Goal: Download file/media

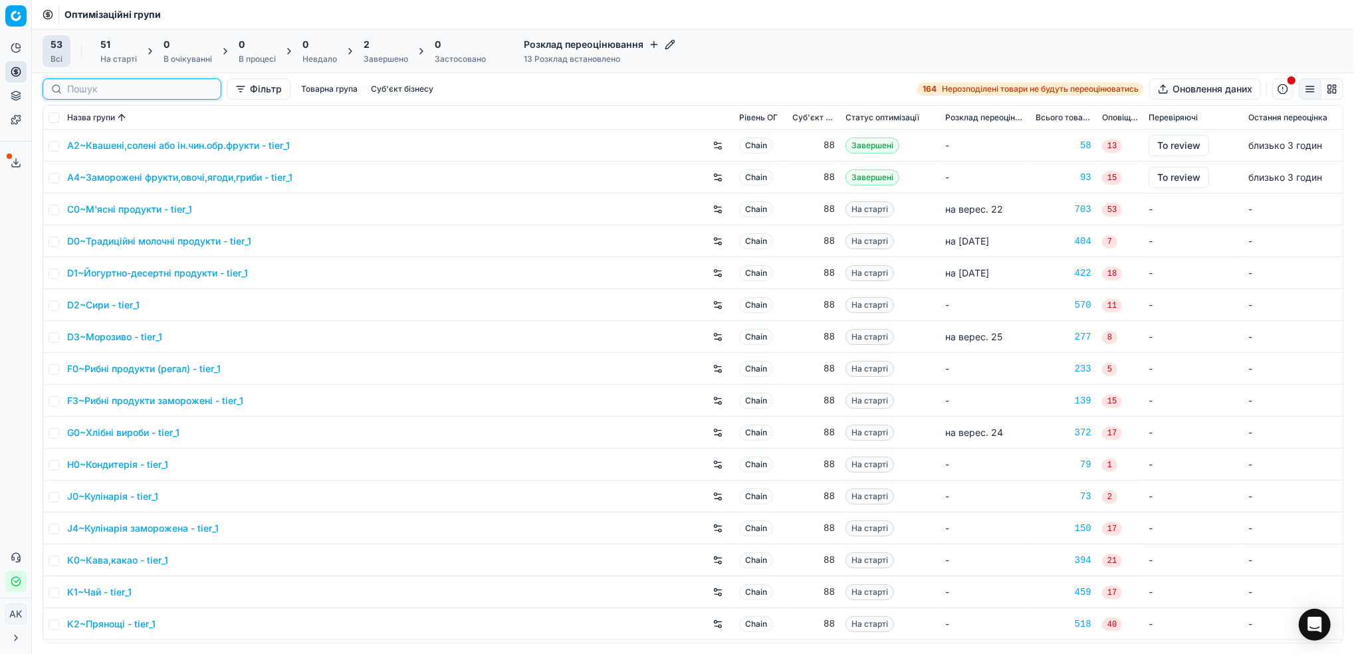
click at [76, 89] on input at bounding box center [140, 88] width 146 height 13
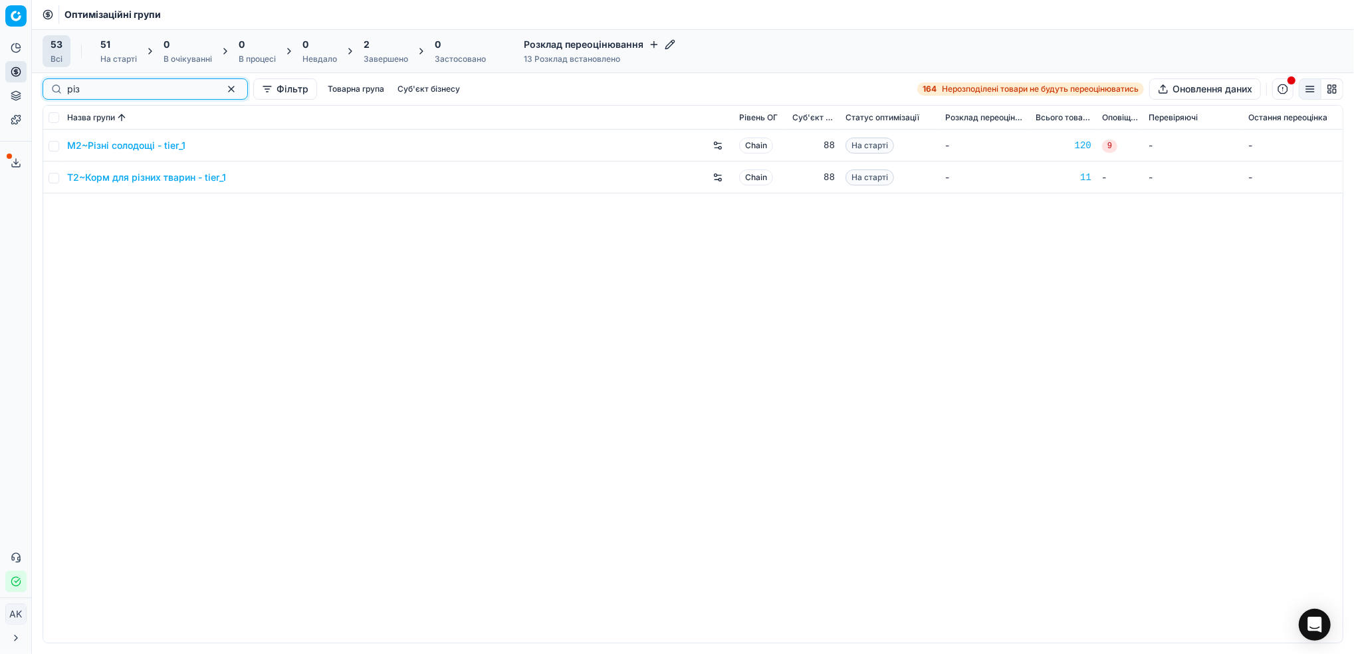
type input "різ"
click at [52, 142] on input "checkbox" at bounding box center [54, 146] width 11 height 11
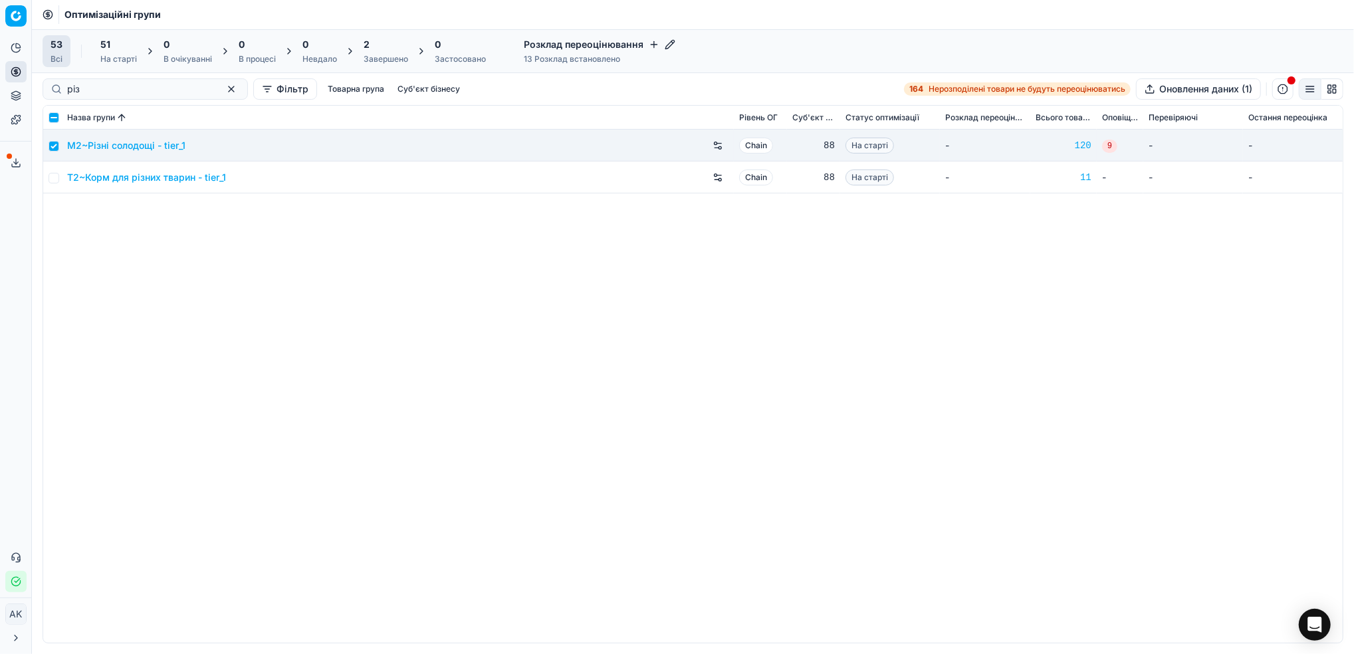
click at [138, 55] on div "51 На старті" at bounding box center [118, 51] width 53 height 32
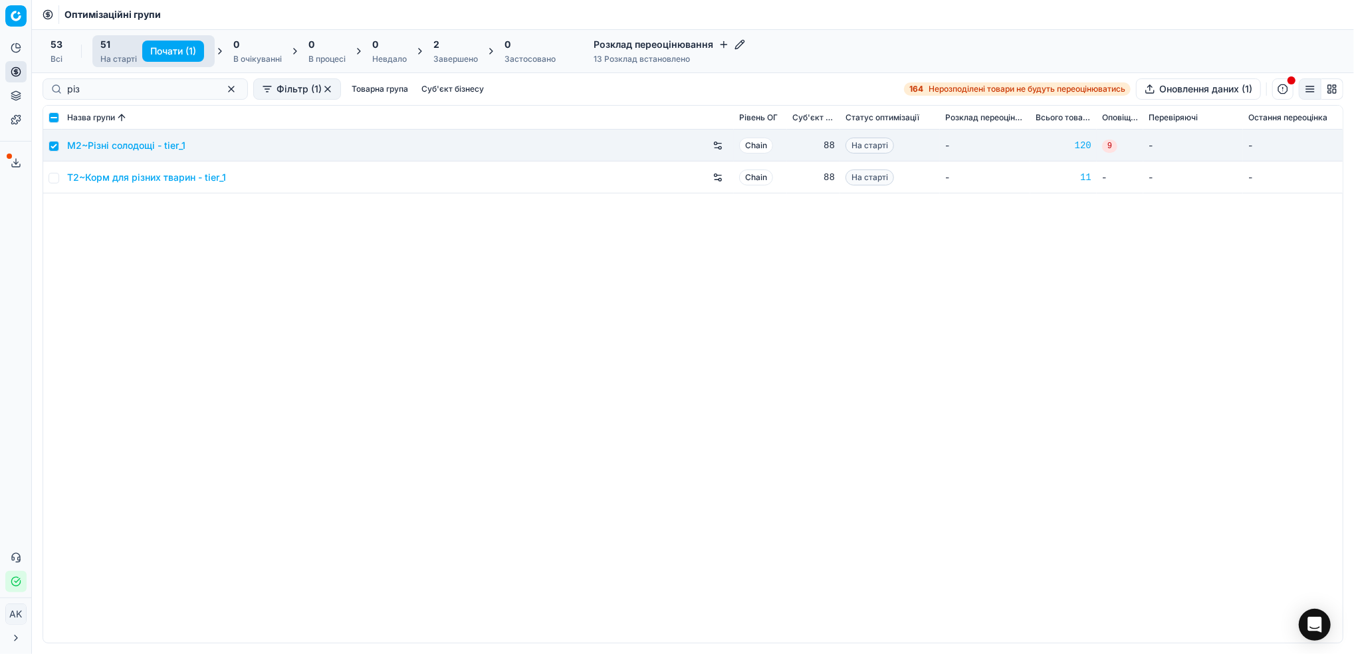
click at [162, 48] on button "Почати (1)" at bounding box center [173, 51] width 62 height 21
checkbox input "false"
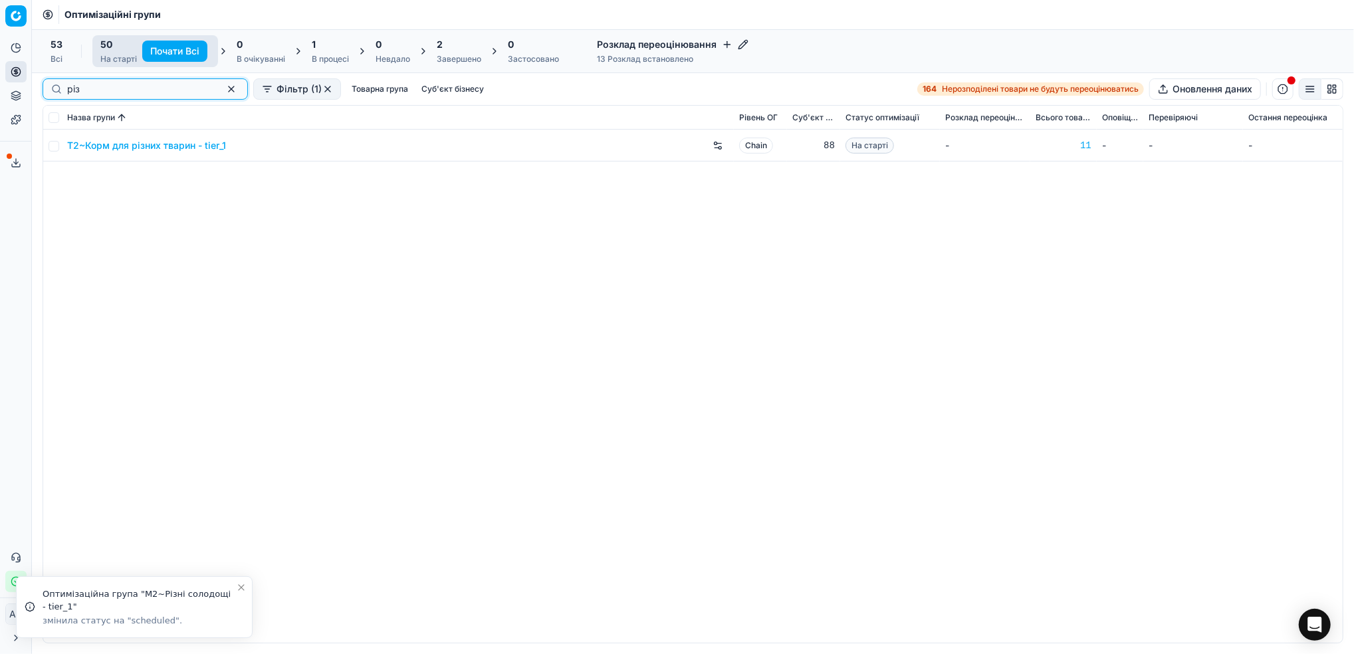
click at [223, 92] on button "button" at bounding box center [231, 89] width 16 height 16
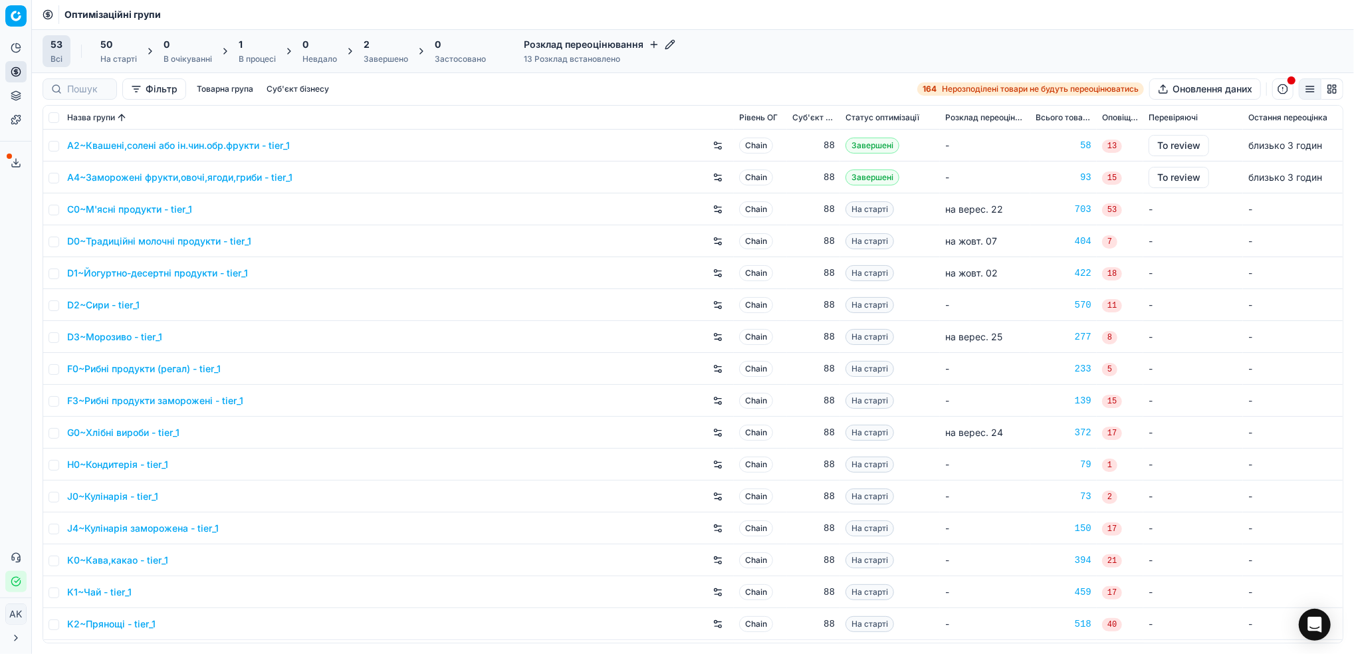
click at [253, 59] on div "В процесі" at bounding box center [257, 59] width 37 height 11
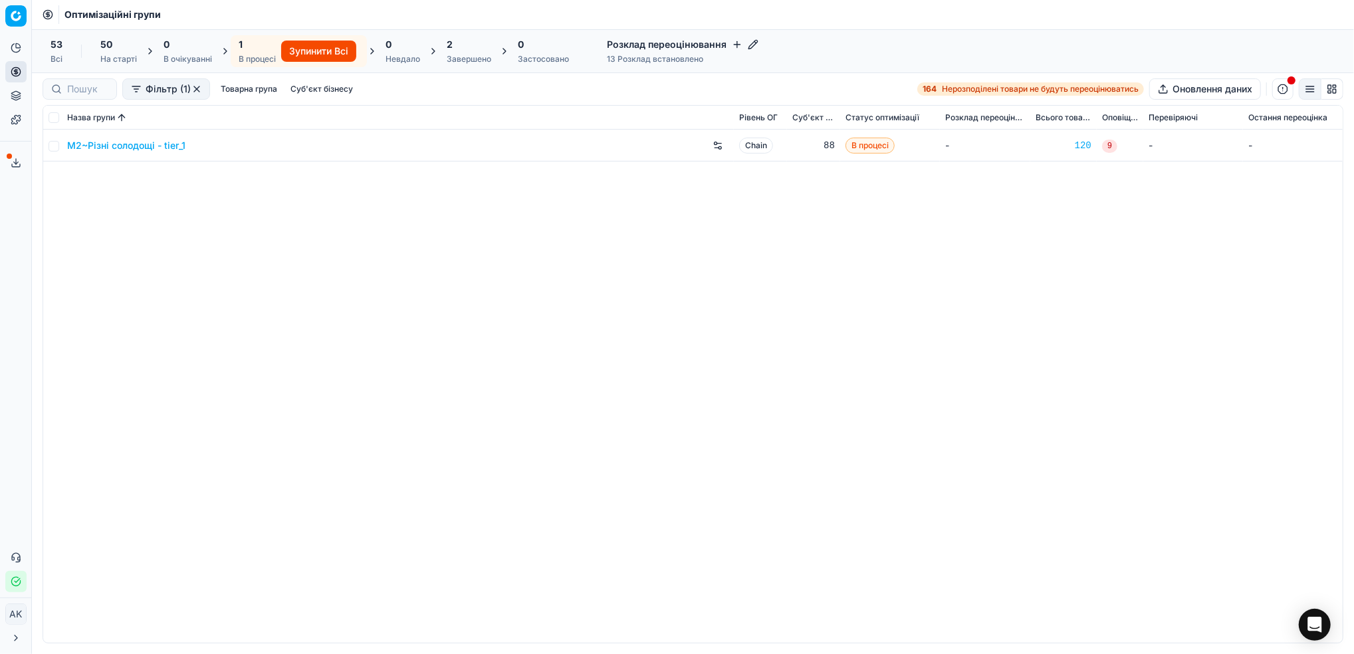
click at [104, 60] on div "На старті" at bounding box center [118, 59] width 37 height 11
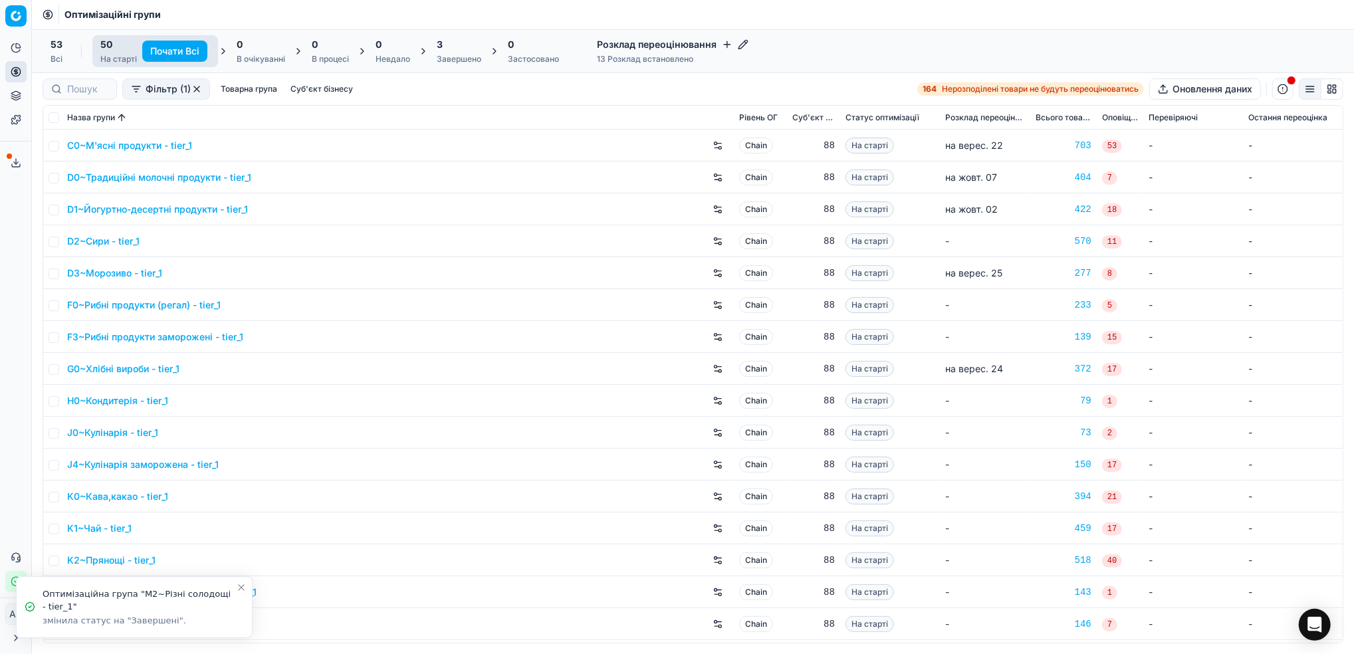
click at [460, 61] on div "Завершено" at bounding box center [459, 59] width 45 height 11
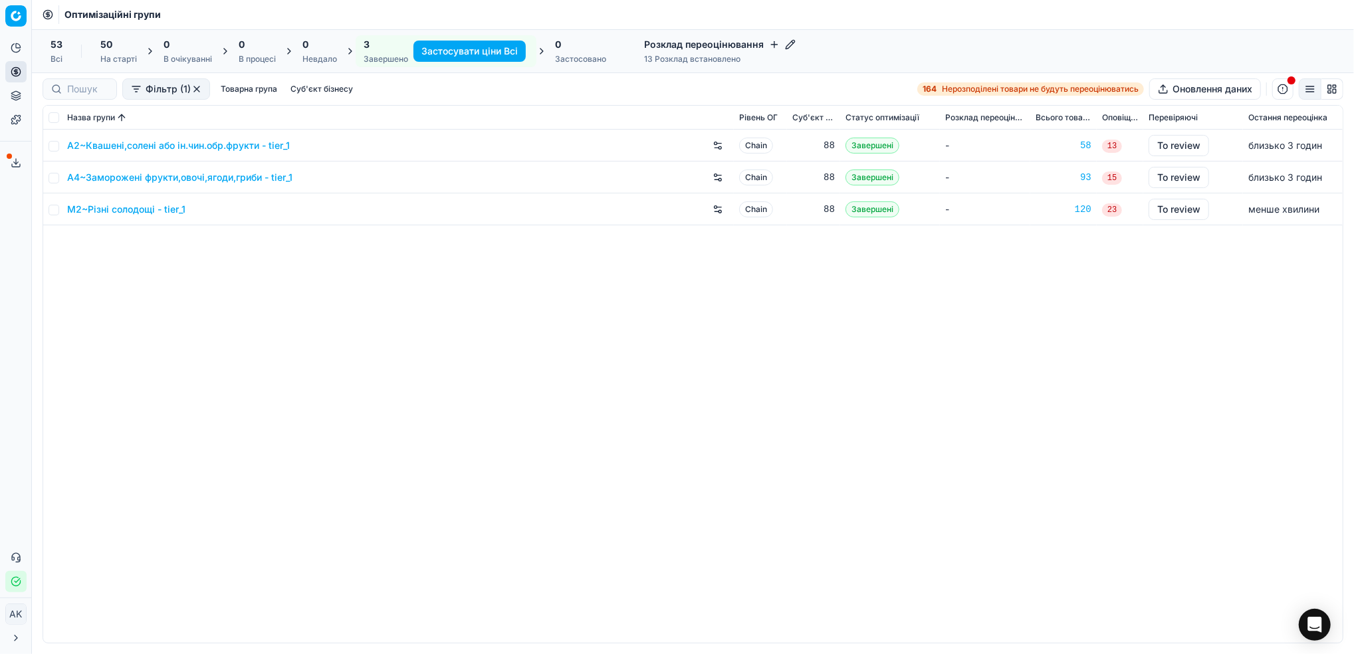
click at [122, 210] on link "M2~Різні солодощі - tier_1" at bounding box center [126, 209] width 118 height 13
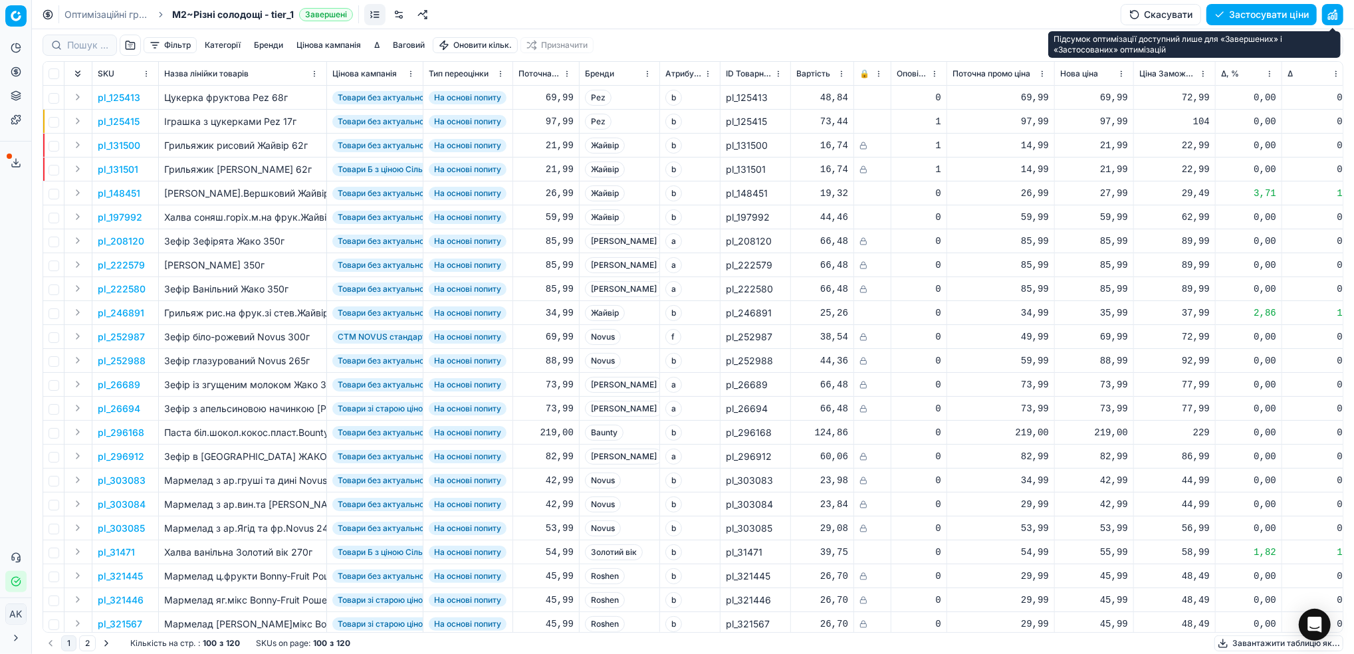
click at [1338, 6] on button "button" at bounding box center [1333, 14] width 21 height 21
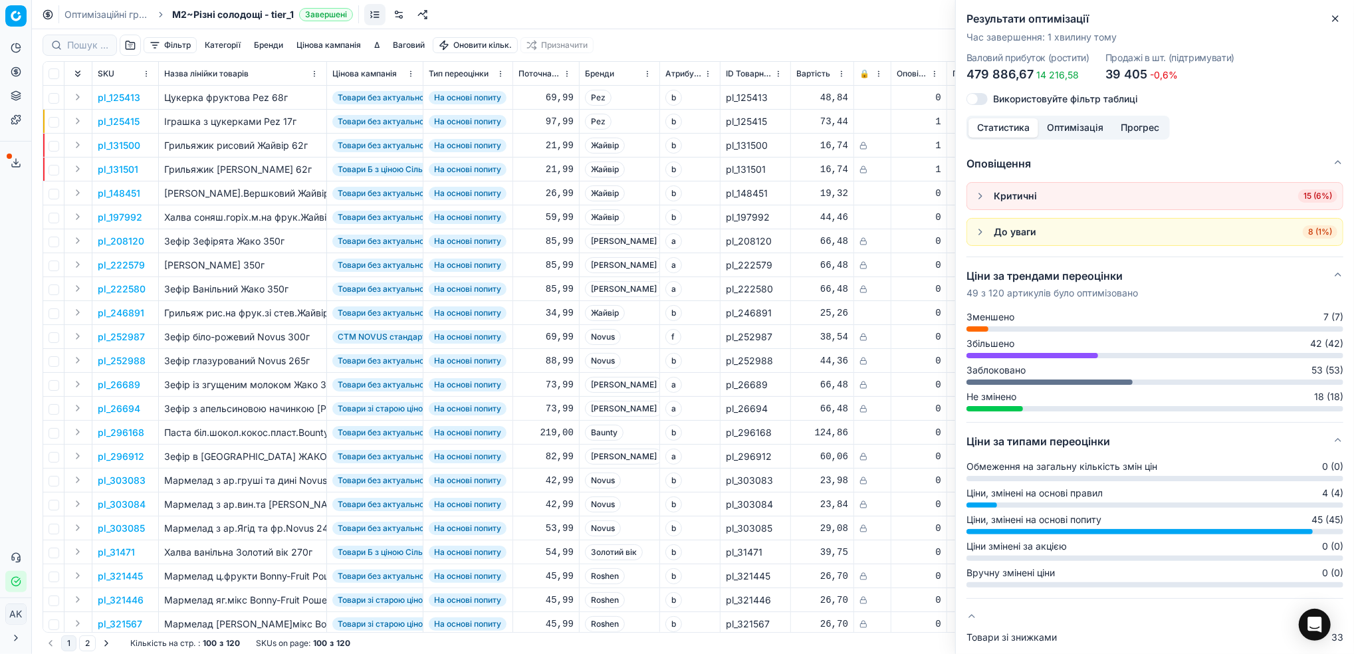
click at [1336, 19] on icon "button" at bounding box center [1335, 18] width 11 height 11
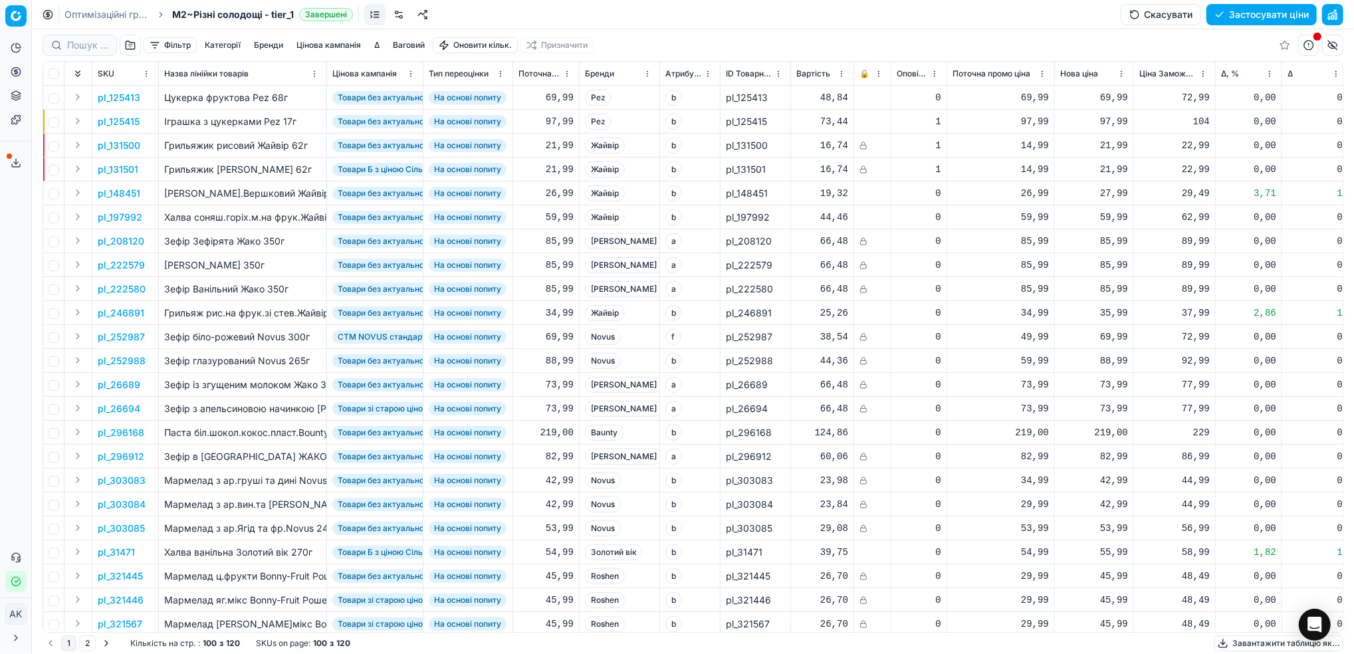
click at [313, 41] on button "Цінова кампанія" at bounding box center [328, 45] width 75 height 16
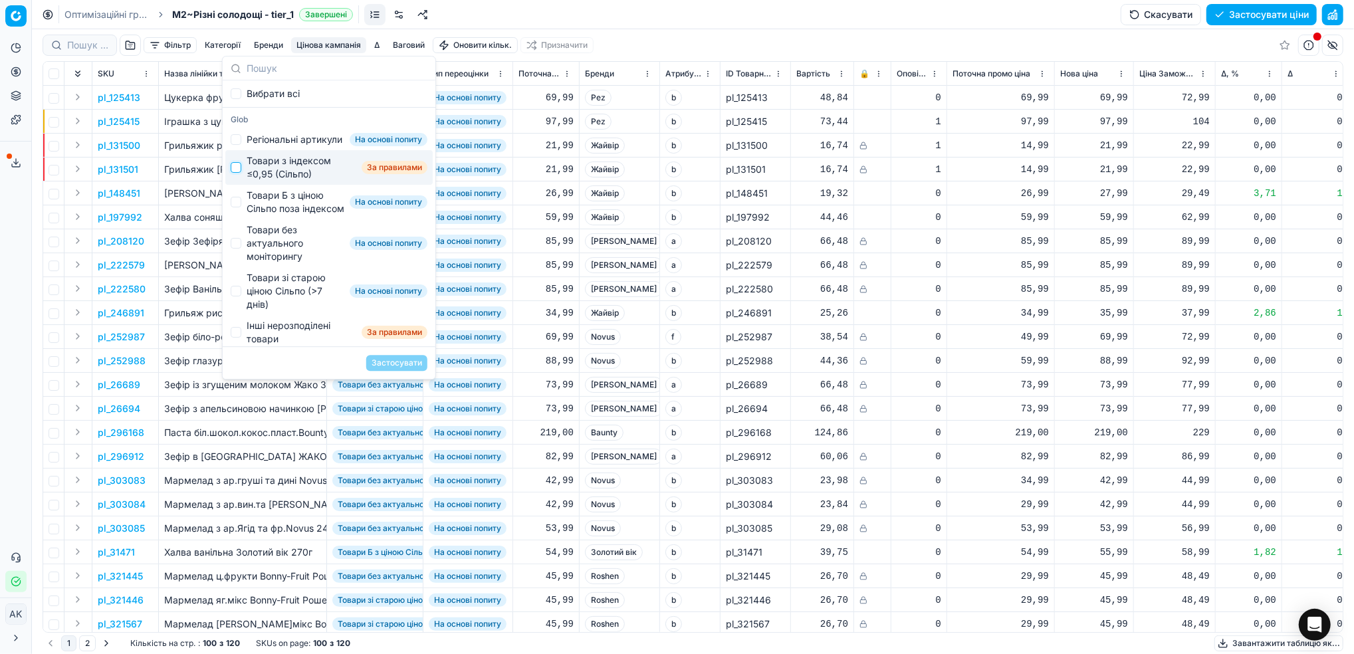
click at [235, 173] on input "Suggestions" at bounding box center [236, 167] width 11 height 11
checkbox input "true"
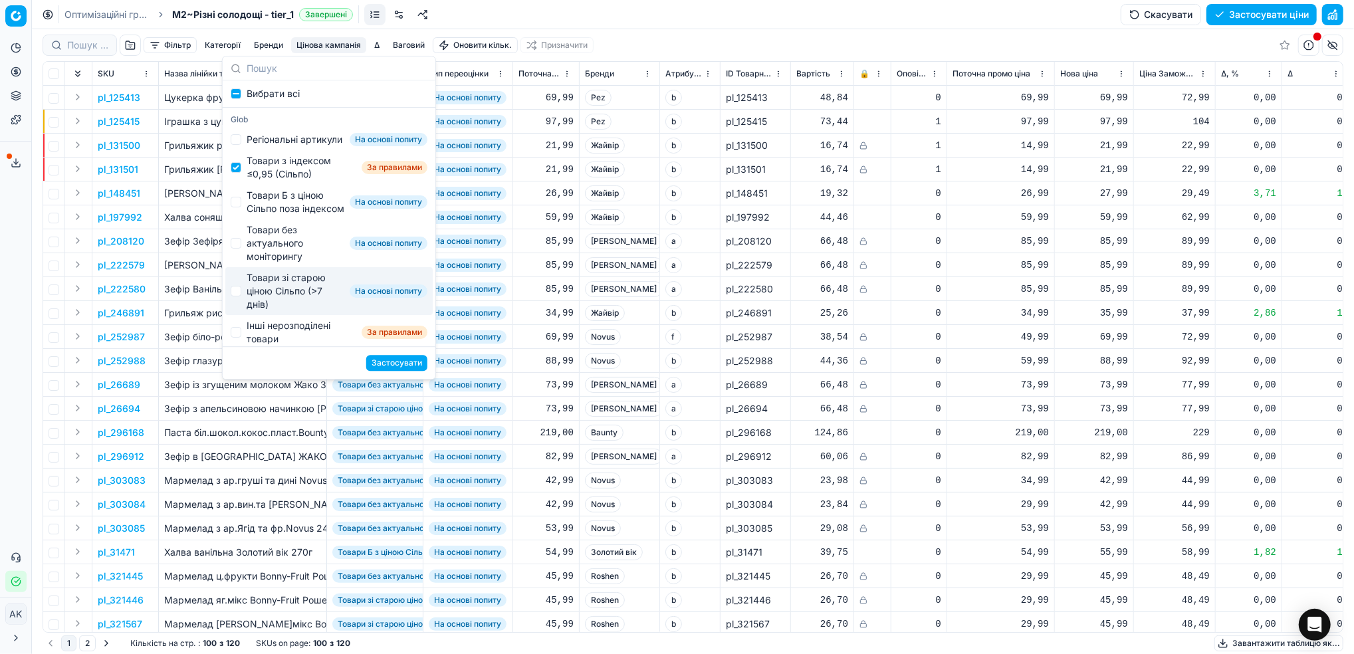
click at [398, 360] on button "Застосувати" at bounding box center [396, 363] width 61 height 16
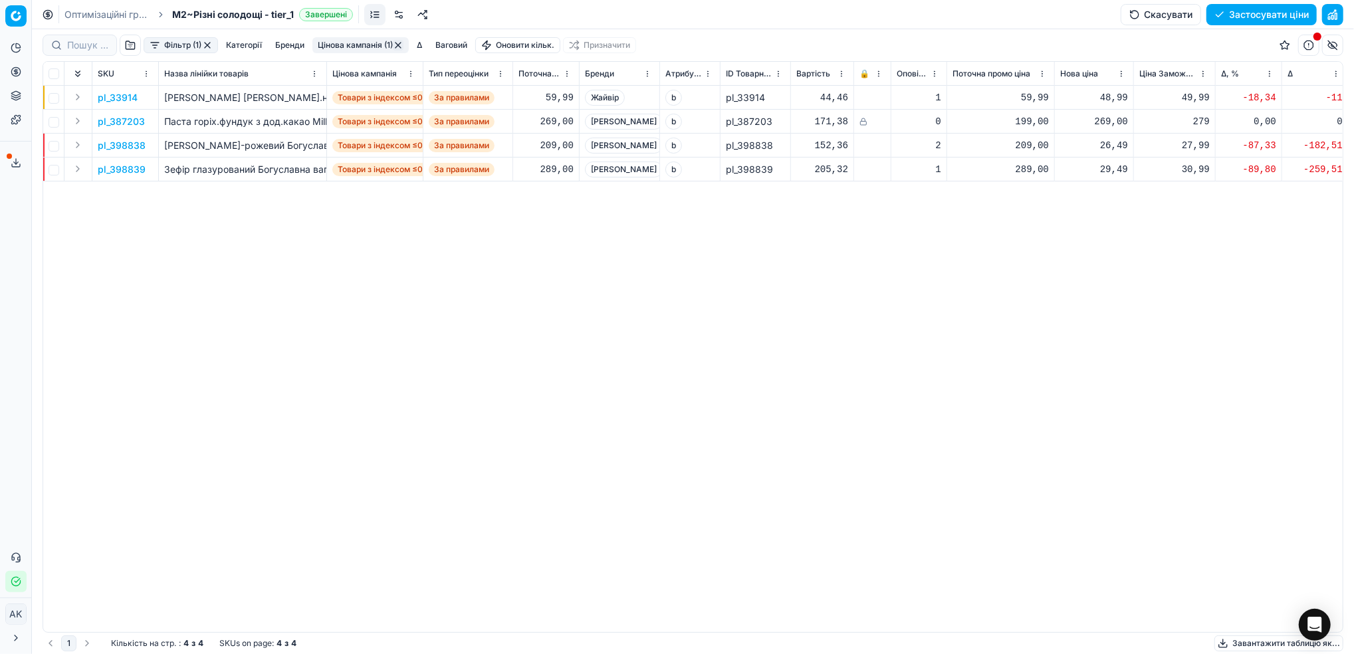
click at [168, 47] on button "Фільтр (1)" at bounding box center [181, 45] width 74 height 16
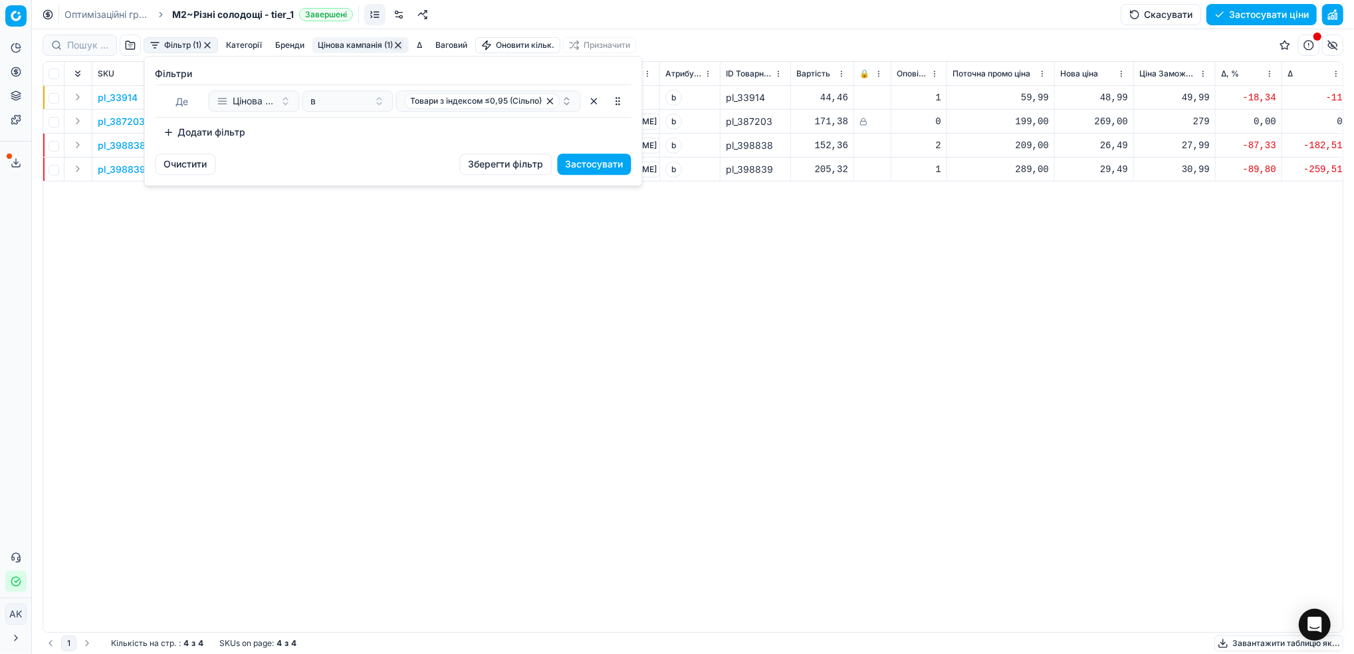
click at [243, 135] on button "Додати фільтр" at bounding box center [205, 132] width 98 height 21
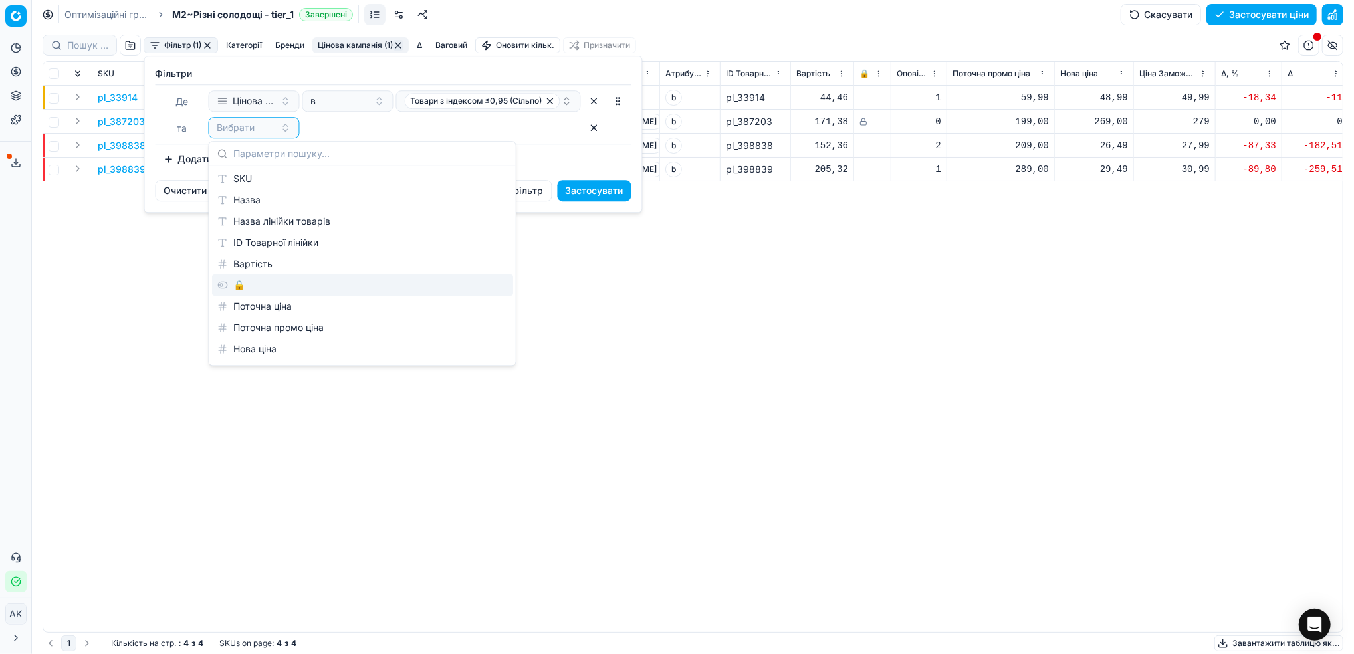
click at [239, 283] on div "🔒" at bounding box center [362, 285] width 301 height 21
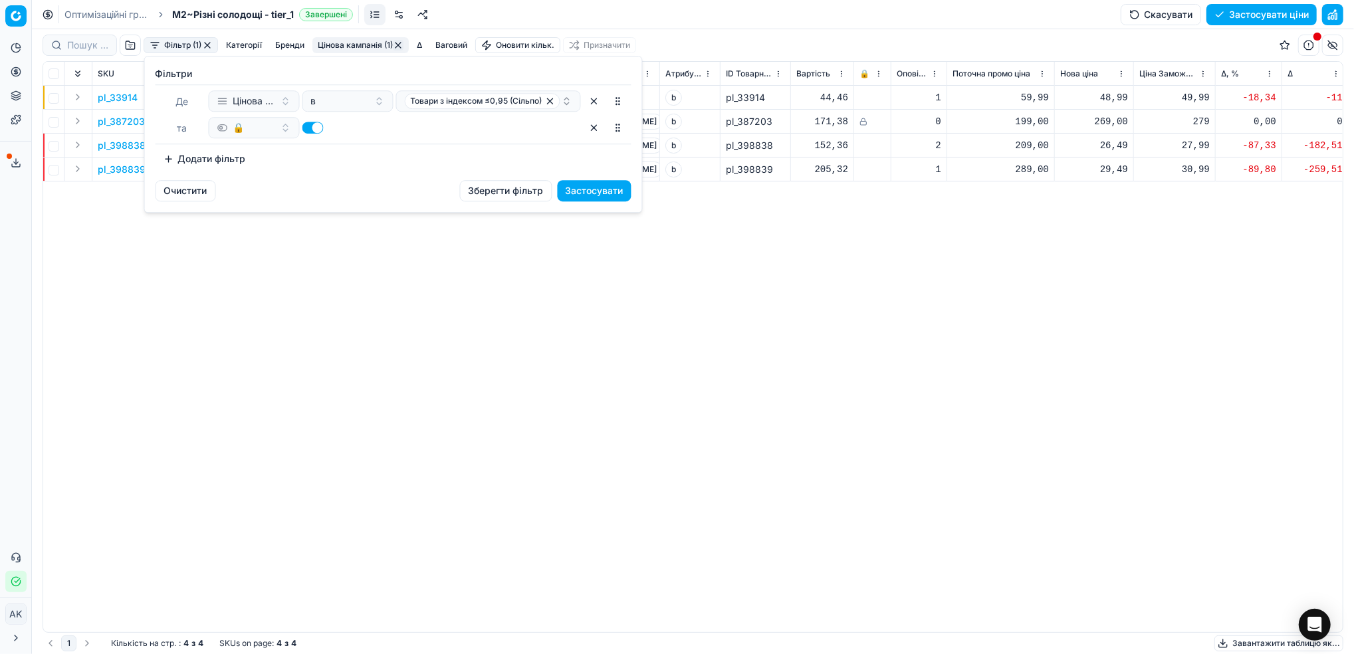
click at [310, 128] on button "button" at bounding box center [313, 128] width 21 height 12
checkbox input "false"
click at [612, 193] on button "Застосувати" at bounding box center [595, 190] width 74 height 21
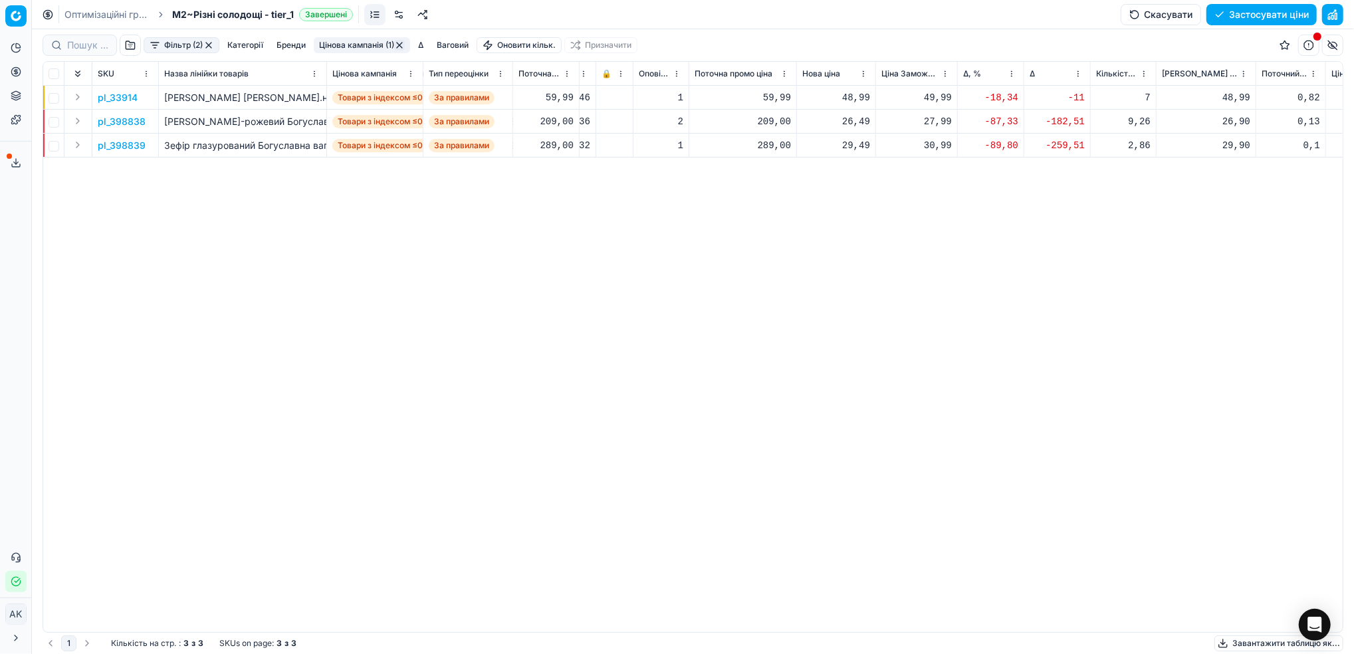
scroll to position [0, 263]
click at [119, 96] on p "pl_33914" at bounding box center [118, 97] width 40 height 13
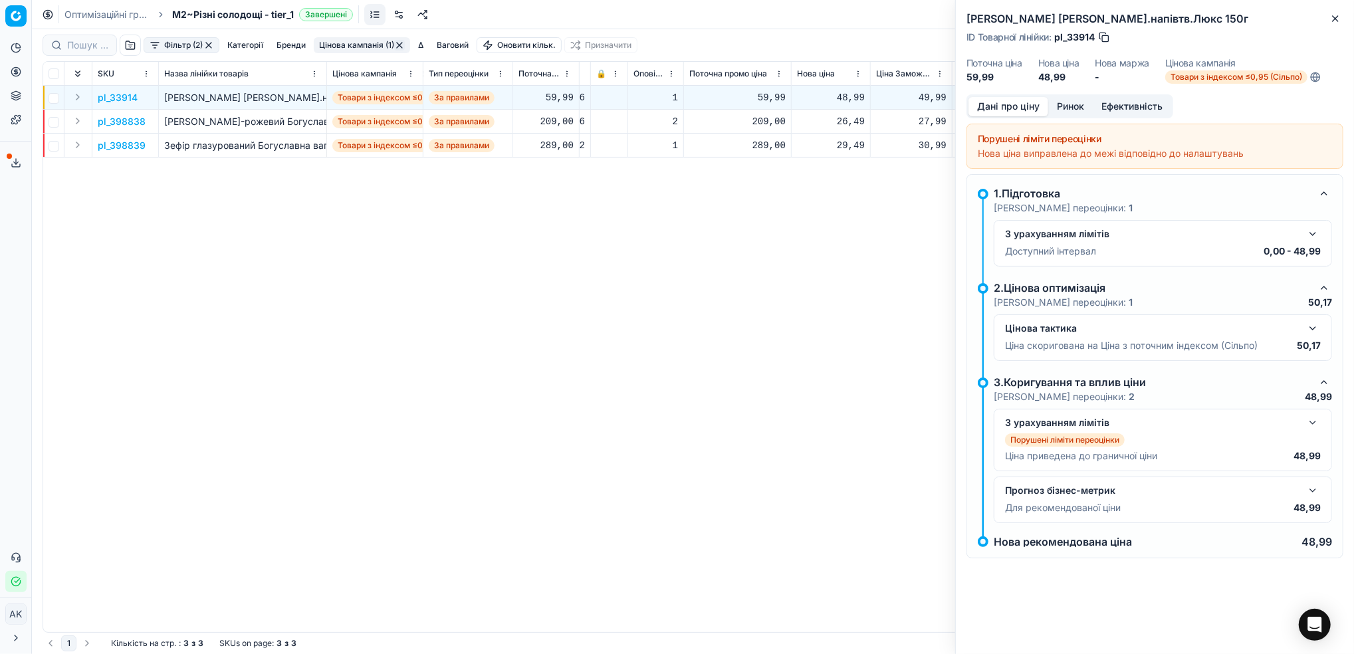
click at [1078, 106] on button "Ринок" at bounding box center [1071, 106] width 45 height 19
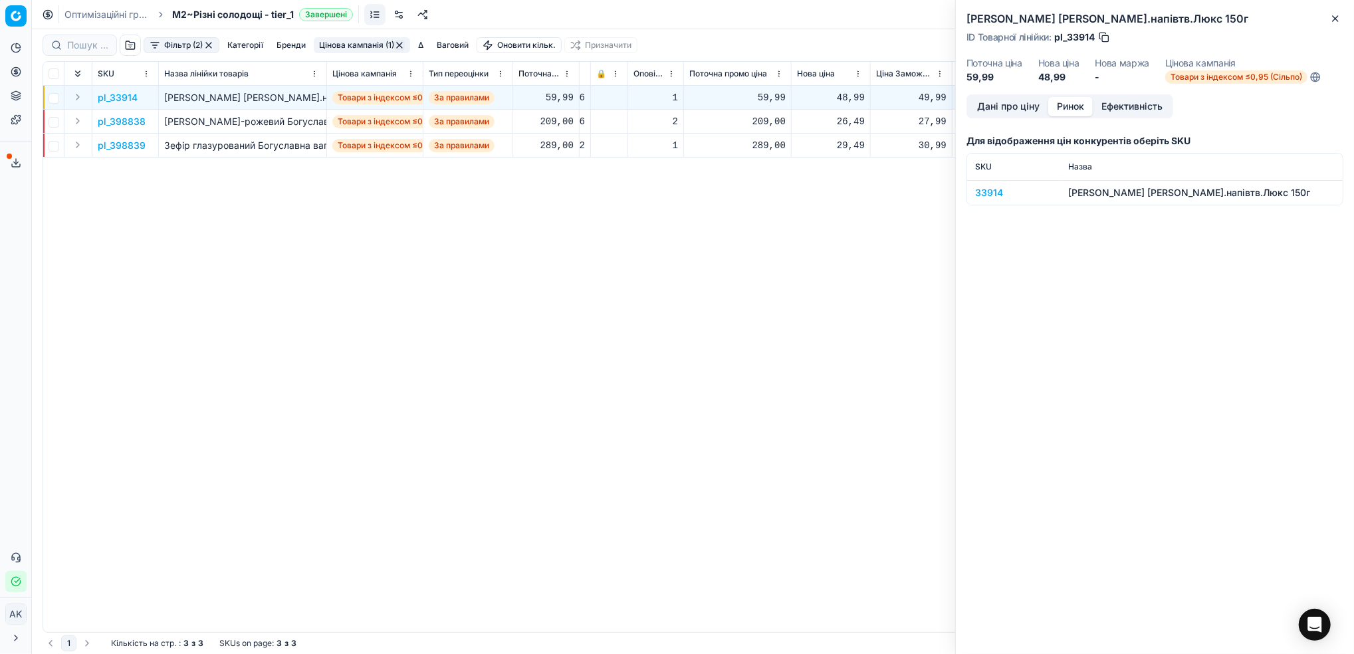
click at [983, 190] on div "33914" at bounding box center [1013, 192] width 77 height 13
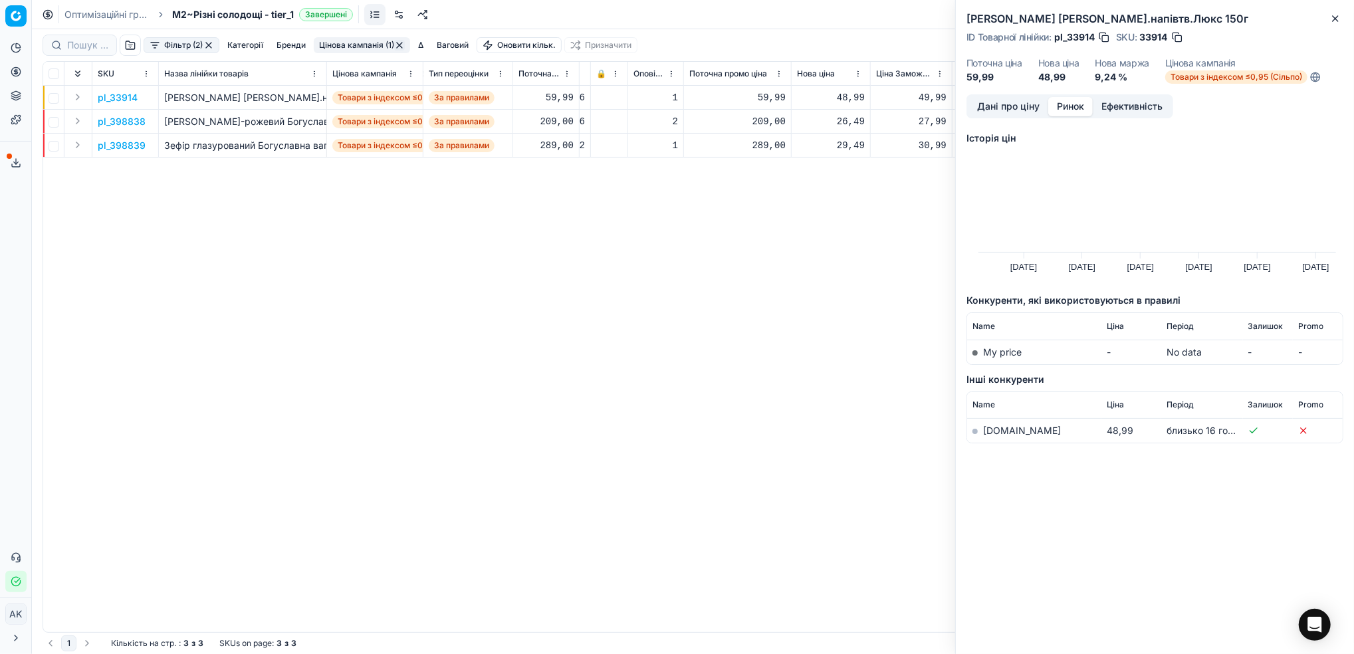
click at [991, 430] on link "[DOMAIN_NAME]" at bounding box center [1022, 430] width 78 height 11
click at [1180, 37] on button "button" at bounding box center [1177, 37] width 13 height 13
drag, startPoint x: 1338, startPoint y: 23, endPoint x: 1327, endPoint y: 24, distance: 10.7
click at [1339, 23] on icon "button" at bounding box center [1335, 18] width 11 height 11
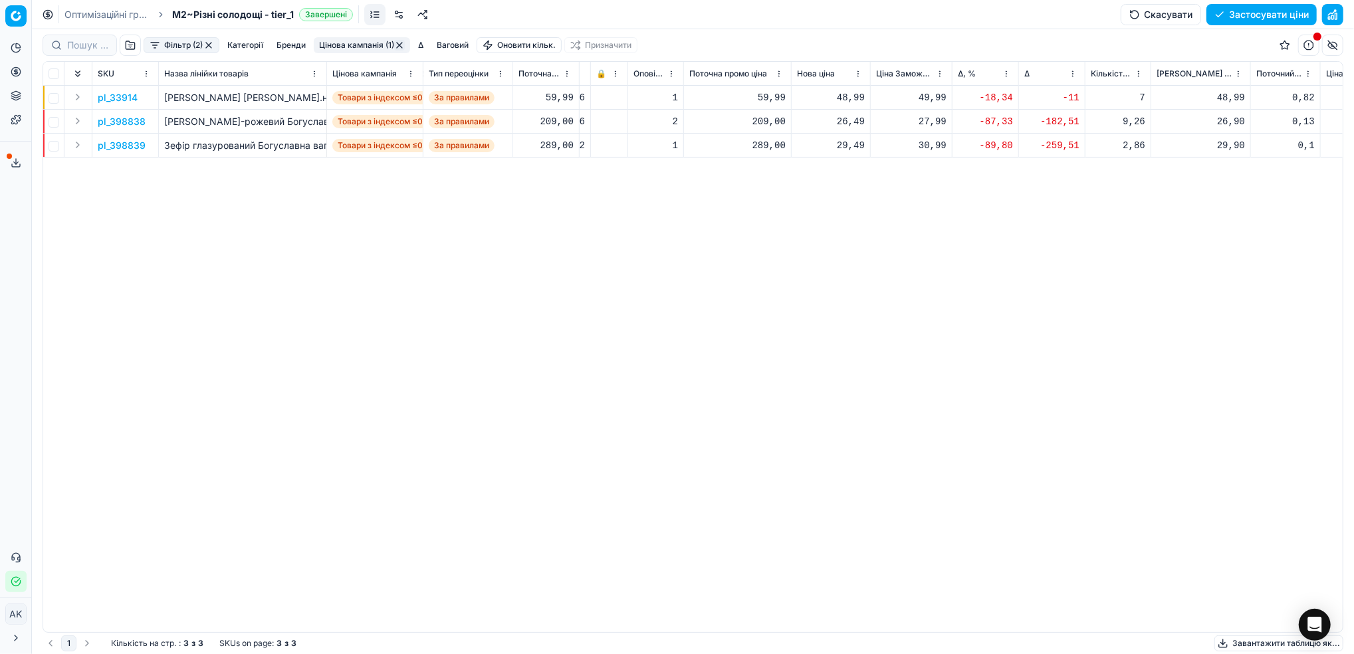
click at [846, 97] on div "48,99" at bounding box center [831, 97] width 68 height 13
drag, startPoint x: 848, startPoint y: 213, endPoint x: 838, endPoint y: 213, distance: 9.3
click at [838, 213] on input "48.99" at bounding box center [878, 215] width 96 height 21
type input "59.99"
click at [136, 121] on p "pl_398838" at bounding box center [122, 121] width 48 height 13
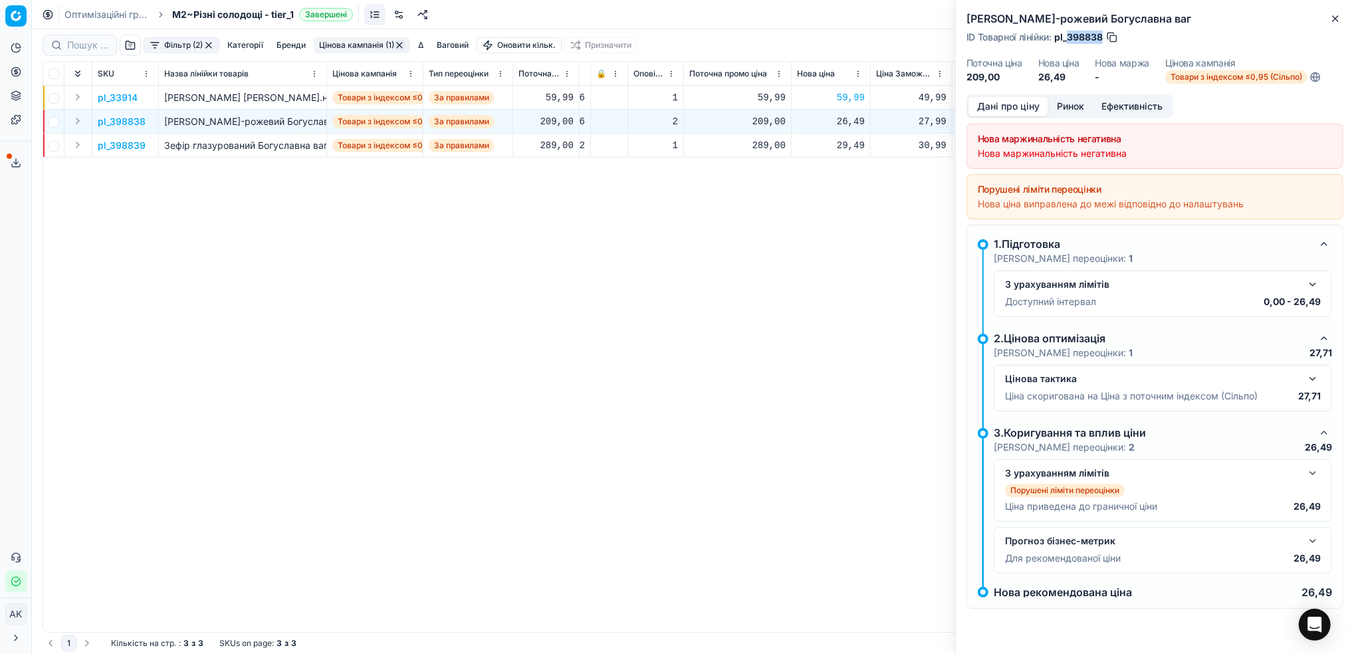
drag, startPoint x: 1104, startPoint y: 37, endPoint x: 1069, endPoint y: 36, distance: 34.6
click at [1069, 36] on div "ID Товарної лінійки : pl_398838" at bounding box center [1043, 37] width 152 height 13
copy span "398838"
click at [1341, 20] on icon "button" at bounding box center [1335, 18] width 11 height 11
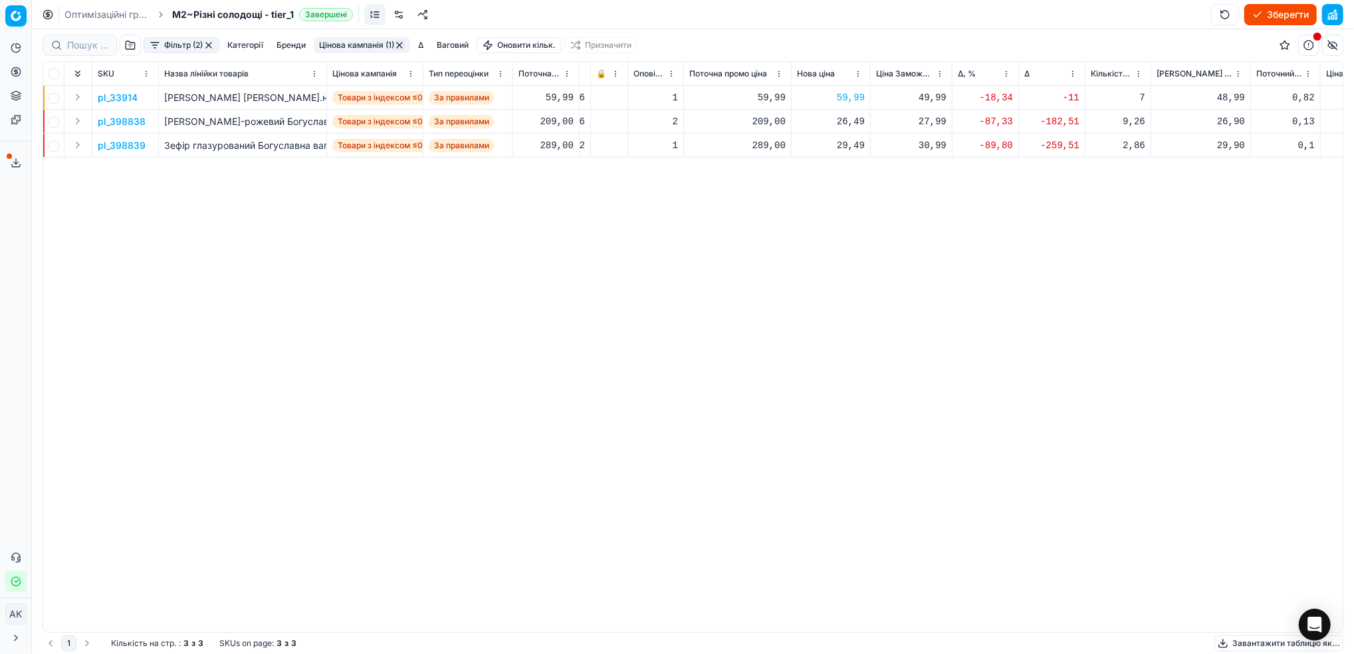
click at [132, 120] on p "pl_398838" at bounding box center [122, 121] width 48 height 13
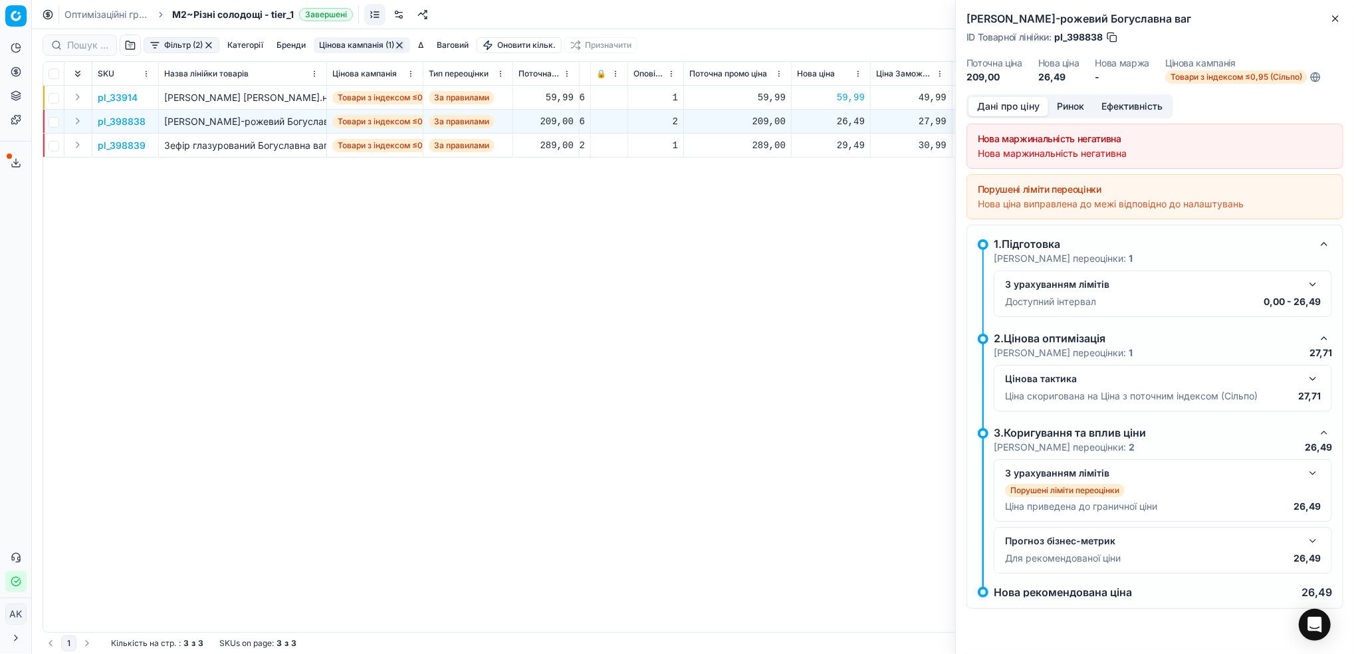
click at [1072, 104] on button "Ринок" at bounding box center [1071, 106] width 45 height 19
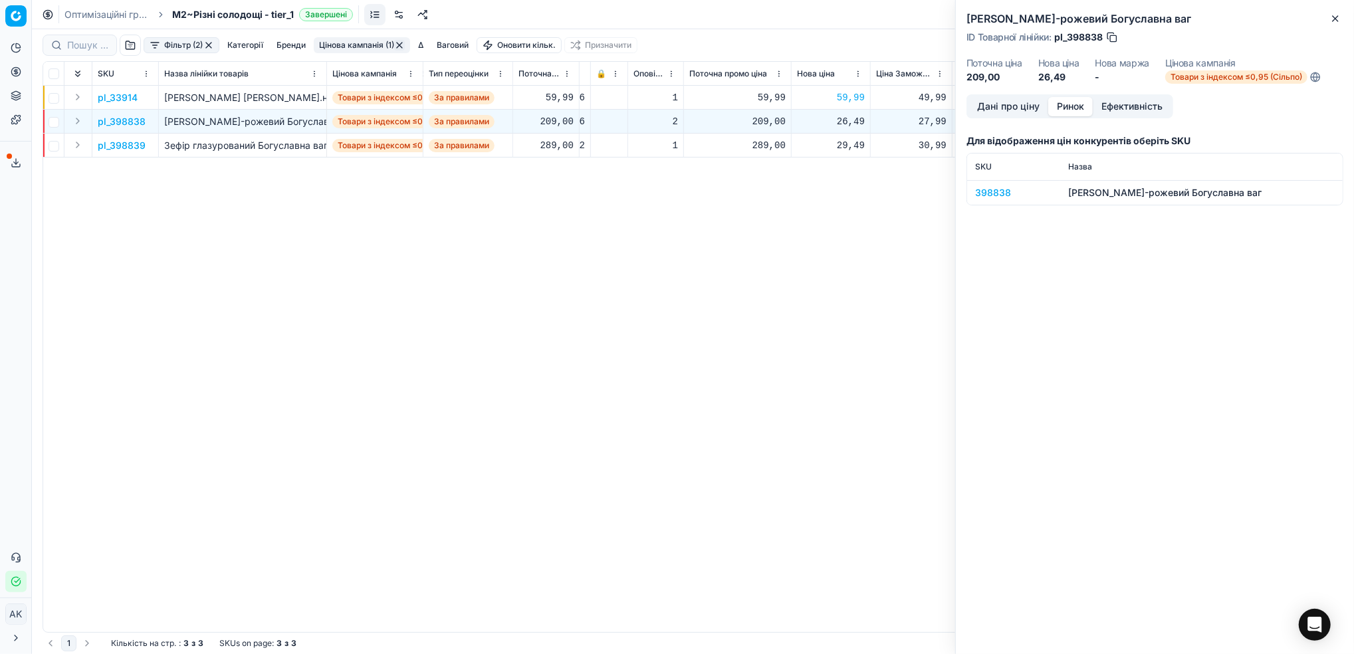
click at [982, 193] on div "398838" at bounding box center [1013, 192] width 77 height 13
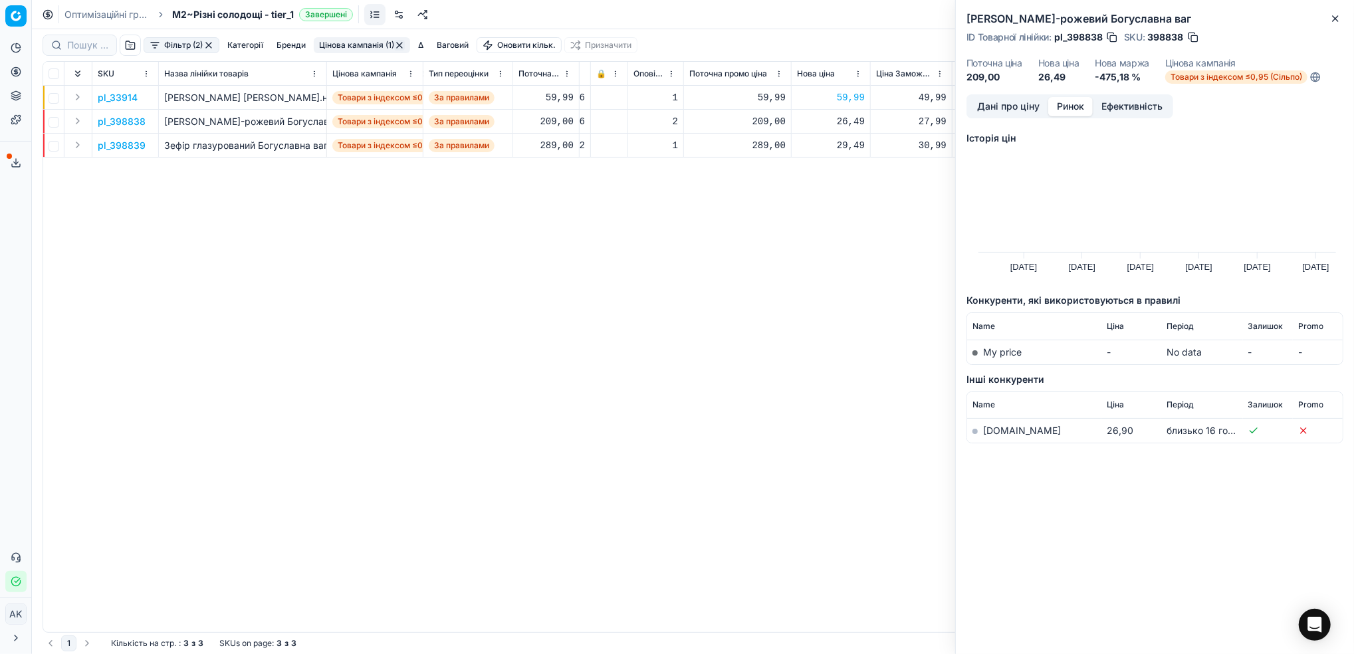
click at [997, 436] on link "[DOMAIN_NAME]" at bounding box center [1022, 430] width 78 height 11
click at [994, 110] on button "Дані про ціну" at bounding box center [1009, 106] width 80 height 19
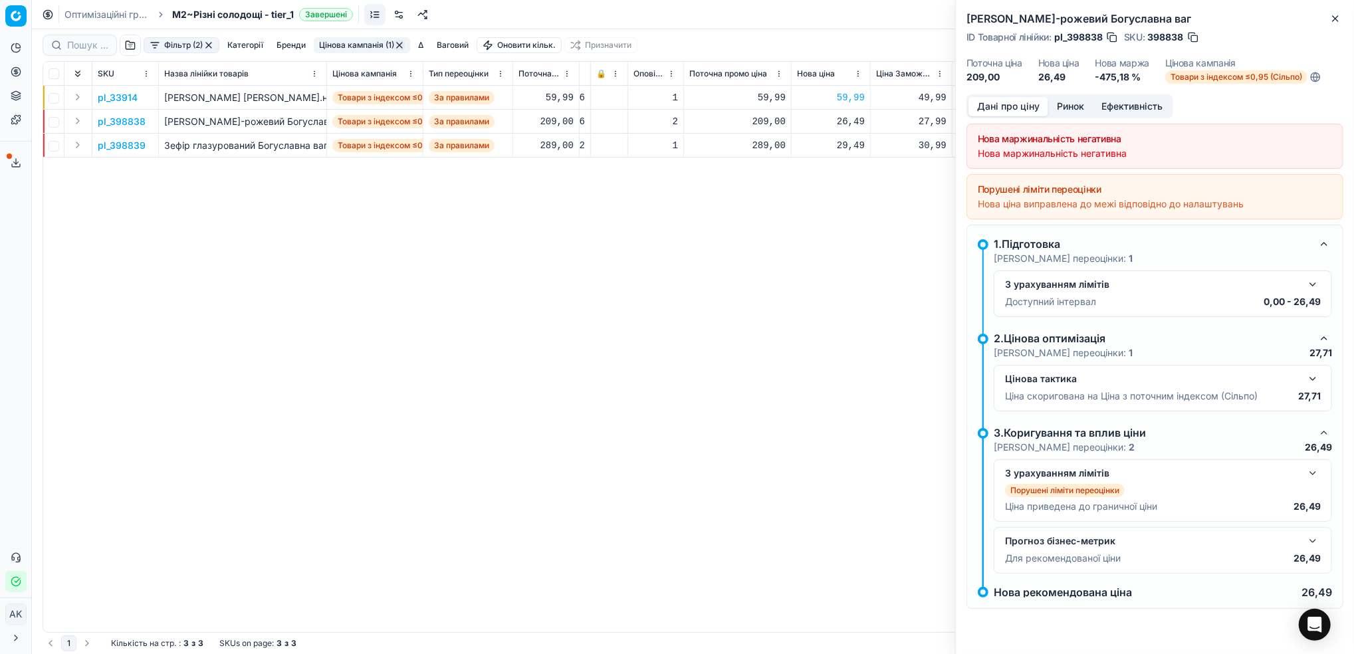
click at [1198, 34] on button "button" at bounding box center [1193, 37] width 13 height 13
click at [1328, 18] on button "Close" at bounding box center [1336, 19] width 16 height 16
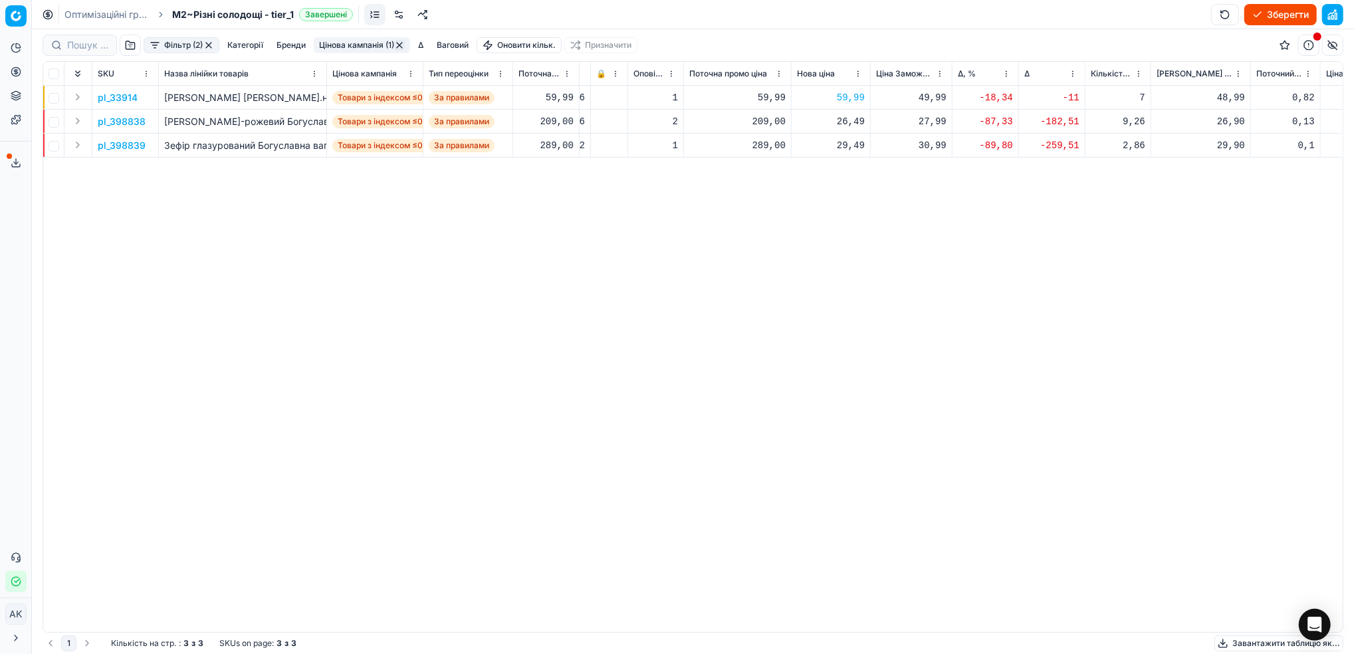
click at [846, 125] on div "26,49" at bounding box center [831, 121] width 68 height 13
type input "264.00"
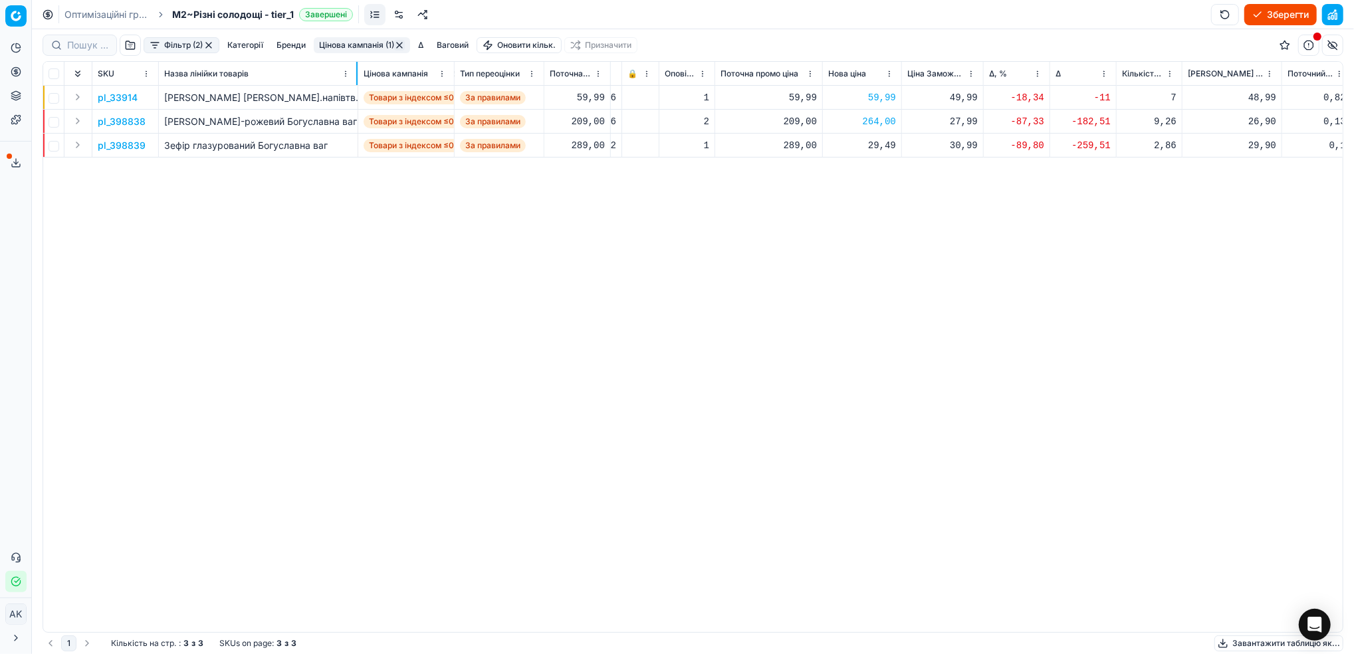
drag, startPoint x: 324, startPoint y: 66, endPoint x: 356, endPoint y: 66, distance: 31.3
click at [356, 66] on div at bounding box center [356, 73] width 1 height 23
click at [115, 142] on p "pl_398839" at bounding box center [122, 145] width 48 height 13
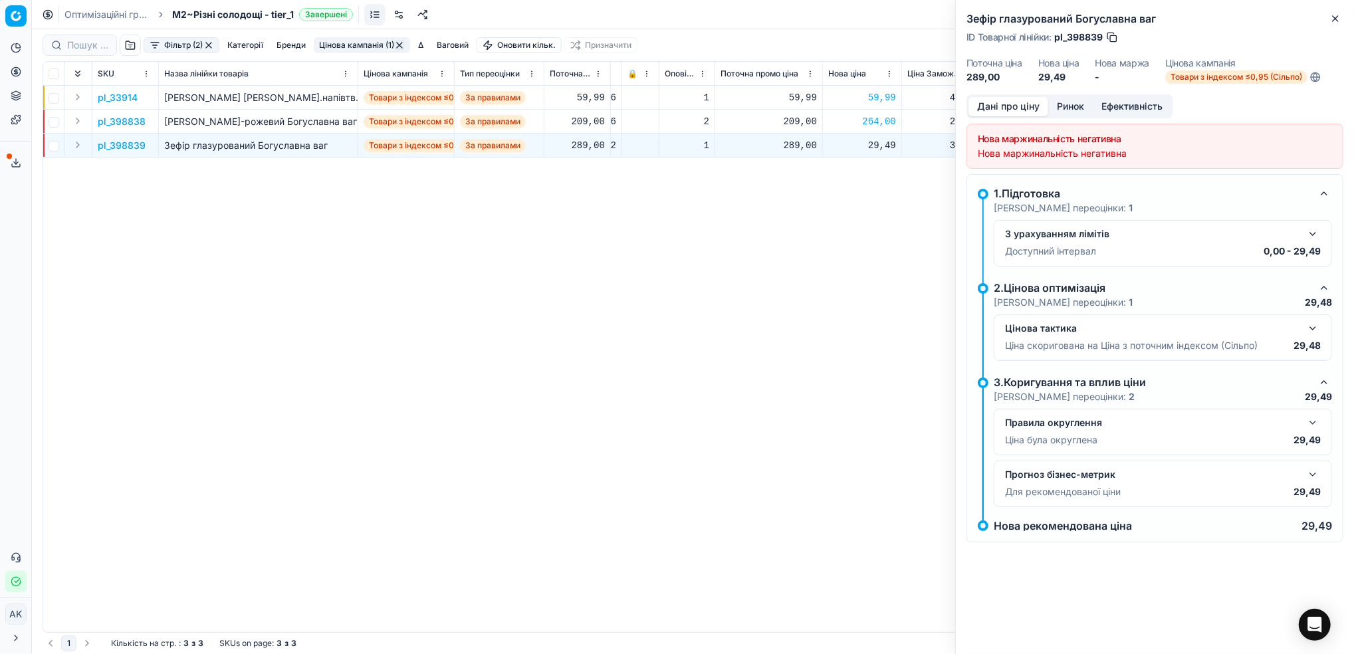
click at [1073, 108] on button "Ринок" at bounding box center [1071, 106] width 45 height 19
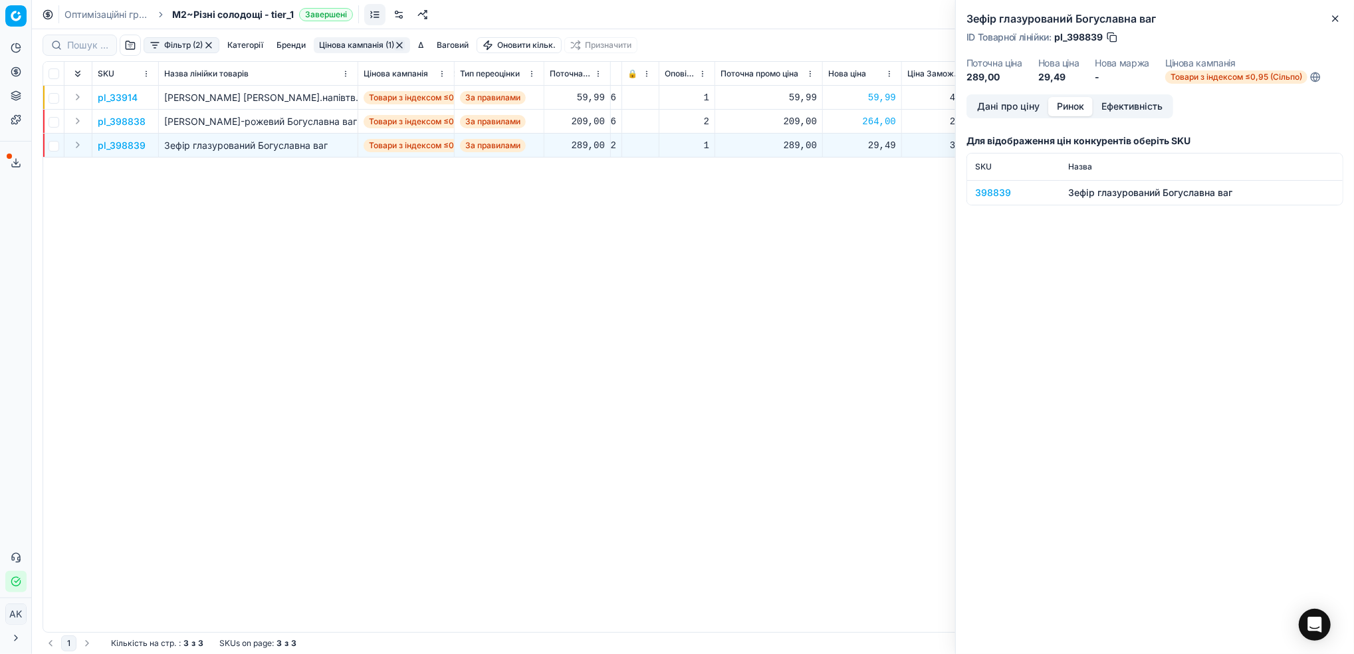
click at [977, 194] on div "398839" at bounding box center [1013, 192] width 77 height 13
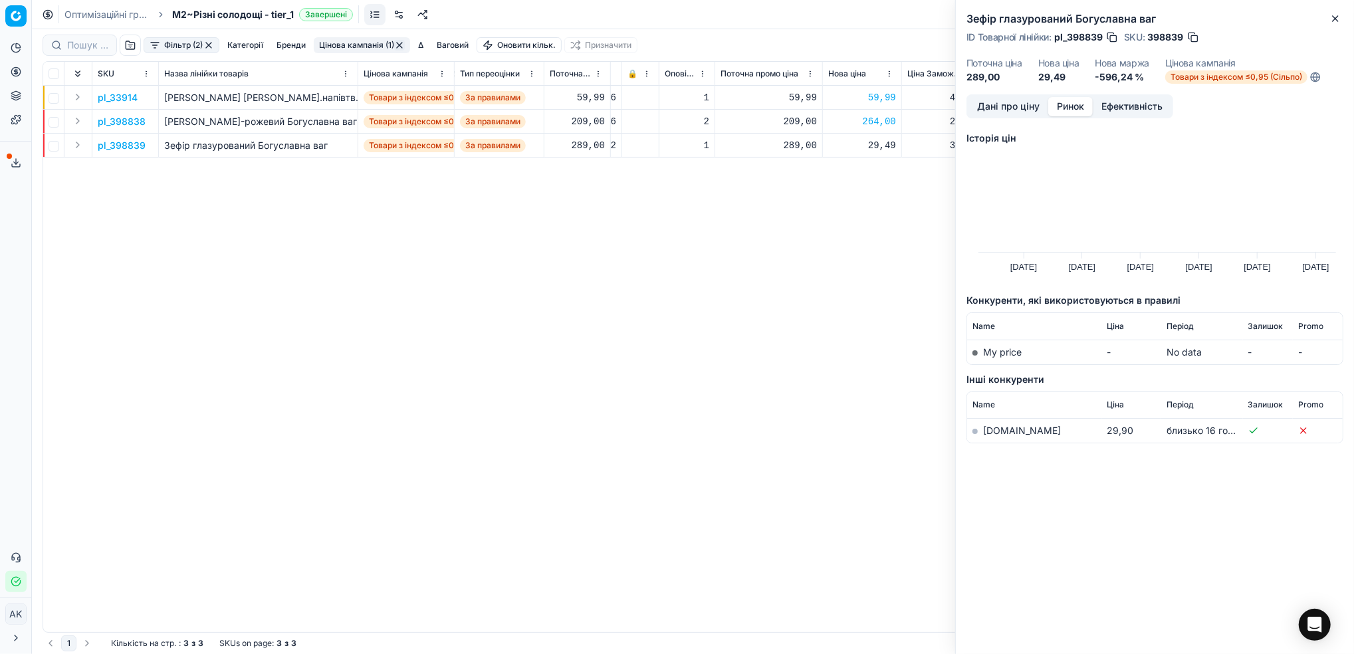
click at [1195, 31] on button "button" at bounding box center [1193, 37] width 13 height 13
click at [1018, 104] on button "Дані про ціну" at bounding box center [1009, 106] width 80 height 19
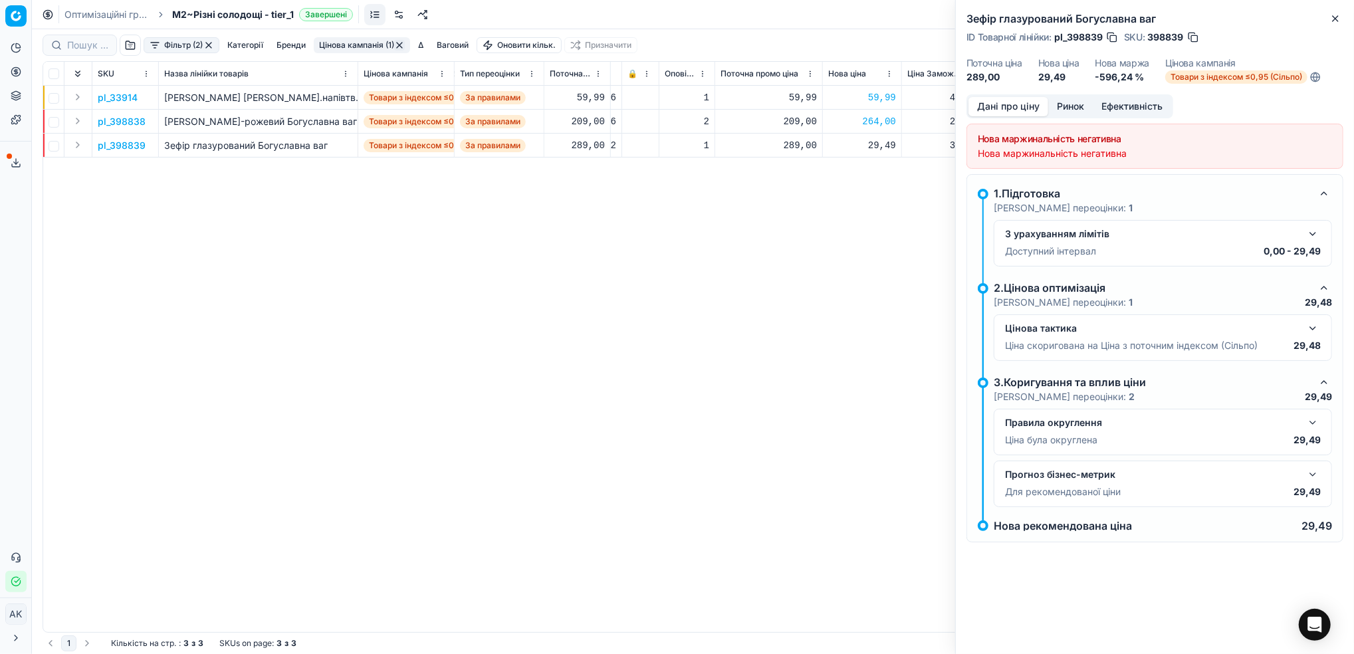
click at [1033, 104] on button "Дані про ціну" at bounding box center [1009, 106] width 80 height 19
click at [1070, 114] on button "Ринок" at bounding box center [1071, 106] width 45 height 19
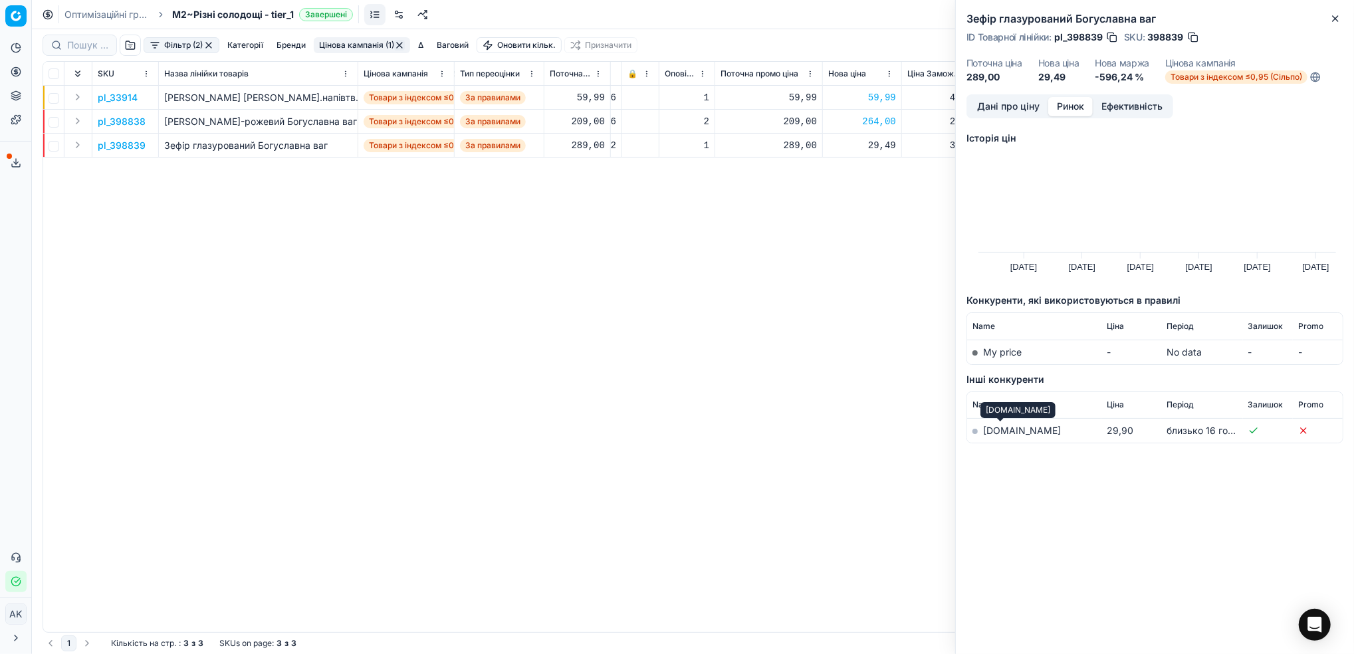
click at [1007, 429] on link "[DOMAIN_NAME]" at bounding box center [1022, 430] width 78 height 11
click at [1339, 16] on icon "button" at bounding box center [1335, 18] width 11 height 11
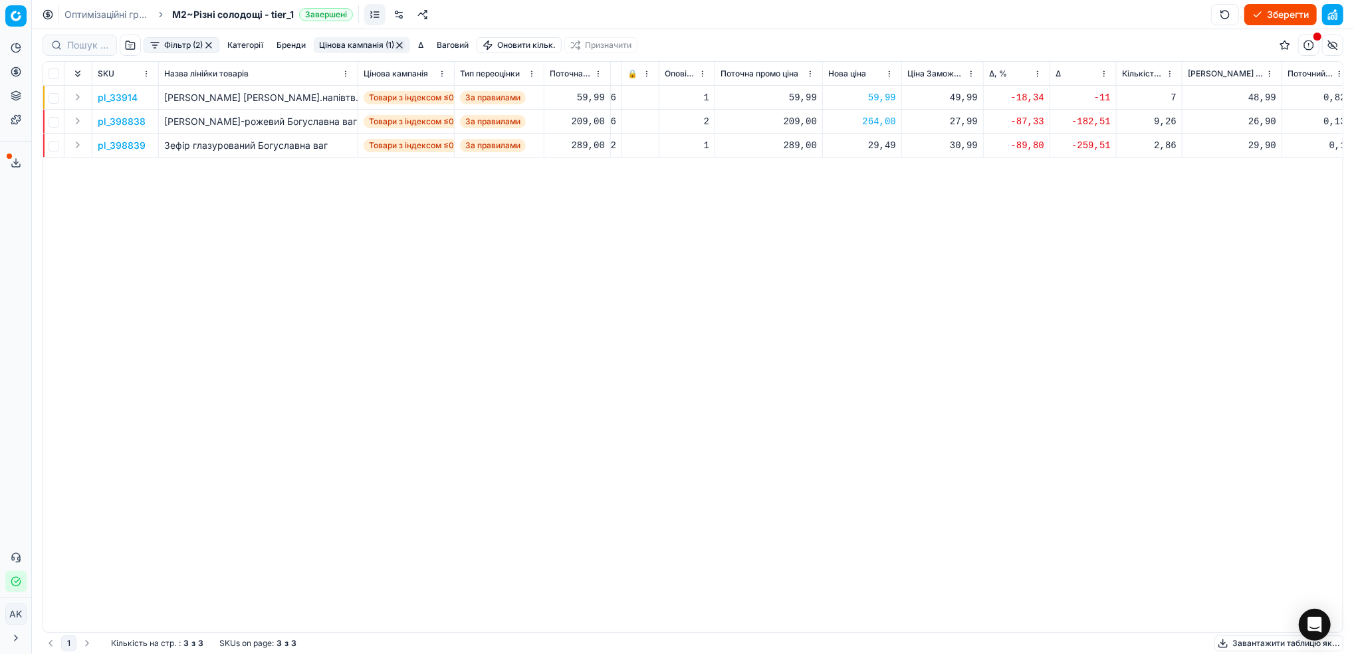
click at [882, 149] on div "29,49" at bounding box center [862, 145] width 68 height 13
type input "299.00"
click at [374, 49] on button "Цінова кампанія (1)" at bounding box center [362, 45] width 96 height 16
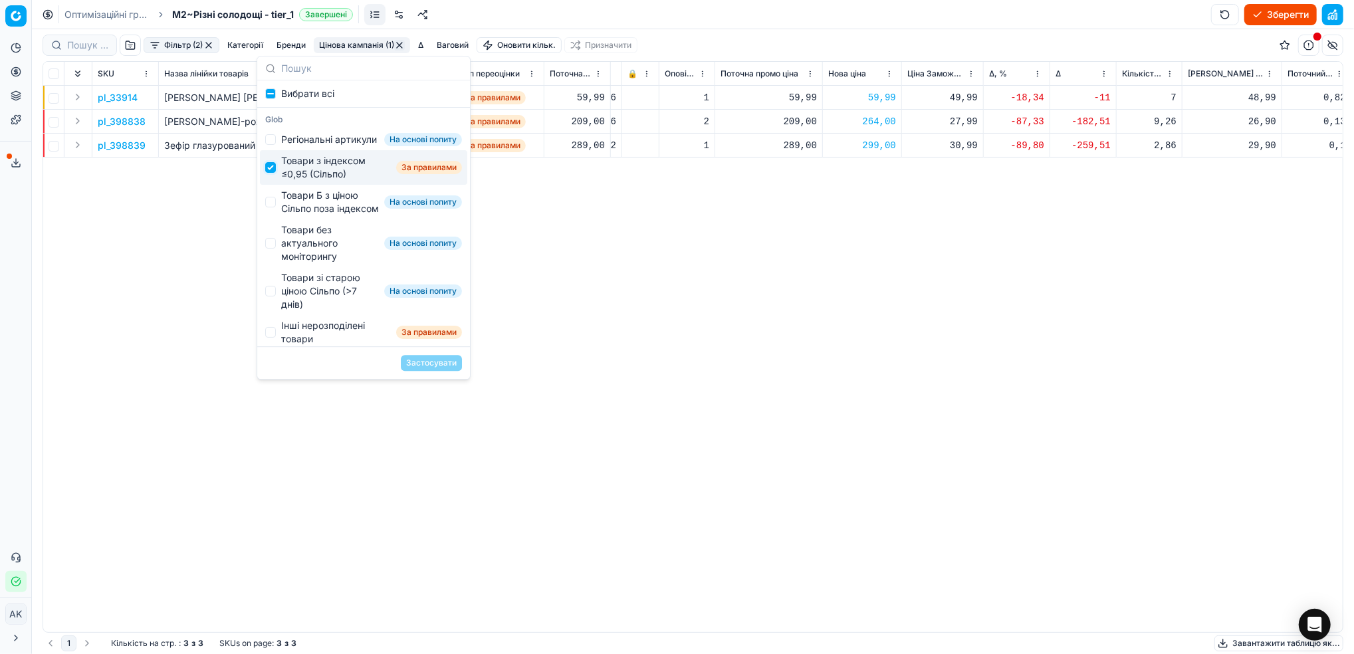
click at [266, 173] on input "Suggestions" at bounding box center [270, 167] width 11 height 11
checkbox input "false"
click at [268, 207] on input "Suggestions" at bounding box center [270, 202] width 11 height 11
checkbox input "true"
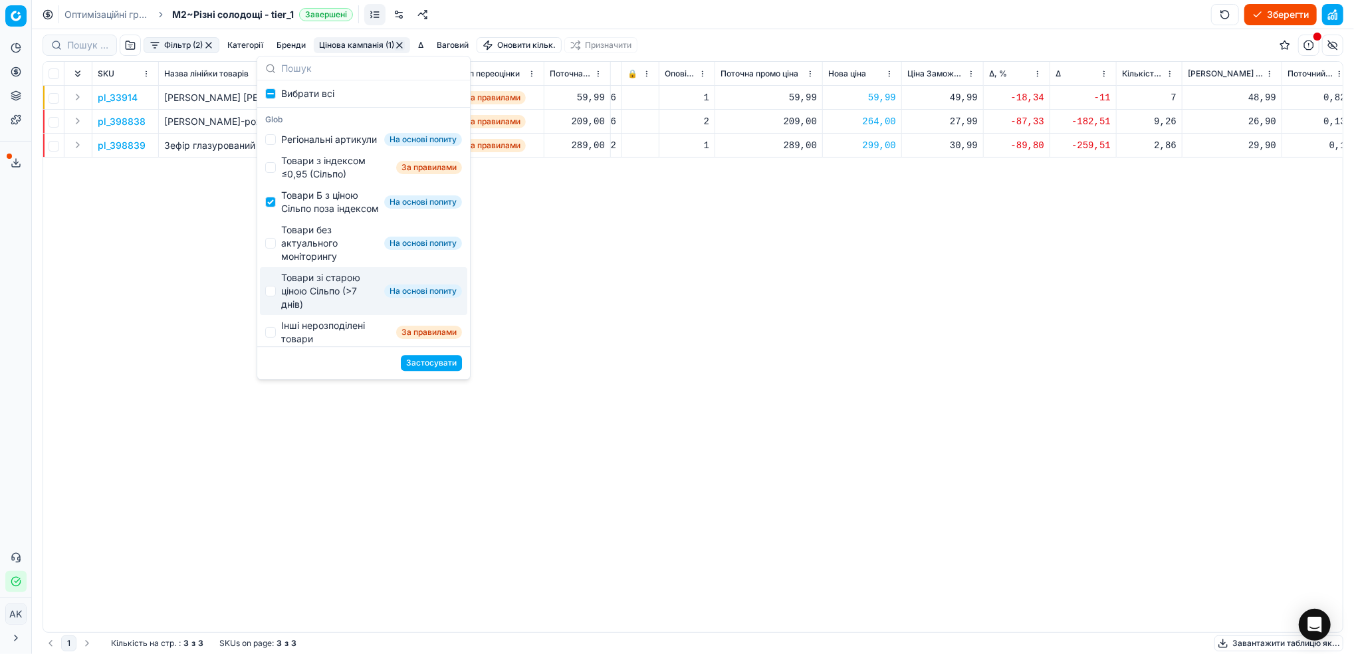
click at [438, 364] on button "Застосувати" at bounding box center [431, 363] width 61 height 16
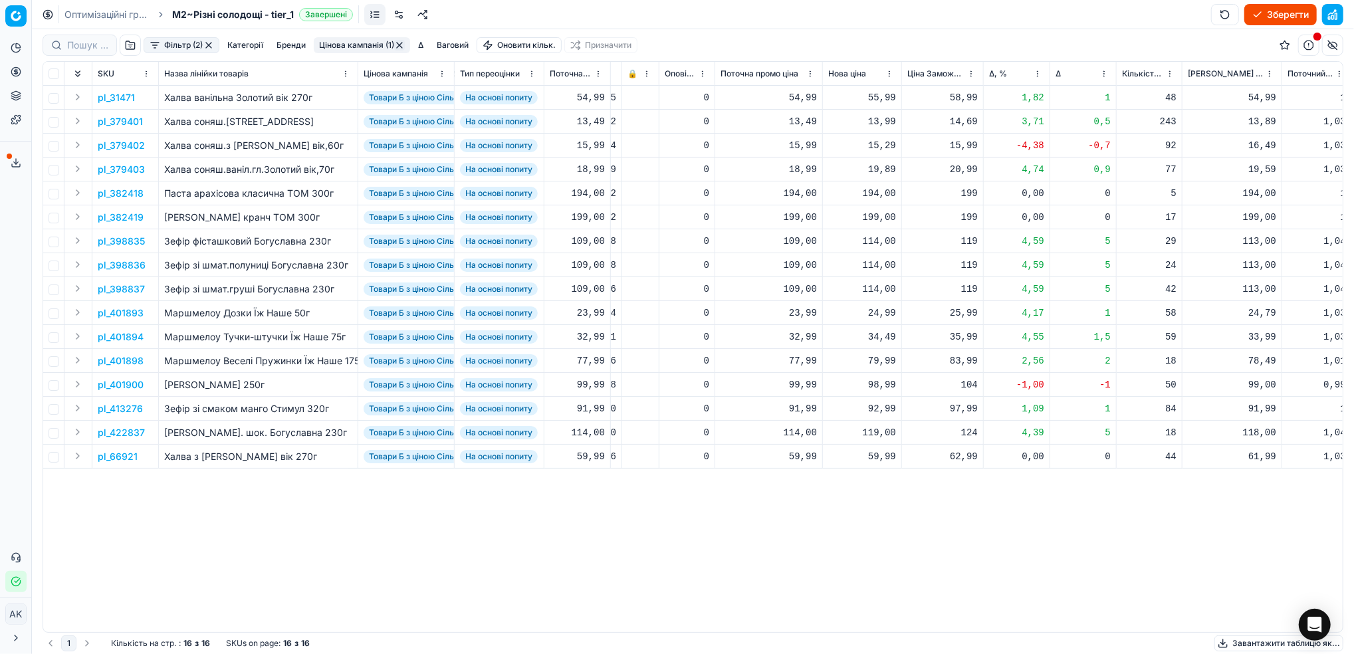
click at [1035, 64] on th "Δ, %" at bounding box center [1017, 74] width 66 height 24
click at [1037, 74] on html "Pricing platform Аналітика Цінова оптимізація Асортимент продукції Шаблони Серв…" at bounding box center [677, 327] width 1354 height 654
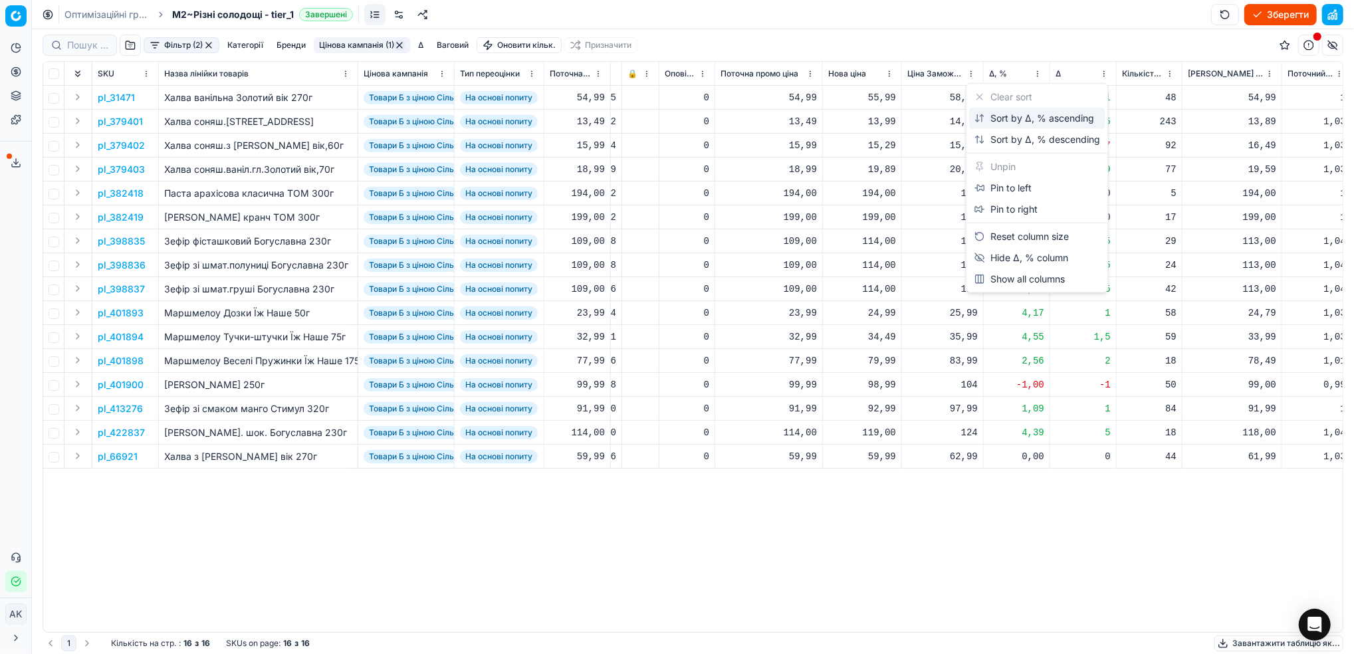
click at [1000, 128] on div "Sort by Δ, % ascending" at bounding box center [1037, 118] width 136 height 21
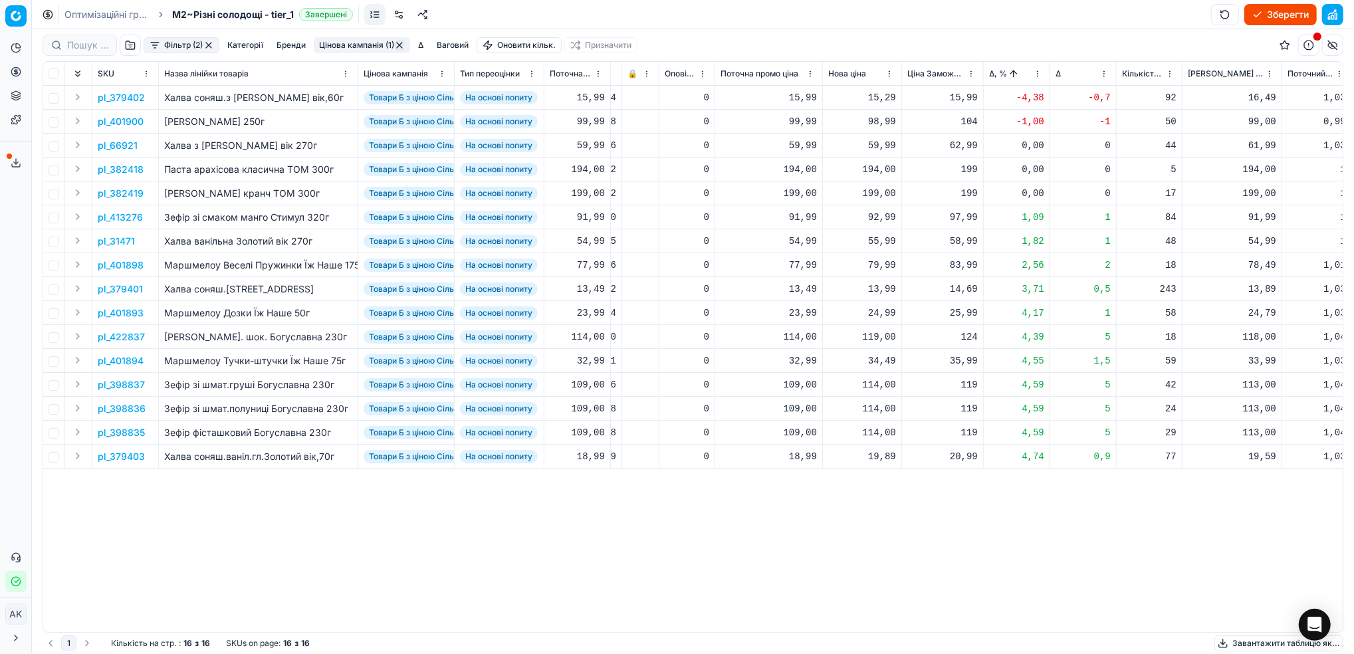
click at [119, 96] on p "pl_379402" at bounding box center [121, 97] width 47 height 13
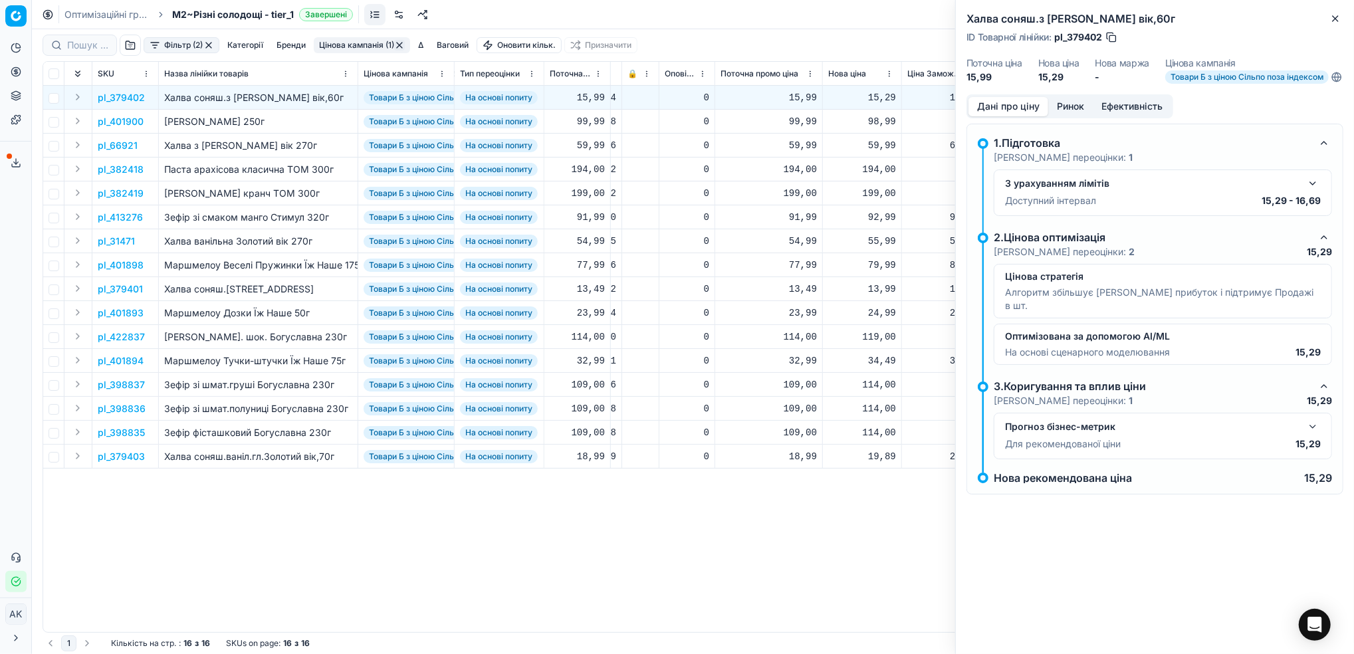
click at [1313, 190] on button "button" at bounding box center [1313, 184] width 16 height 16
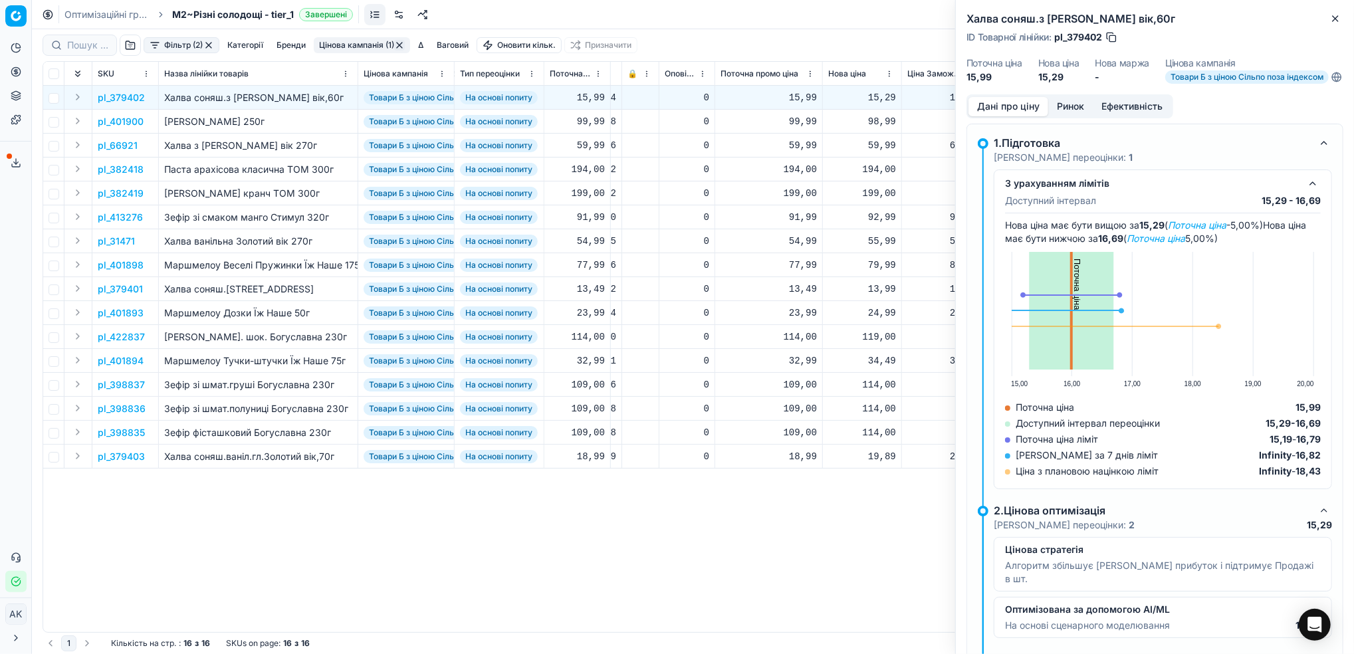
click at [1064, 112] on button "Ринок" at bounding box center [1071, 106] width 45 height 19
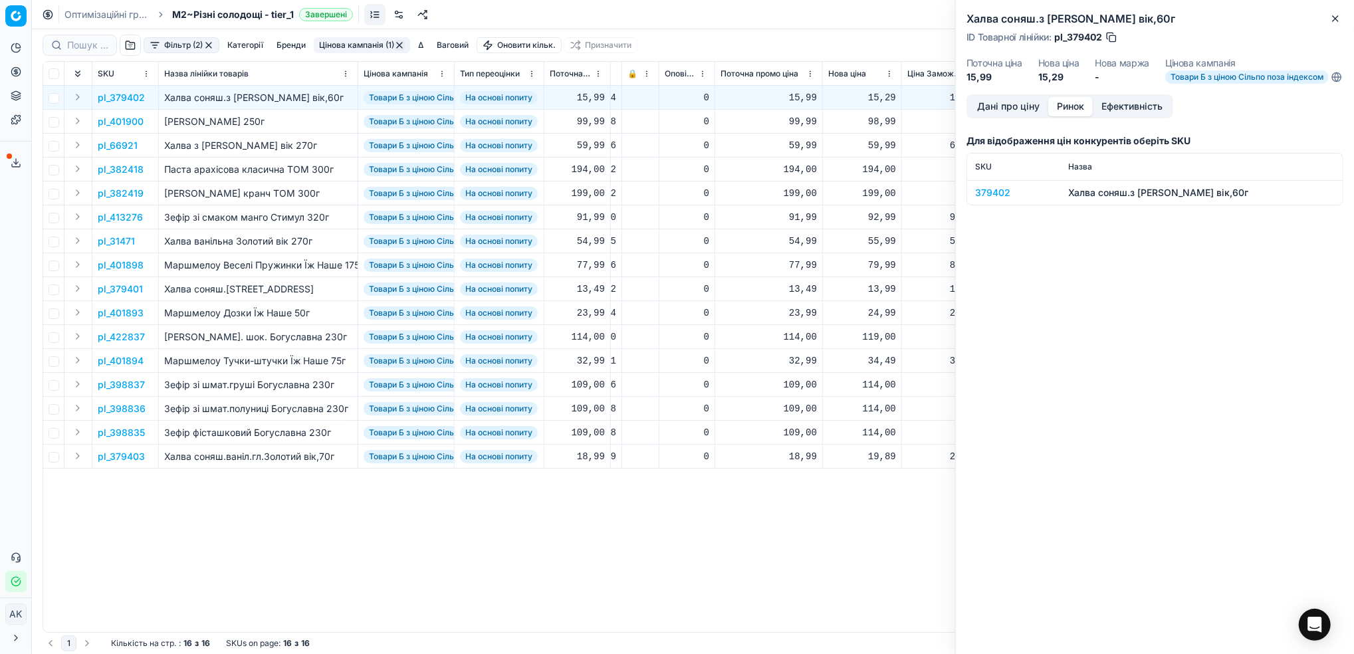
click at [987, 199] on div "379402" at bounding box center [1013, 192] width 77 height 13
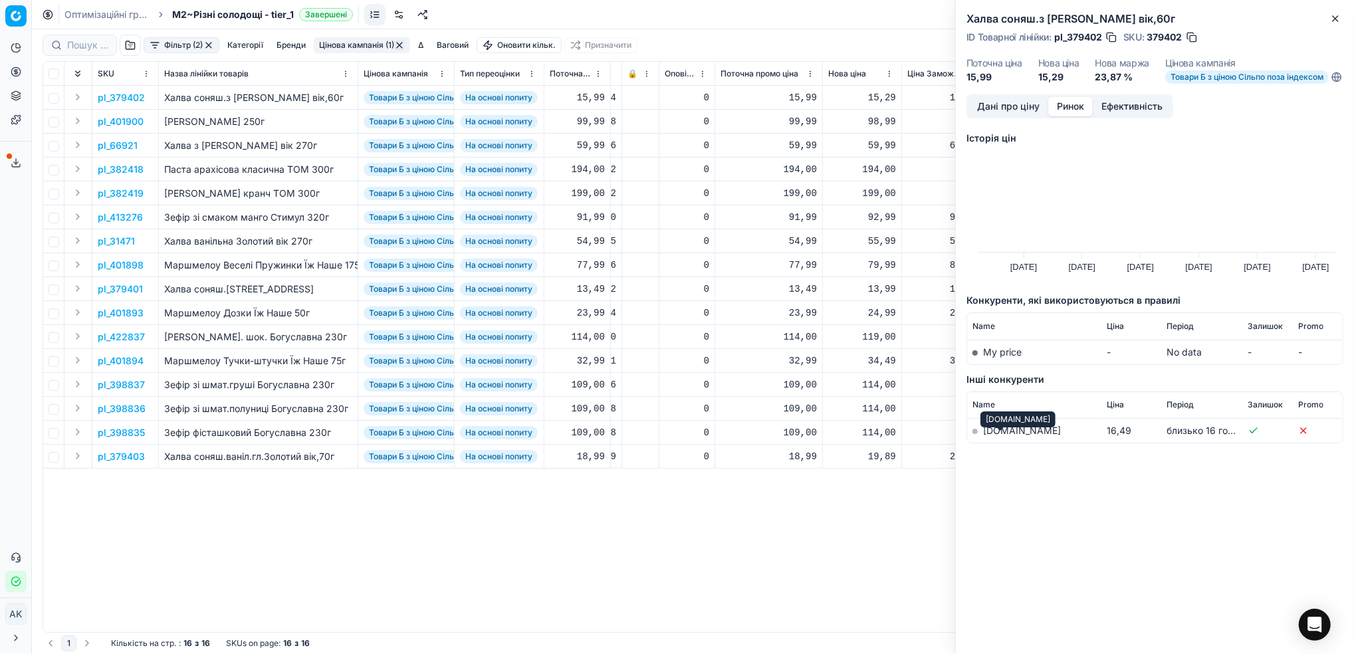
click at [986, 436] on link "[DOMAIN_NAME]" at bounding box center [1022, 430] width 78 height 11
click at [1336, 18] on icon "button" at bounding box center [1335, 18] width 5 height 5
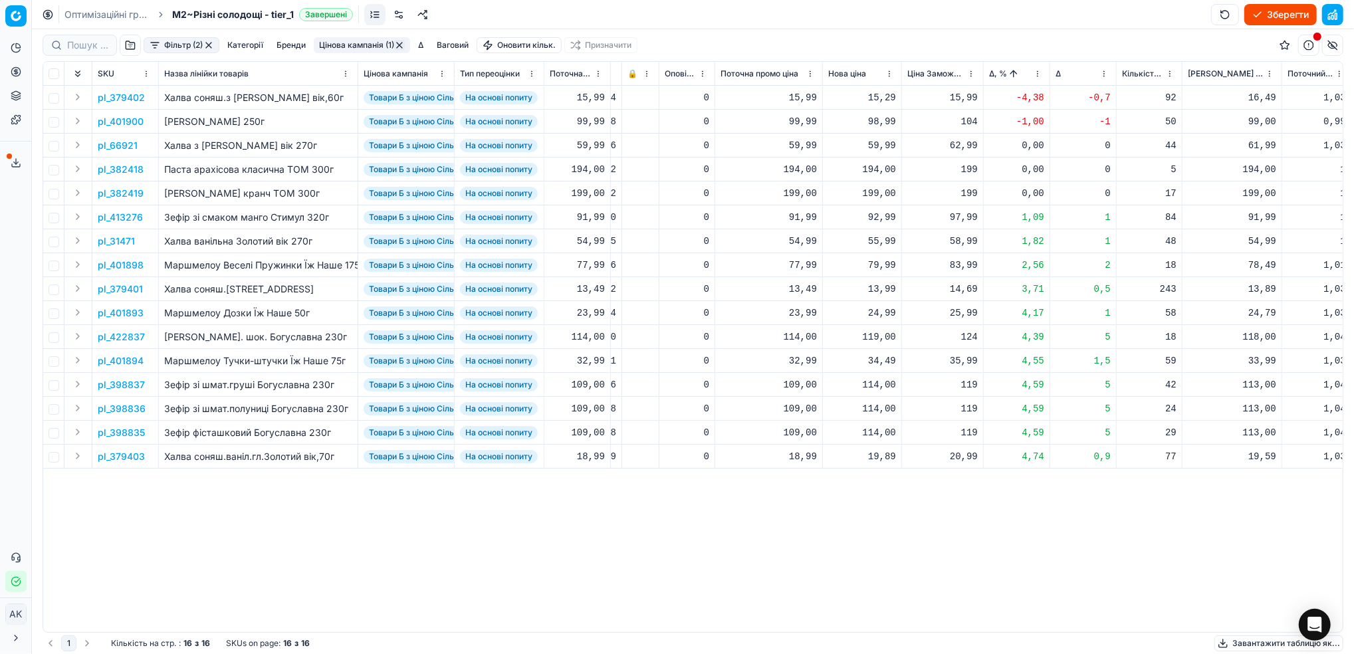
click at [881, 99] on div "15,29" at bounding box center [862, 97] width 68 height 13
click at [874, 216] on input "15.29" at bounding box center [910, 215] width 96 height 21
click at [883, 213] on input "16.29" at bounding box center [910, 215] width 96 height 21
type input "16.49"
click at [121, 121] on p "pl_401900" at bounding box center [121, 121] width 46 height 13
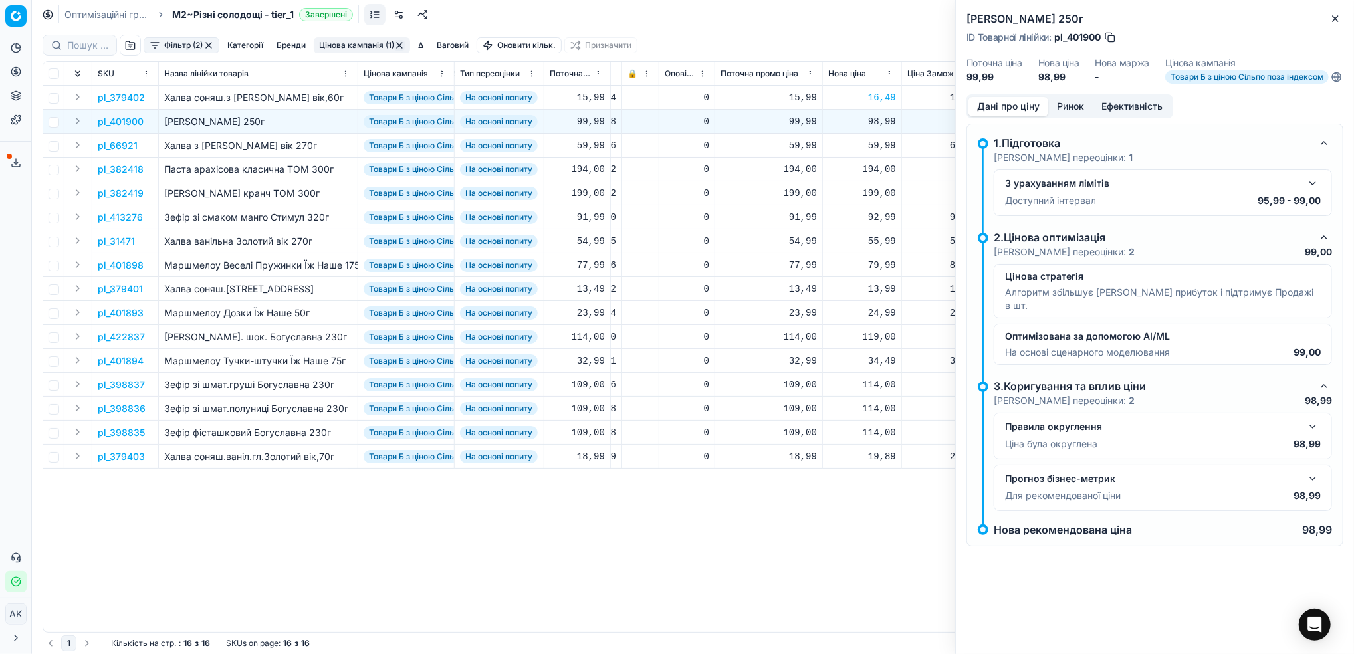
click at [1077, 115] on button "Ринок" at bounding box center [1071, 106] width 45 height 19
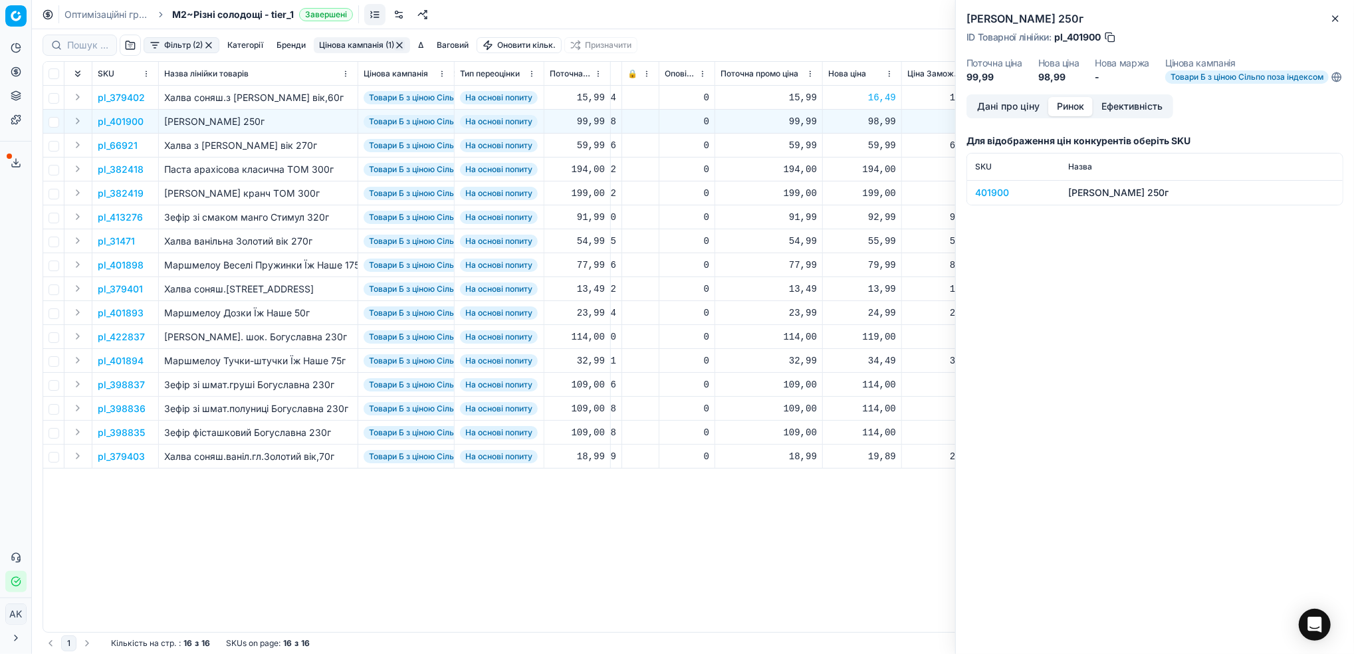
click at [988, 199] on div "401900" at bounding box center [1013, 192] width 77 height 13
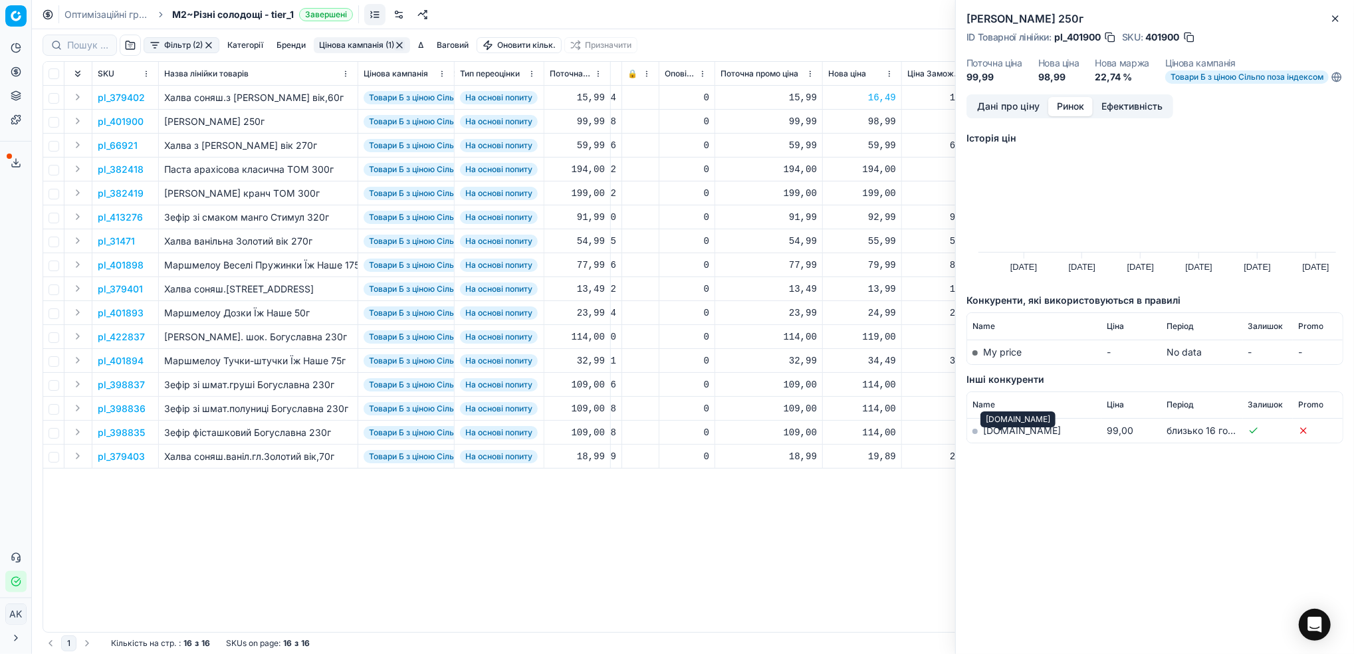
click at [1001, 436] on link "[DOMAIN_NAME]" at bounding box center [1022, 430] width 78 height 11
click at [1345, 14] on div "Маршмелоу Барбекю ваніль Їж Наше 250г ID Товарної лінійки : pl_401900 SKU : 401…" at bounding box center [1155, 47] width 398 height 94
click at [1341, 19] on button "Close" at bounding box center [1336, 19] width 16 height 16
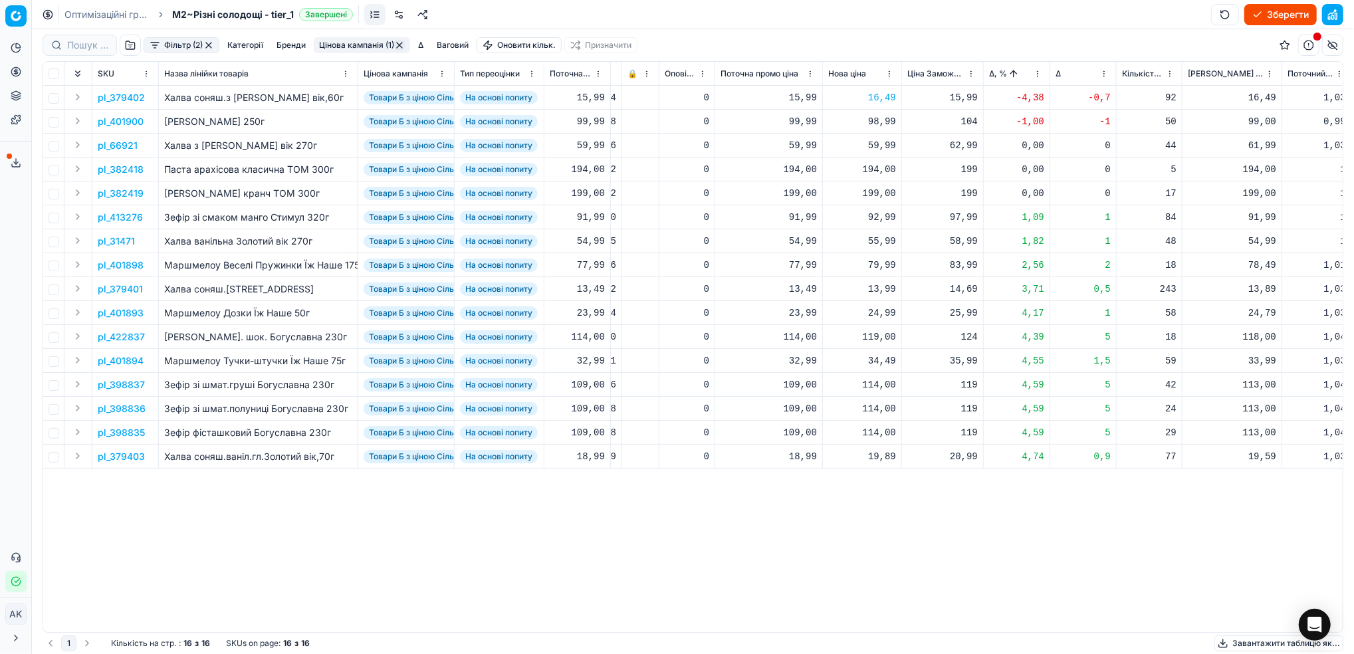
click at [870, 116] on div "98,99" at bounding box center [862, 121] width 68 height 13
click at [879, 237] on input "98.99" at bounding box center [910, 238] width 96 height 21
type input "99.99"
click at [1036, 73] on html "Pricing platform Аналітика Цінова оптимізація Асортимент продукції Шаблони Серв…" at bounding box center [677, 327] width 1354 height 654
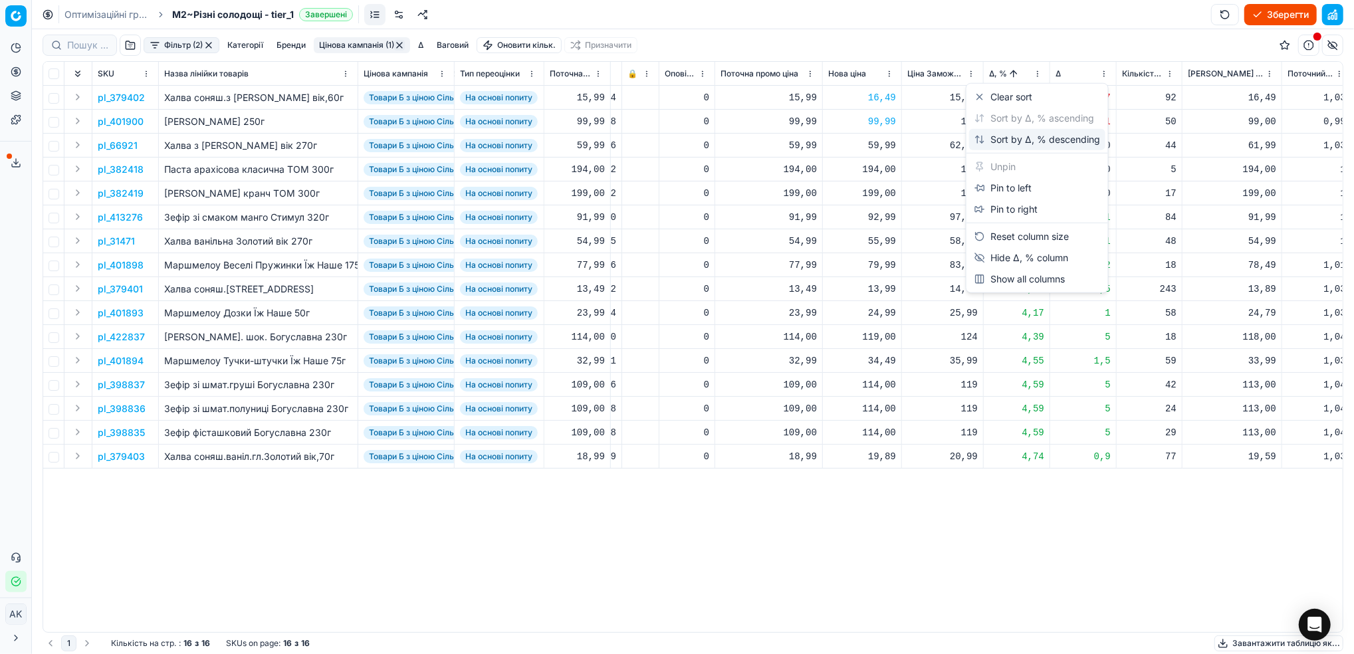
click at [1004, 142] on div "Sort by Δ, % descending" at bounding box center [1038, 139] width 126 height 13
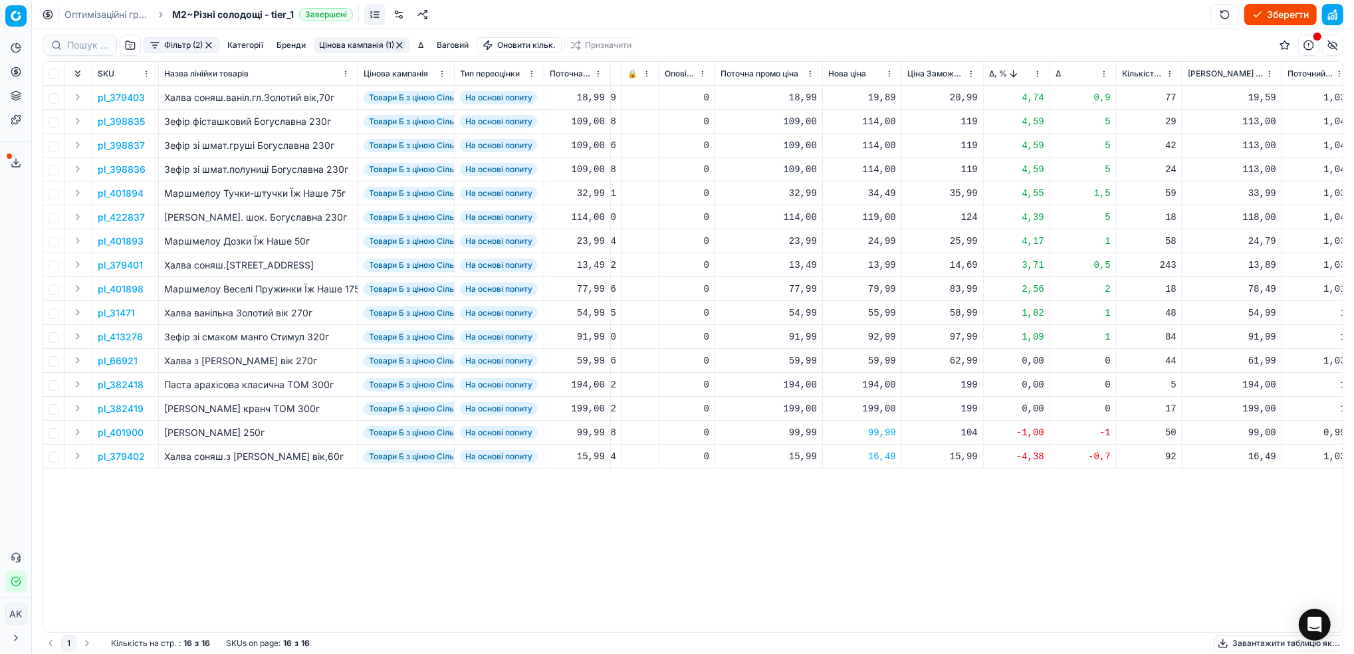
click at [114, 100] on p "pl_379403" at bounding box center [121, 97] width 47 height 13
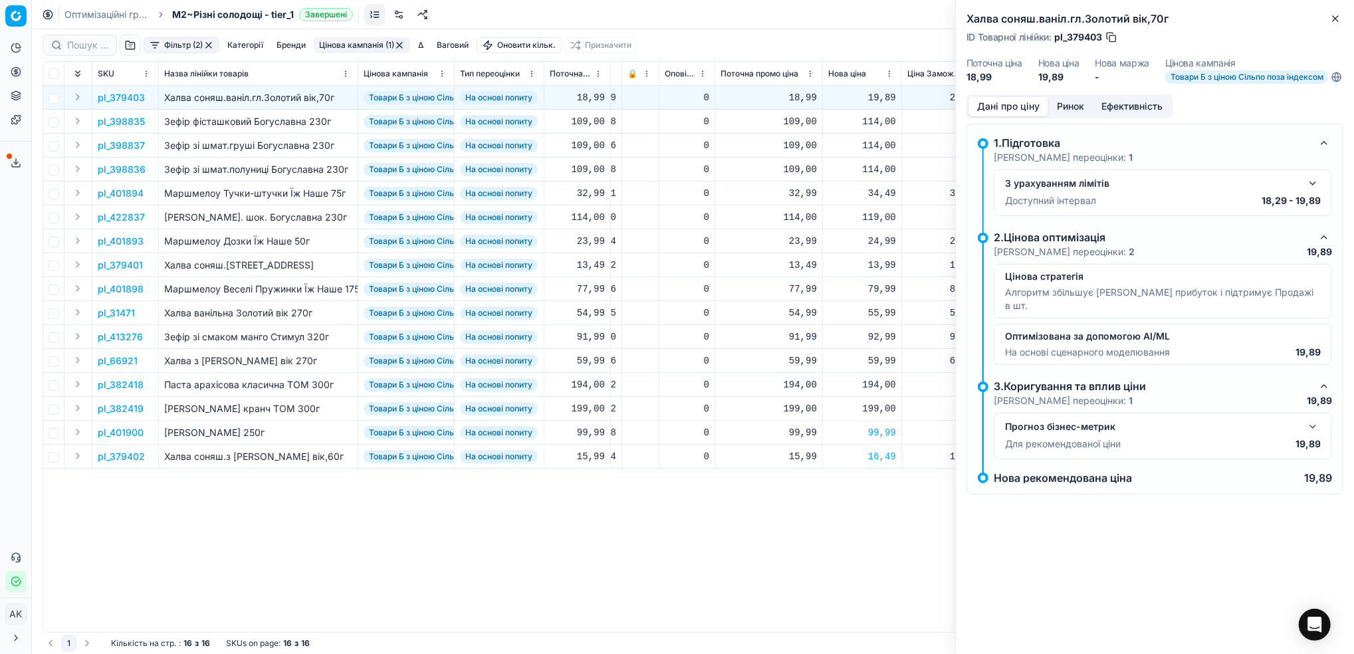
click at [1071, 116] on button "Ринок" at bounding box center [1071, 106] width 45 height 19
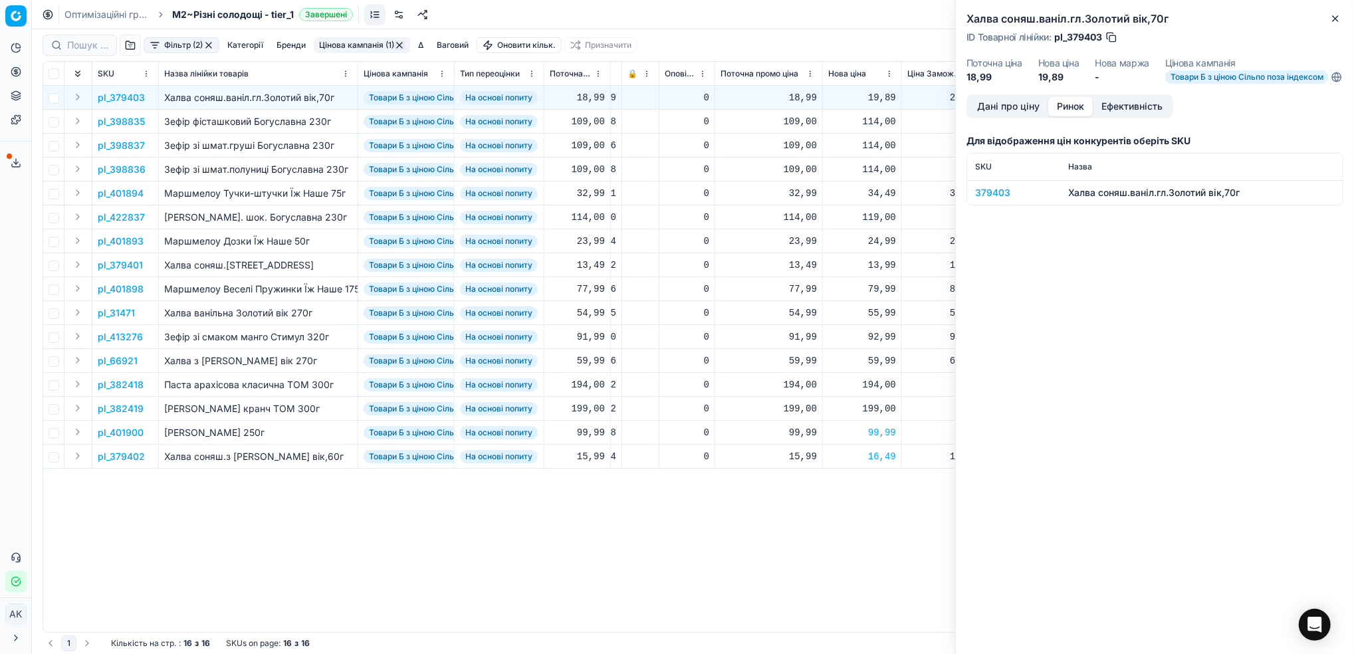
click at [988, 199] on div "379403" at bounding box center [1013, 192] width 77 height 13
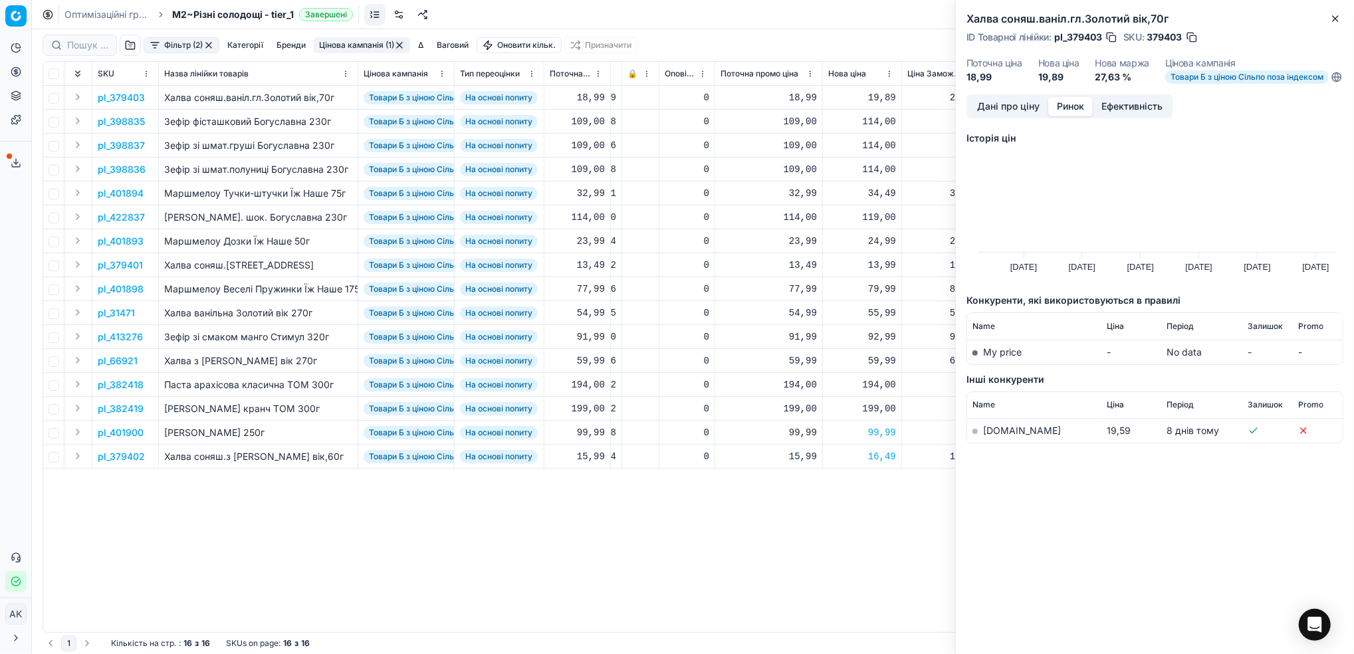
click at [997, 436] on link "[DOMAIN_NAME]" at bounding box center [1022, 430] width 78 height 11
click at [1340, 16] on icon "button" at bounding box center [1335, 18] width 11 height 11
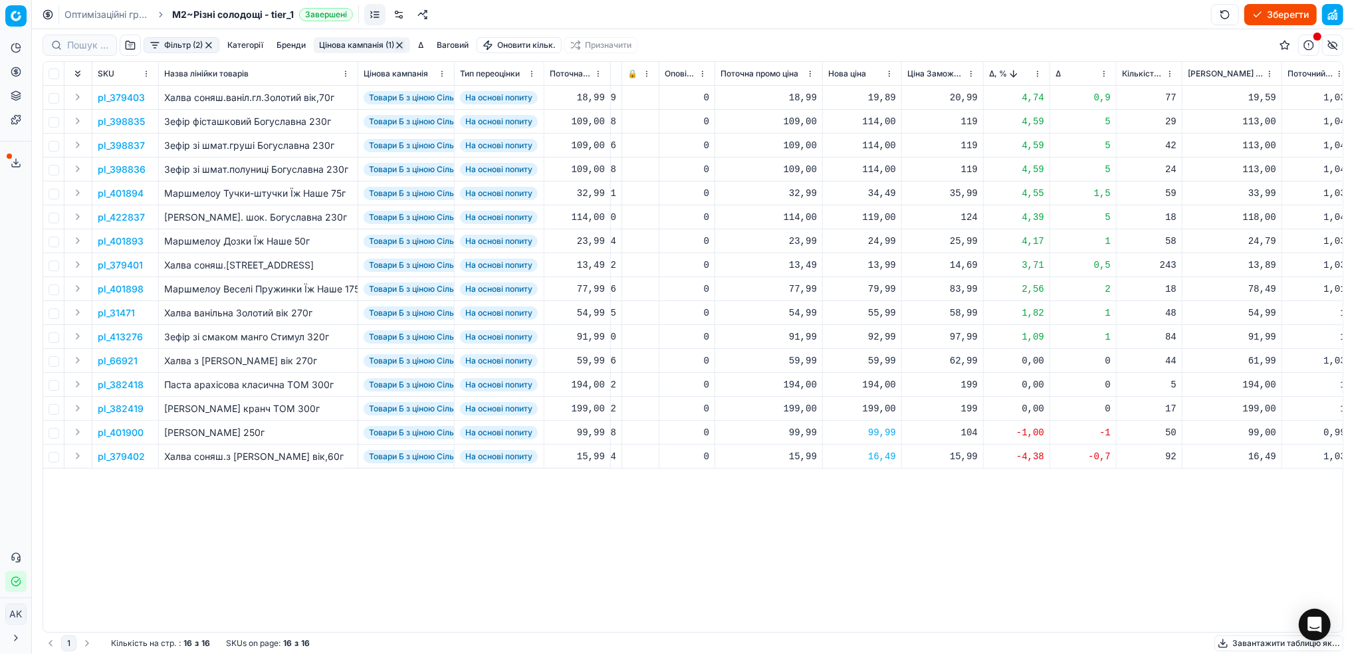
click at [362, 44] on button "Цінова кампанія (1)" at bounding box center [362, 45] width 96 height 16
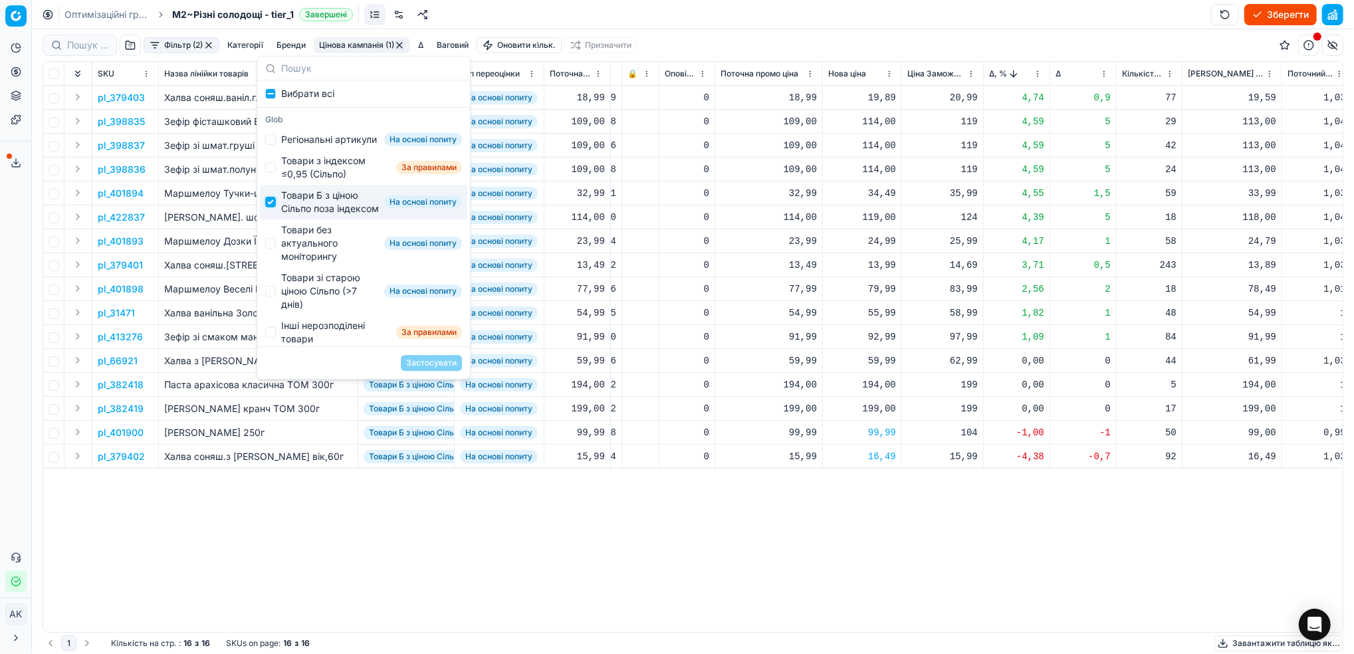
click at [270, 207] on input "Suggestions" at bounding box center [270, 202] width 11 height 11
checkbox input "false"
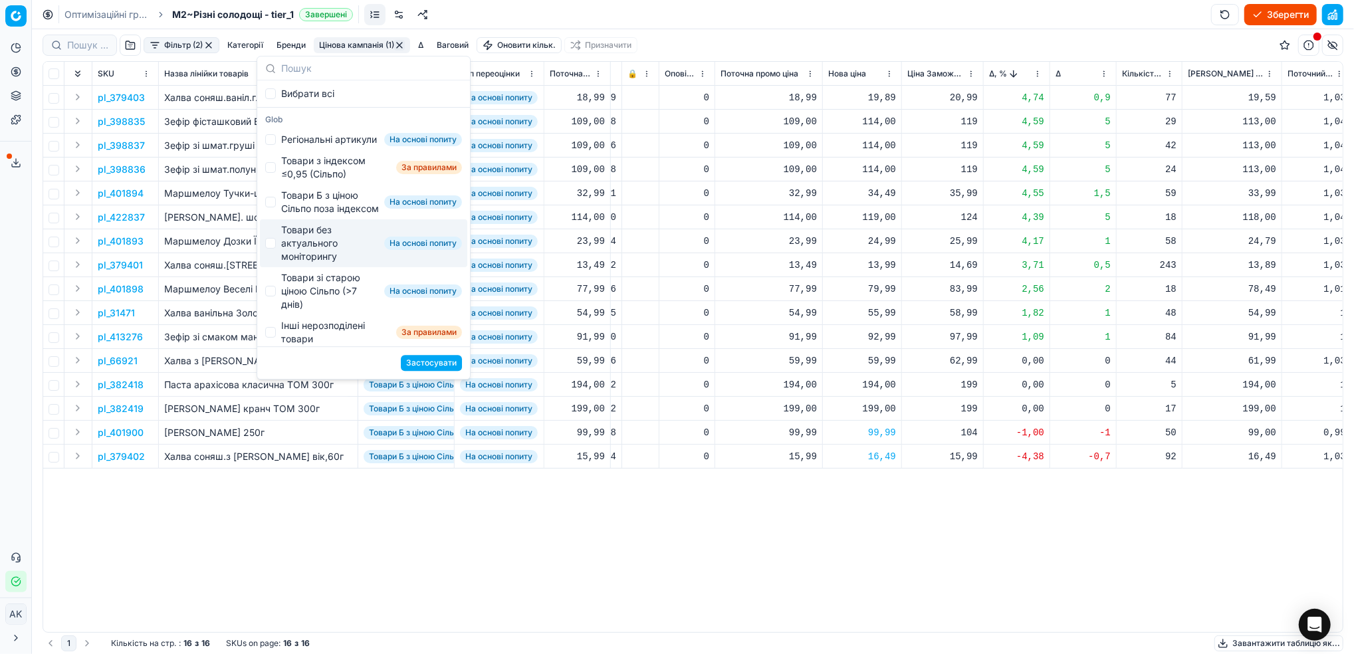
click at [277, 267] on div "Товари без актуального моніторингу На основі попиту" at bounding box center [363, 243] width 207 height 48
checkbox input "true"
click at [445, 364] on button "Застосувати" at bounding box center [431, 363] width 61 height 16
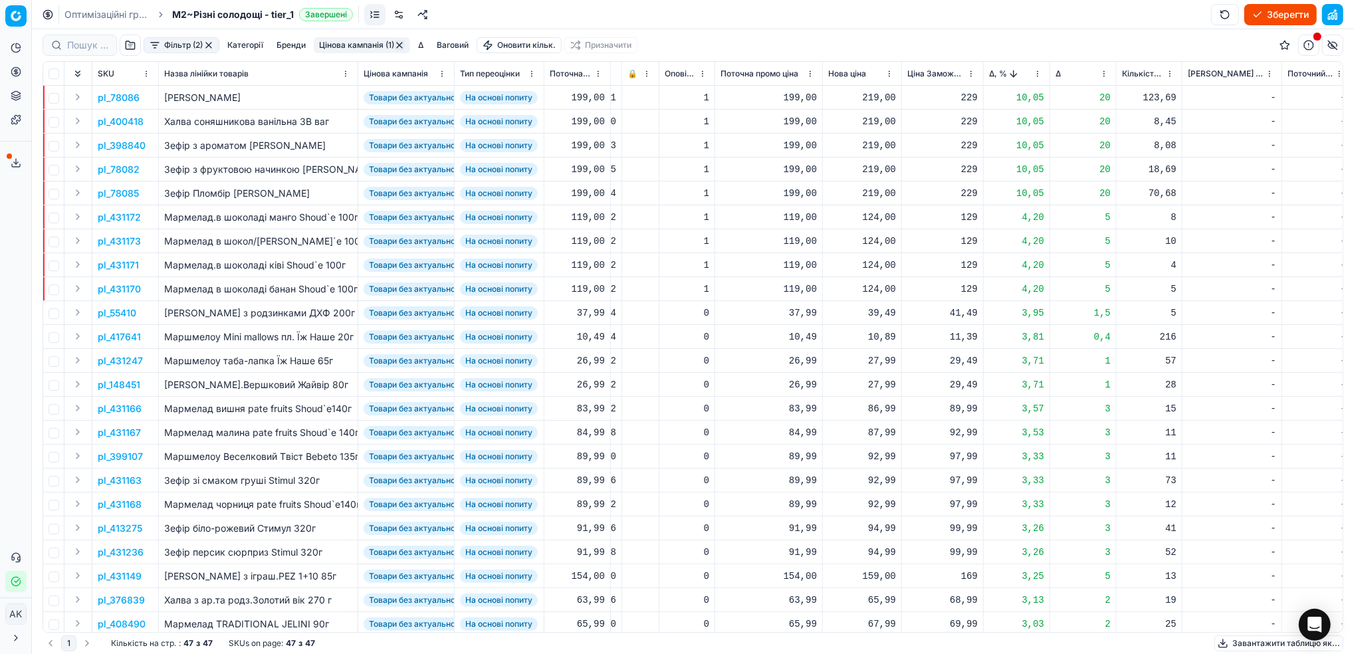
click at [120, 95] on p "pl_78086" at bounding box center [119, 97] width 42 height 13
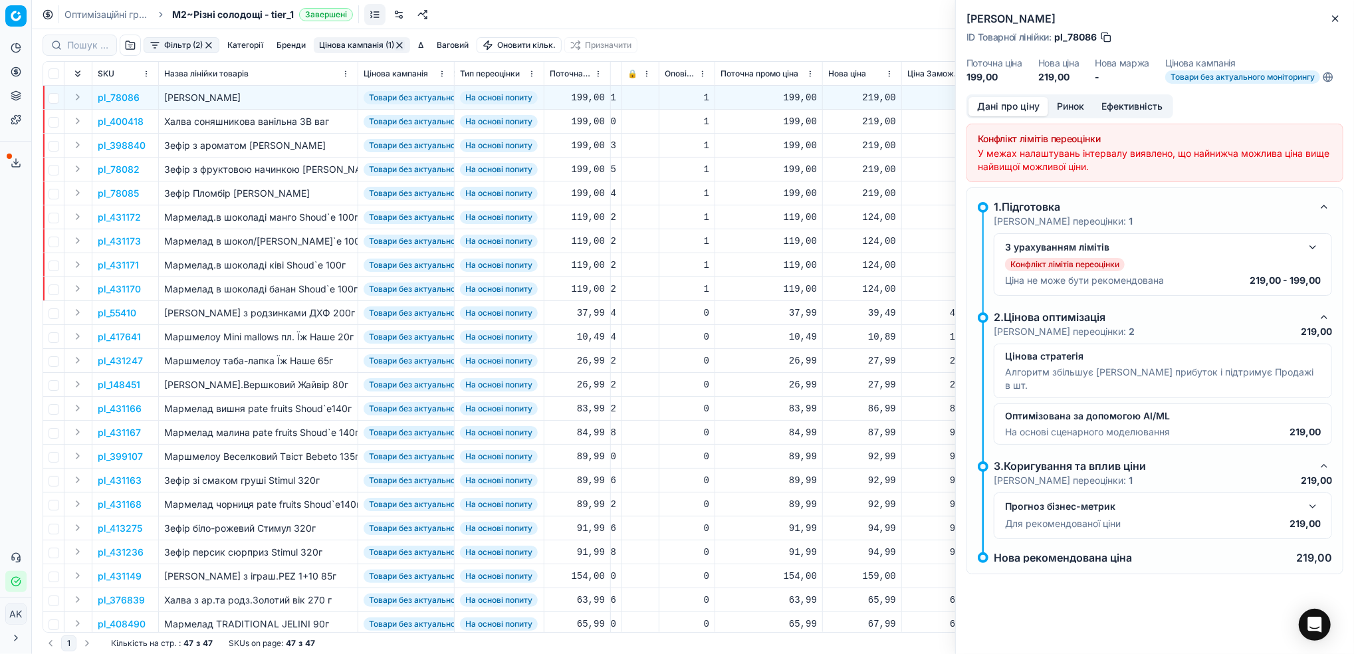
click at [1315, 247] on button "button" at bounding box center [1313, 247] width 16 height 16
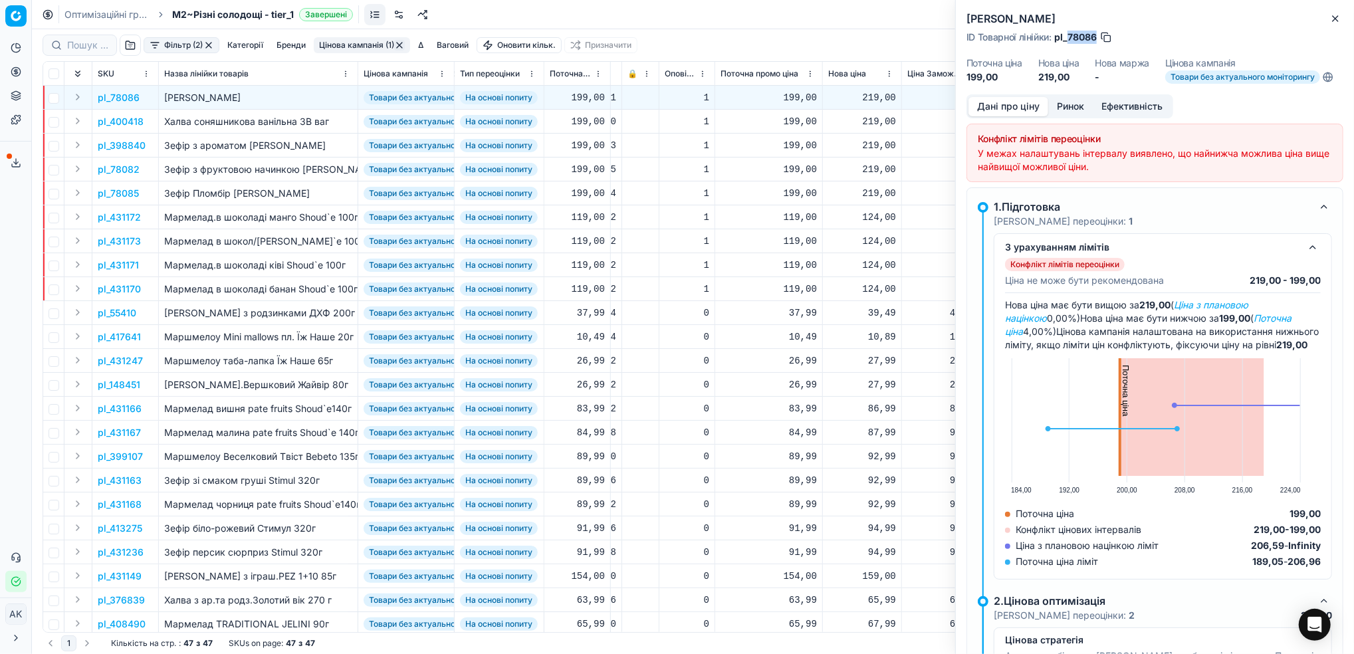
drag, startPoint x: 1098, startPoint y: 35, endPoint x: 1069, endPoint y: 39, distance: 29.5
click at [1069, 39] on div "ID Товарної лінійки : pl_78086" at bounding box center [1040, 37] width 146 height 13
copy span "78086"
click at [1338, 19] on icon "button" at bounding box center [1335, 18] width 11 height 11
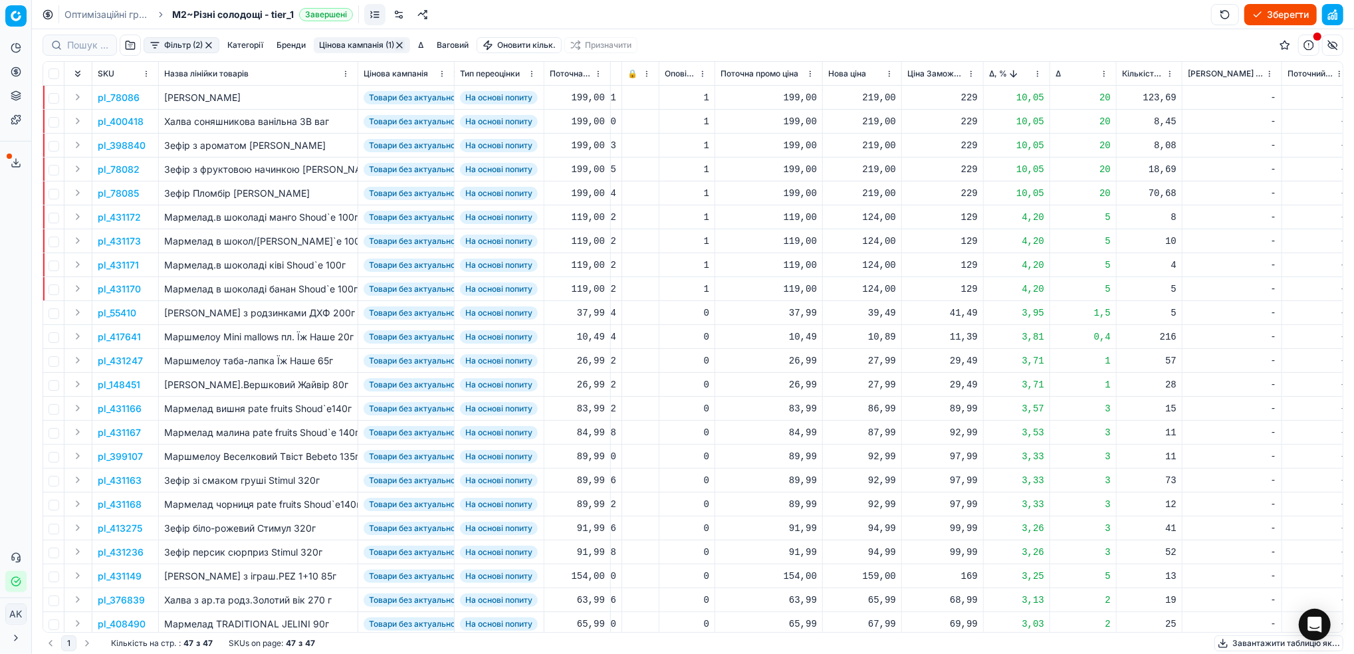
click at [125, 219] on p "pl_431172" at bounding box center [119, 217] width 43 height 13
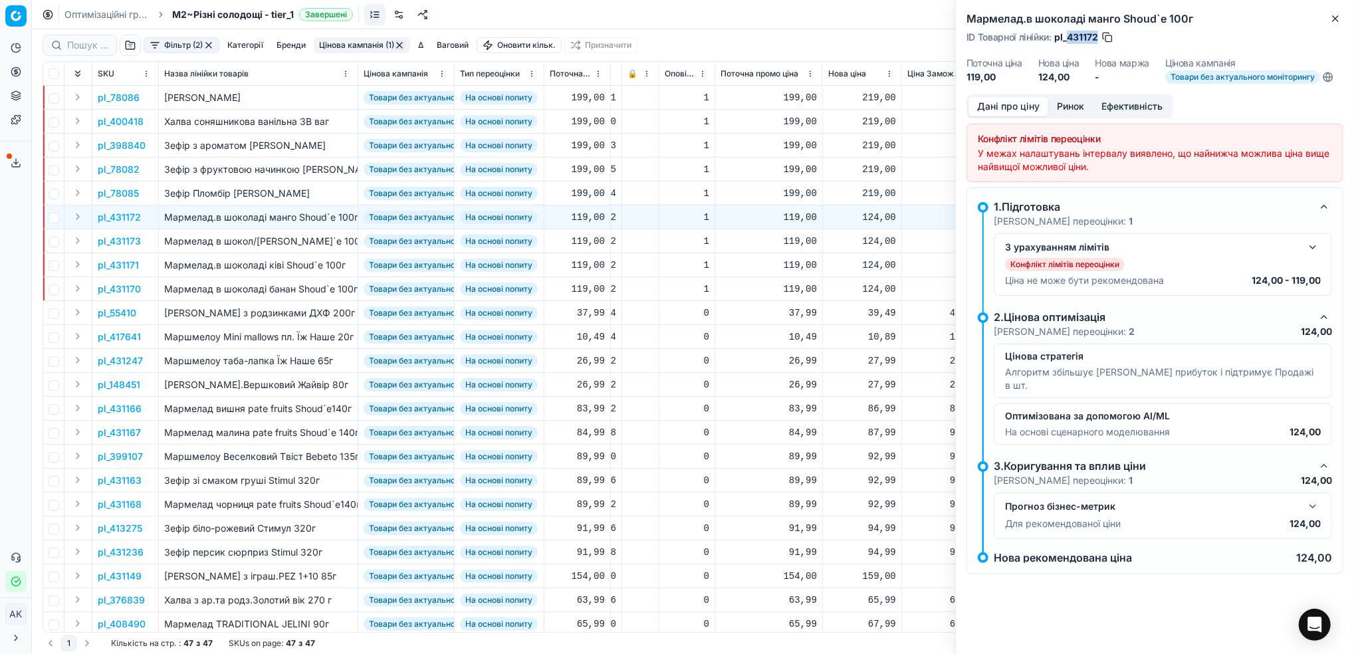
drag, startPoint x: 1098, startPoint y: 35, endPoint x: 1069, endPoint y: 36, distance: 29.3
click at [1069, 36] on span "pl_431172" at bounding box center [1077, 37] width 44 height 13
copy span "431172"
click at [1338, 28] on div "Мармелад.в шоколаді манго Shoud`e 100г ID Товарної лінійки : pl_431172 Поточна …" at bounding box center [1155, 47] width 398 height 94
click at [1335, 21] on icon "button" at bounding box center [1335, 18] width 11 height 11
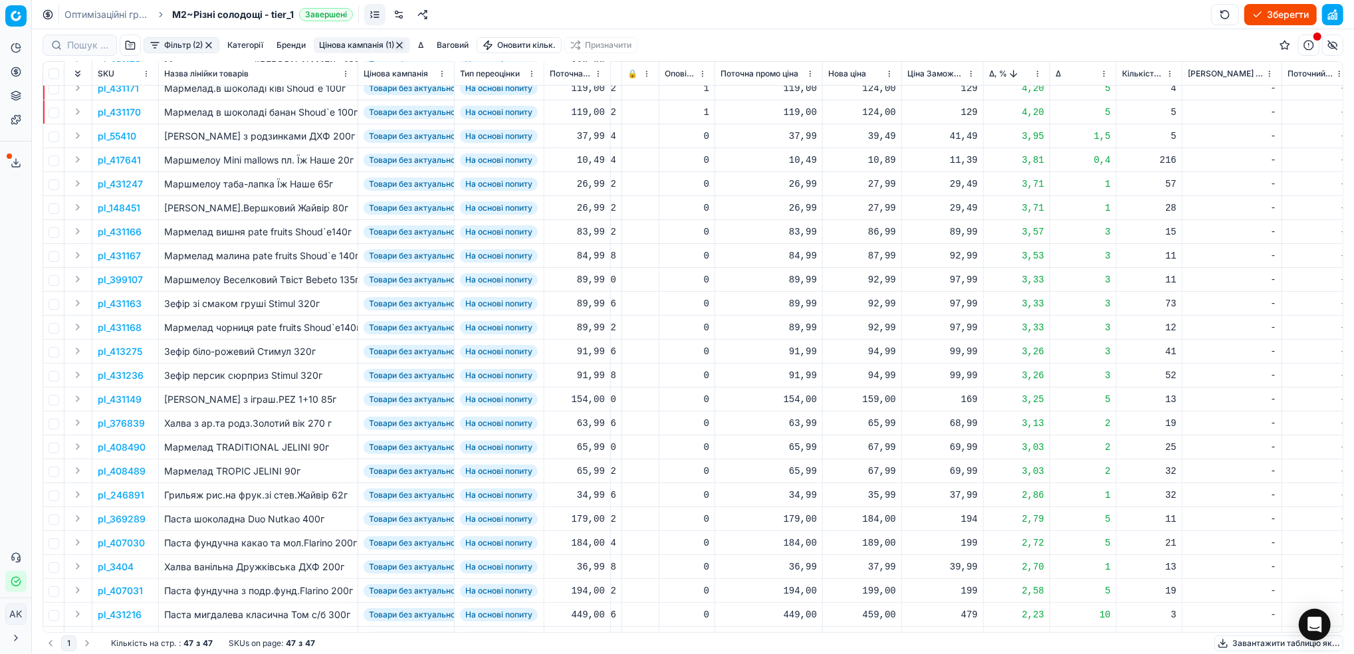
scroll to position [266, 263]
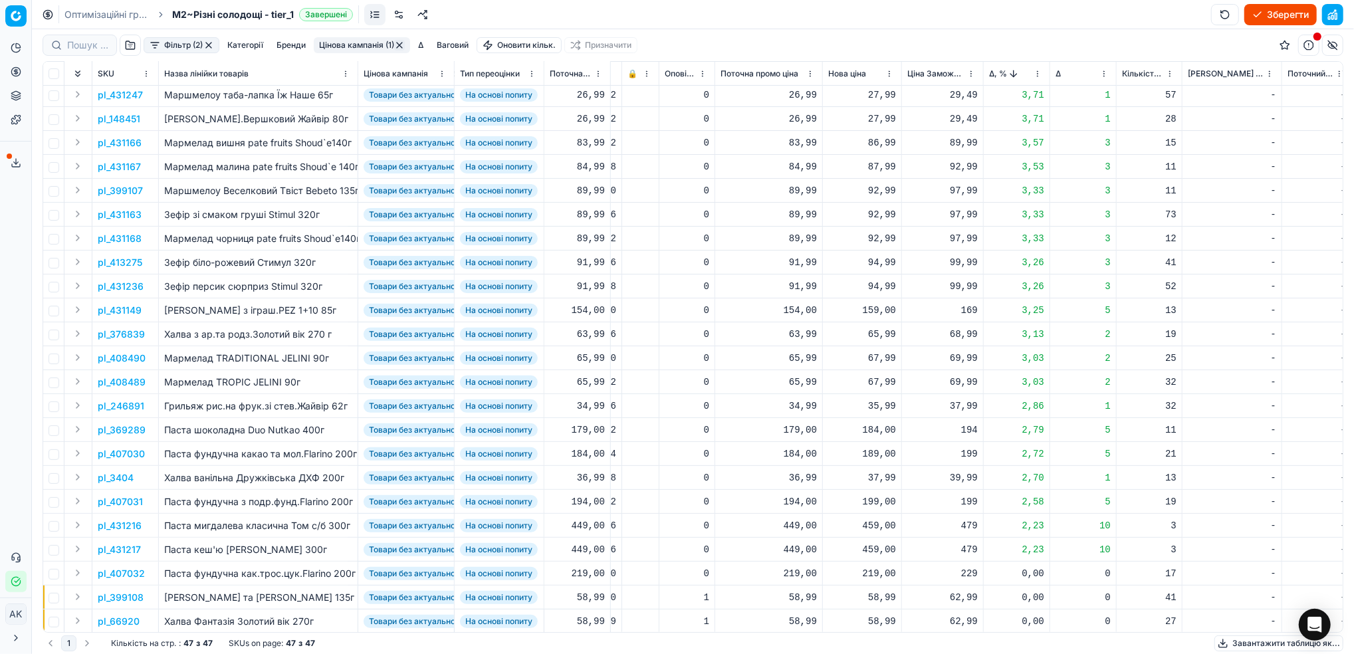
click at [130, 453] on p "pl_407030" at bounding box center [121, 453] width 47 height 13
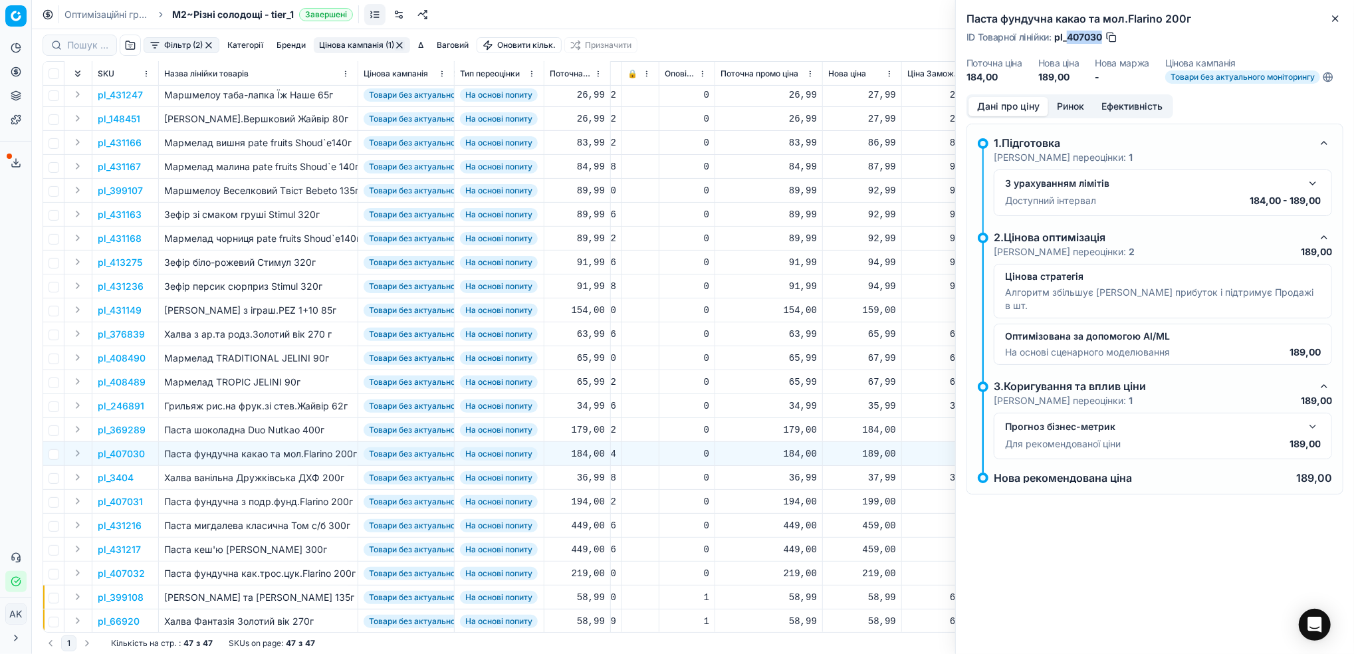
drag, startPoint x: 1103, startPoint y: 38, endPoint x: 1068, endPoint y: 33, distance: 35.6
click at [1068, 33] on span "pl_407030" at bounding box center [1079, 37] width 48 height 13
copy span "407030"
click at [1331, 19] on icon "button" at bounding box center [1335, 18] width 11 height 11
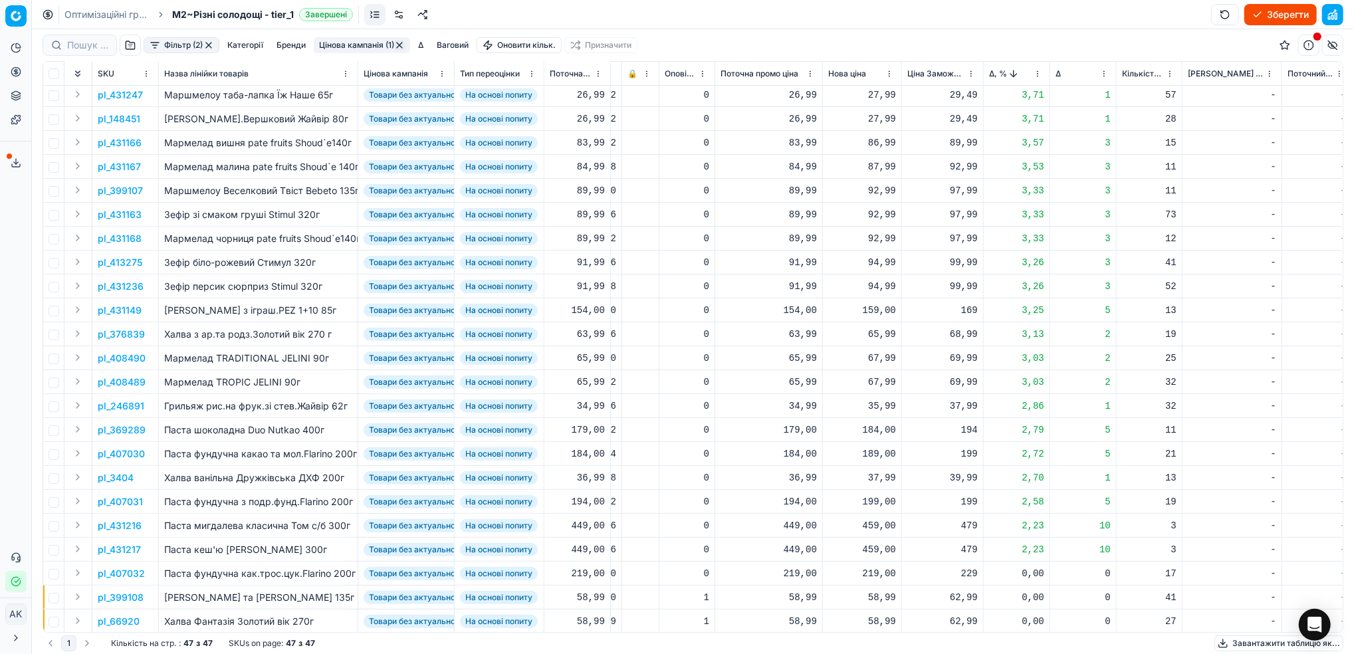
scroll to position [354, 263]
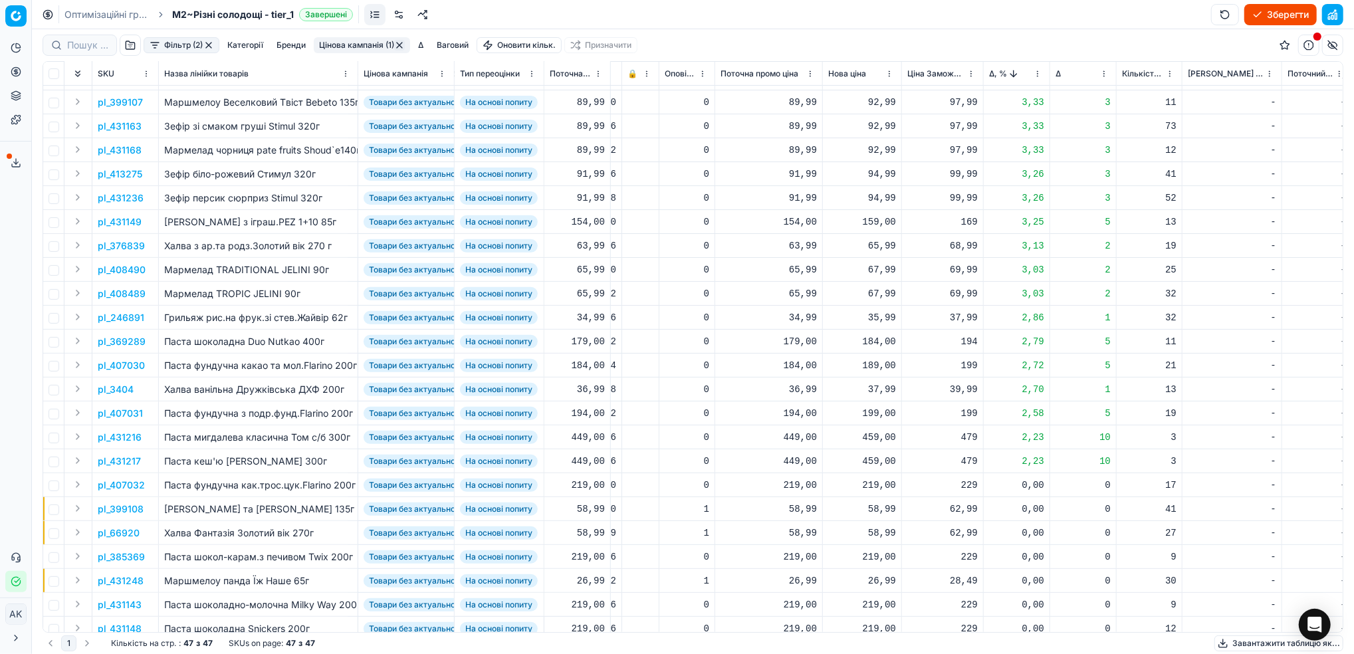
click at [128, 442] on p "pl_431216" at bounding box center [120, 437] width 44 height 13
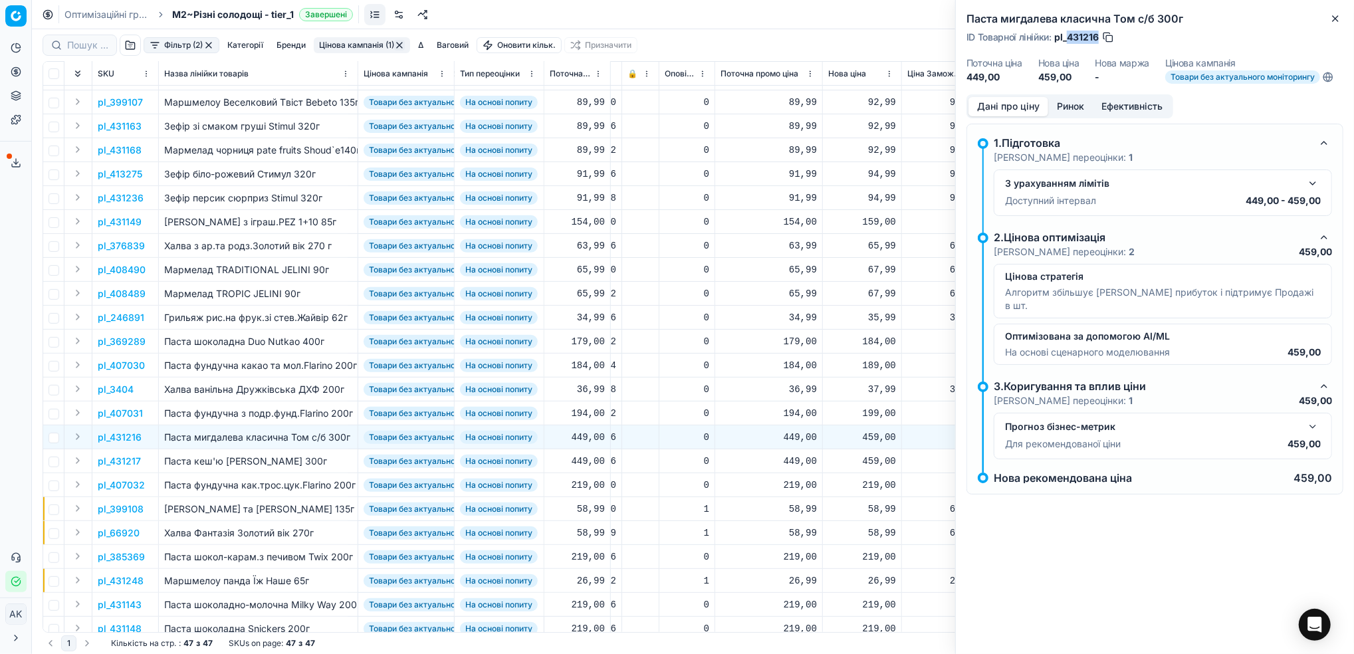
drag, startPoint x: 1099, startPoint y: 38, endPoint x: 1069, endPoint y: 36, distance: 30.7
click at [1069, 36] on span "pl_431216" at bounding box center [1077, 37] width 45 height 13
copy span "431216"
click at [1334, 23] on icon "button" at bounding box center [1335, 18] width 11 height 11
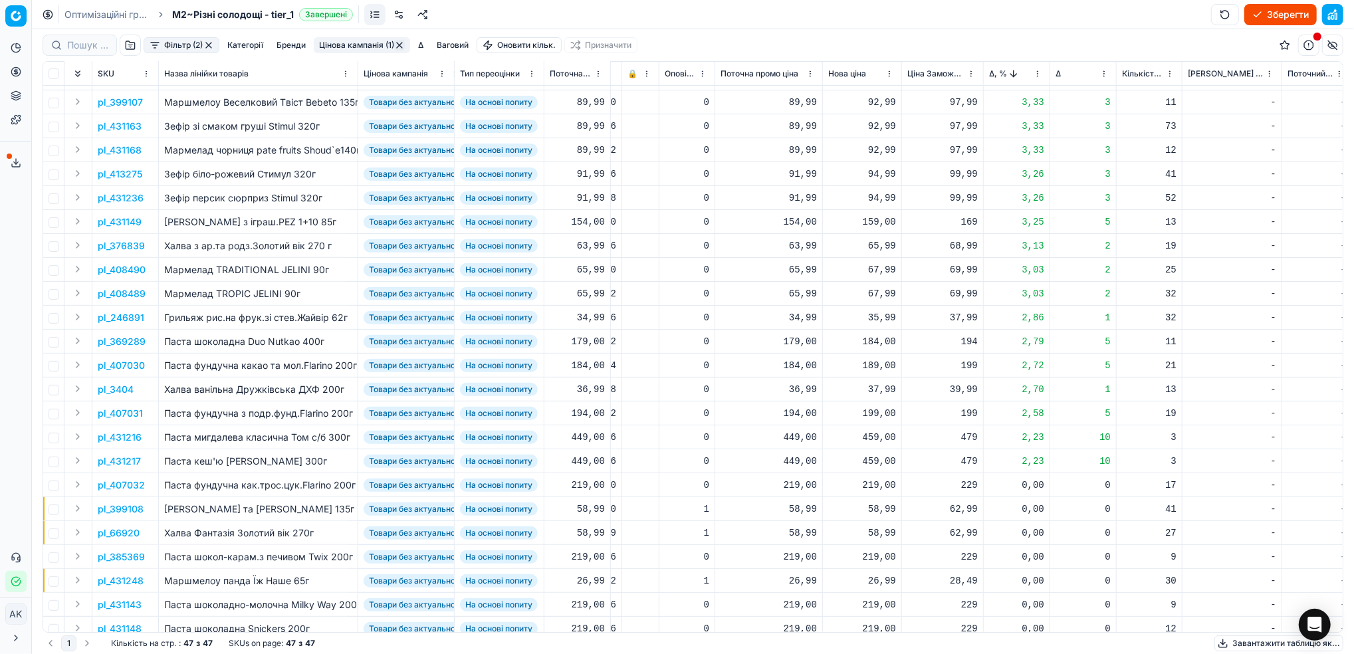
scroll to position [0, 263]
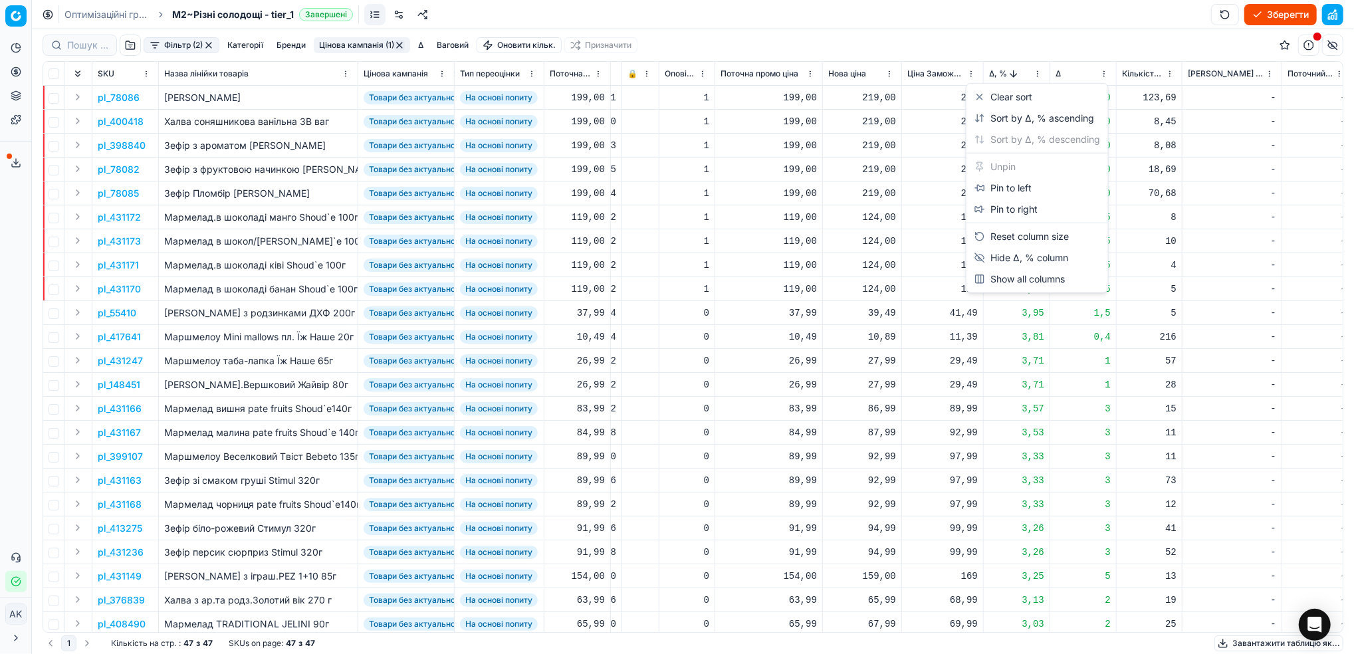
click at [1037, 72] on html "Pricing platform Аналітика Цінова оптимізація Асортимент продукції Шаблони Серв…" at bounding box center [677, 327] width 1354 height 654
click at [1009, 119] on div "Sort by Δ, % ascending" at bounding box center [1035, 118] width 120 height 13
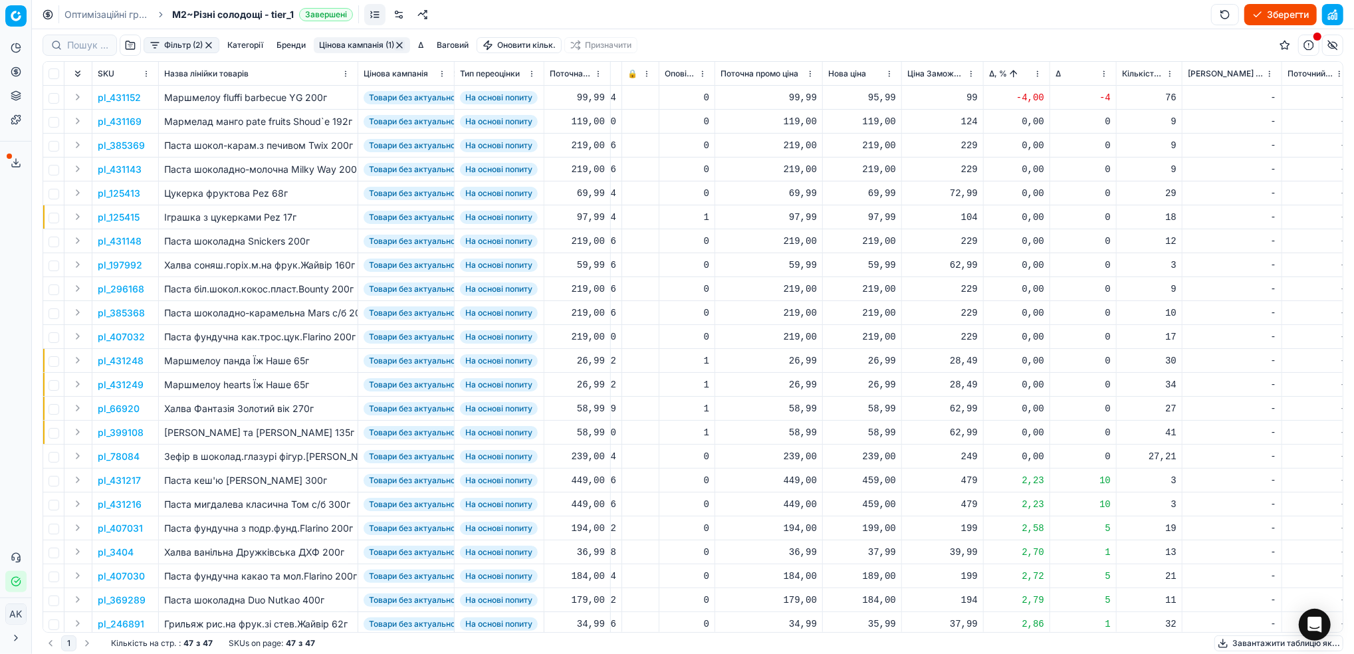
click at [124, 95] on p "pl_431152" at bounding box center [119, 97] width 43 height 13
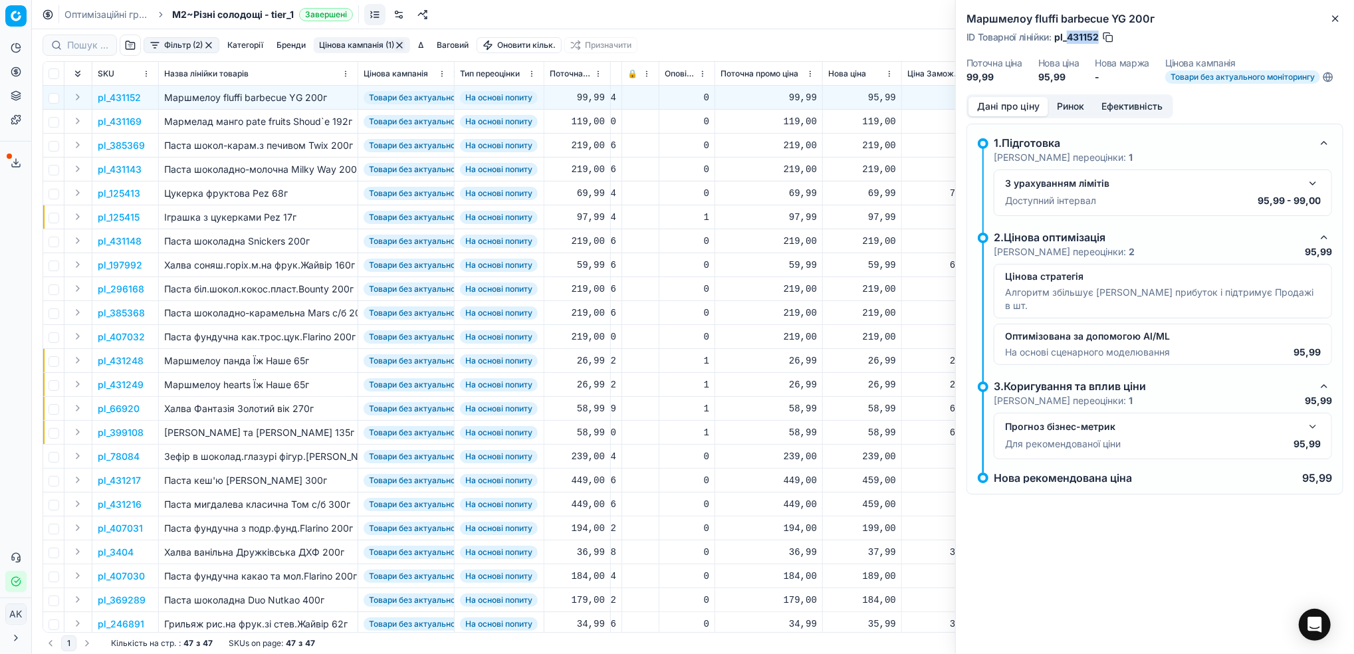
drag, startPoint x: 1099, startPoint y: 36, endPoint x: 1069, endPoint y: 40, distance: 30.8
click at [1069, 40] on div "ID Товарної лінійки : pl_431152" at bounding box center [1041, 37] width 148 height 13
copy span "431152"
click at [1334, 22] on icon "button" at bounding box center [1335, 18] width 11 height 11
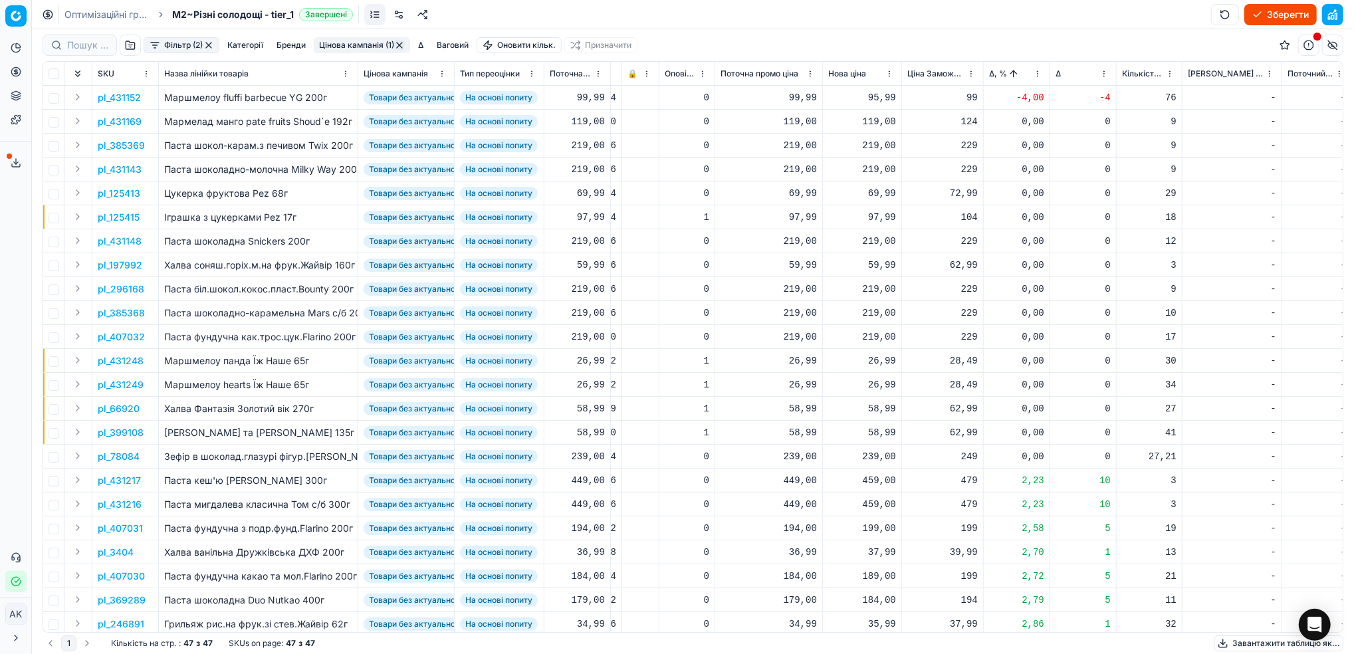
click at [382, 43] on button "Цінова кампанія (1)" at bounding box center [362, 45] width 96 height 16
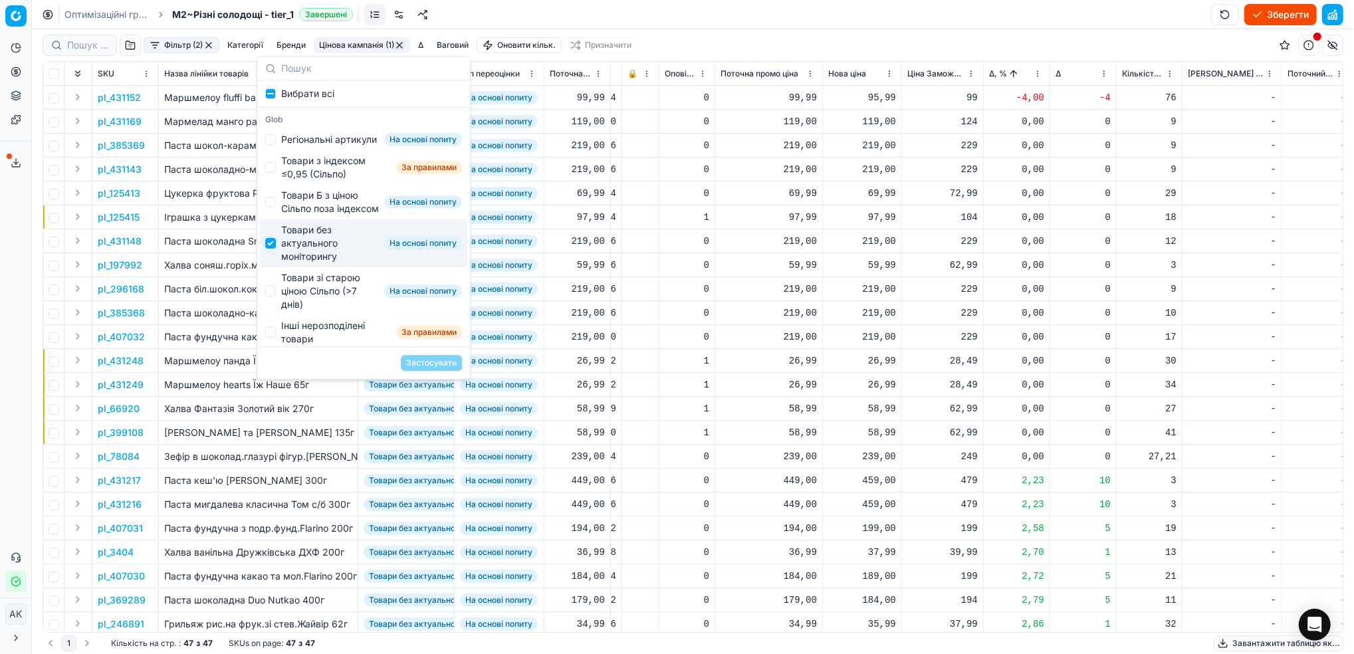
click at [273, 249] on input "Suggestions" at bounding box center [270, 243] width 11 height 11
checkbox input "false"
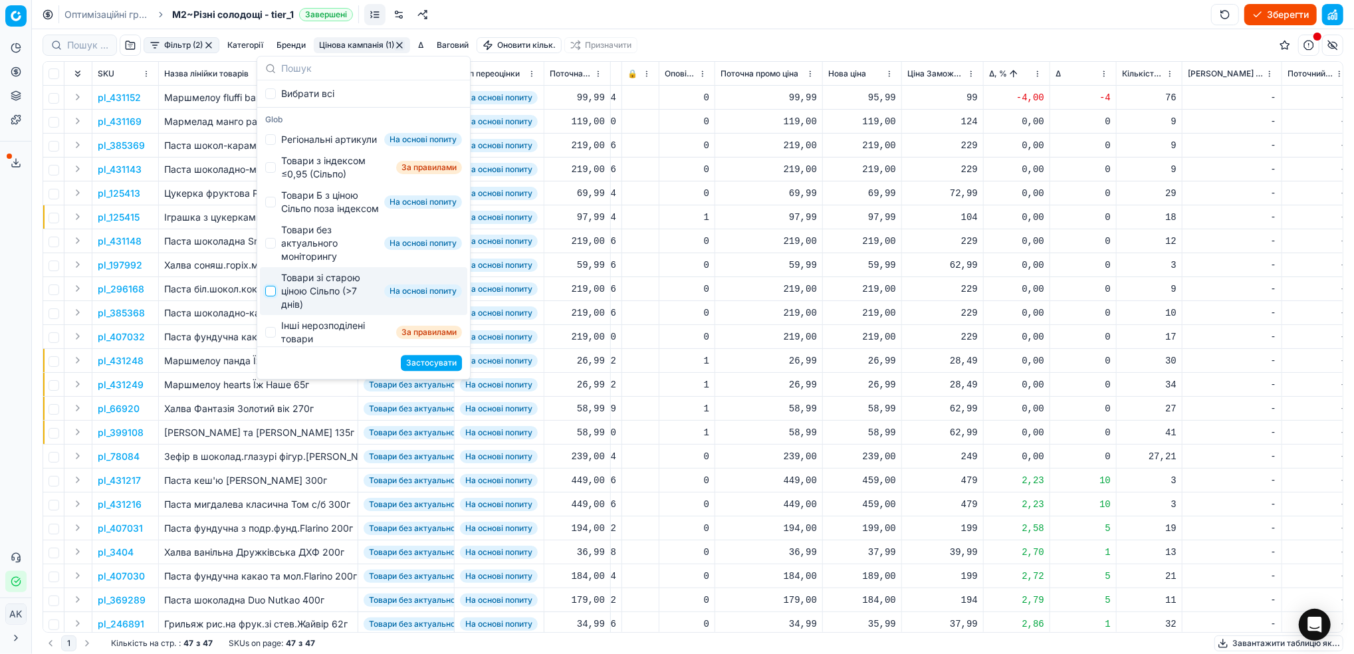
click at [271, 297] on input "Suggestions" at bounding box center [270, 291] width 11 height 11
checkbox input "true"
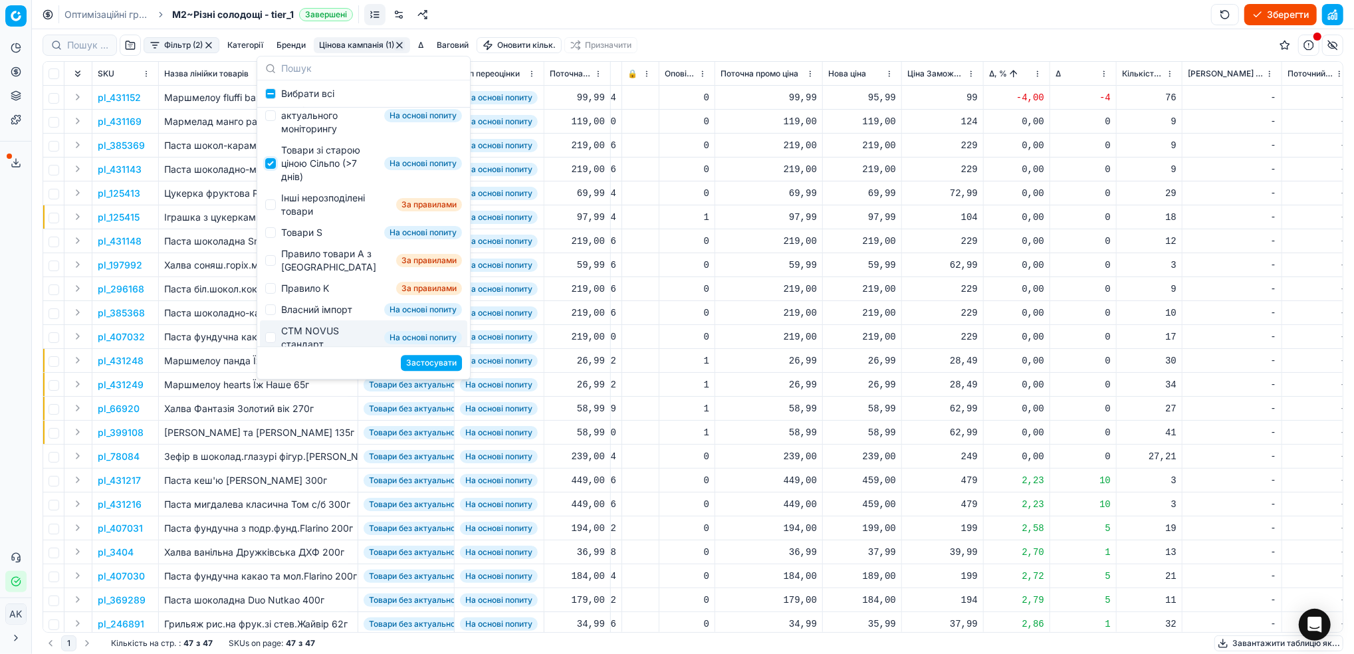
scroll to position [88, 0]
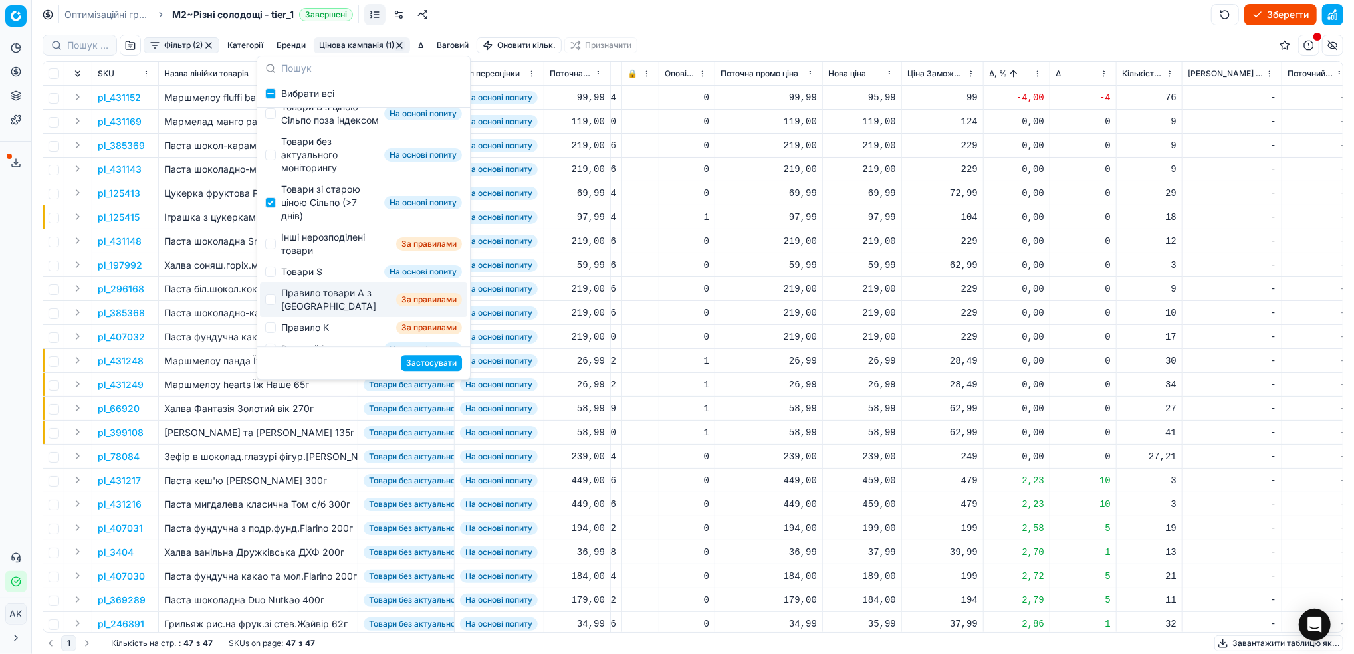
click at [435, 363] on button "Застосувати" at bounding box center [431, 363] width 61 height 16
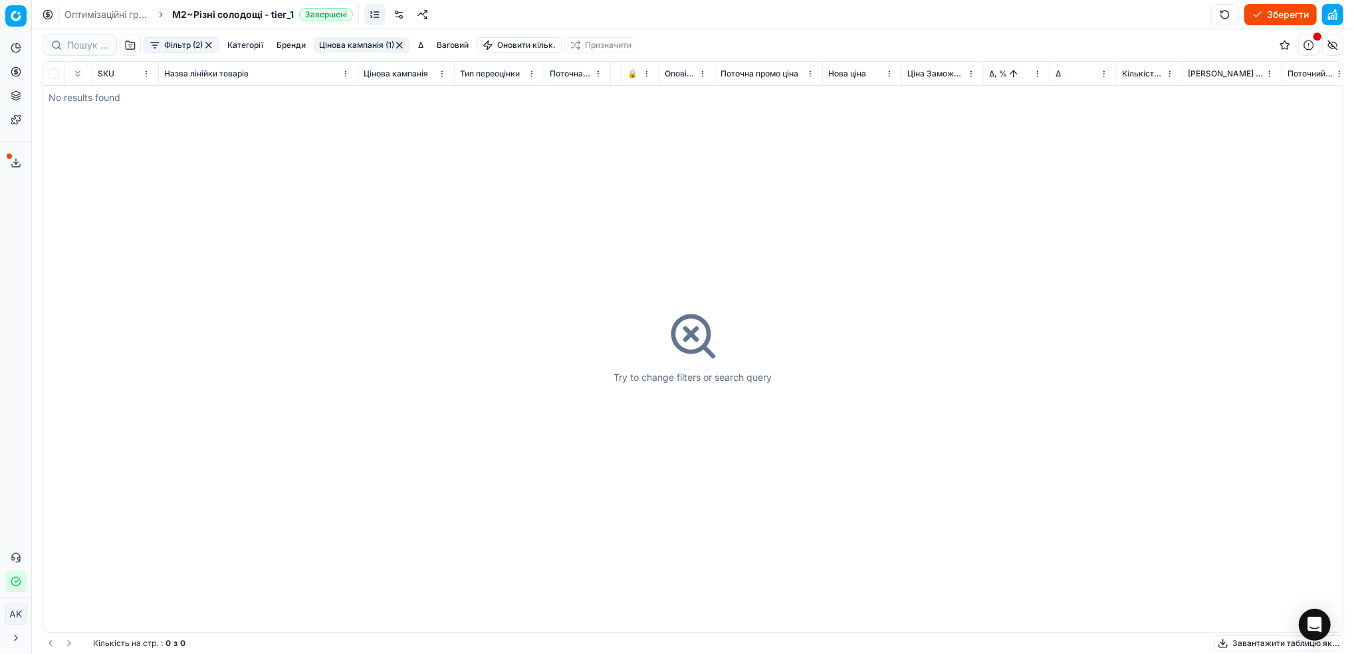
click at [362, 42] on button "Цінова кампанія (1)" at bounding box center [362, 45] width 96 height 16
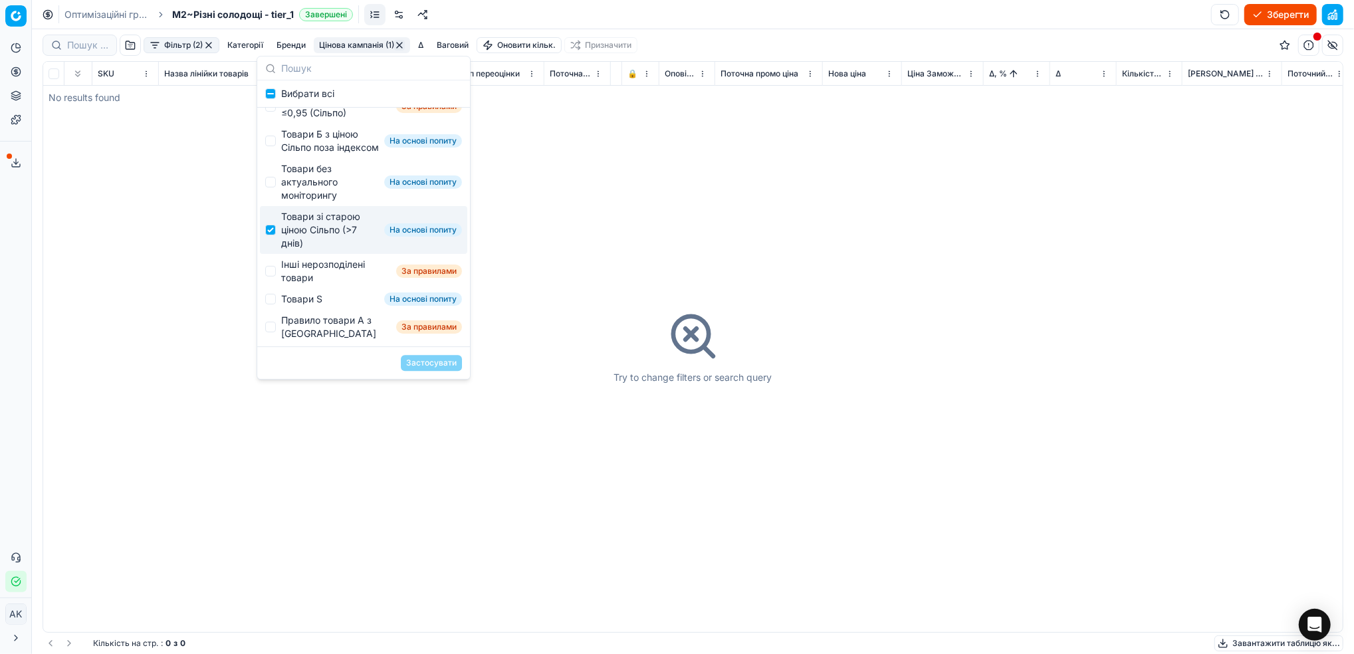
scroll to position [88, 0]
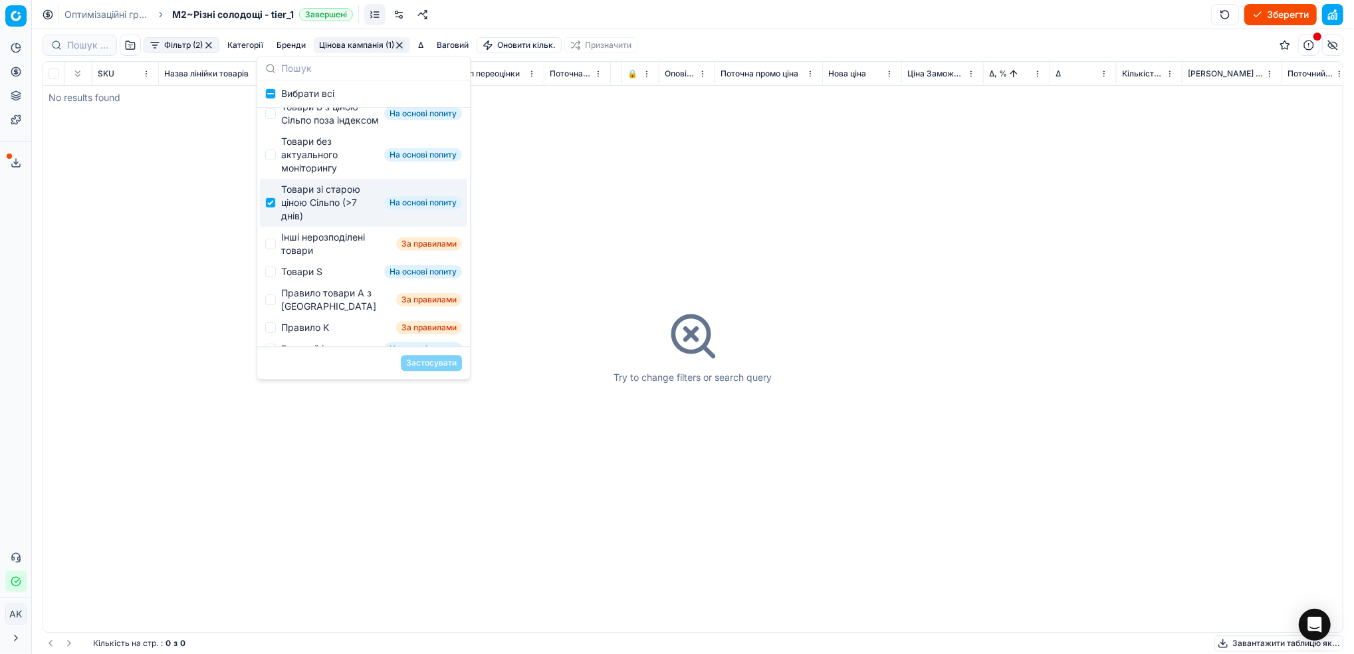
click at [278, 227] on div "Товари зі старою ціною Сільпо (>7 днів) На основі попиту" at bounding box center [363, 203] width 207 height 48
click at [271, 208] on input "Suggestions" at bounding box center [270, 202] width 11 height 11
checkbox input "true"
click at [327, 392] on div "Try to change filters or search query" at bounding box center [693, 347] width 1300 height 570
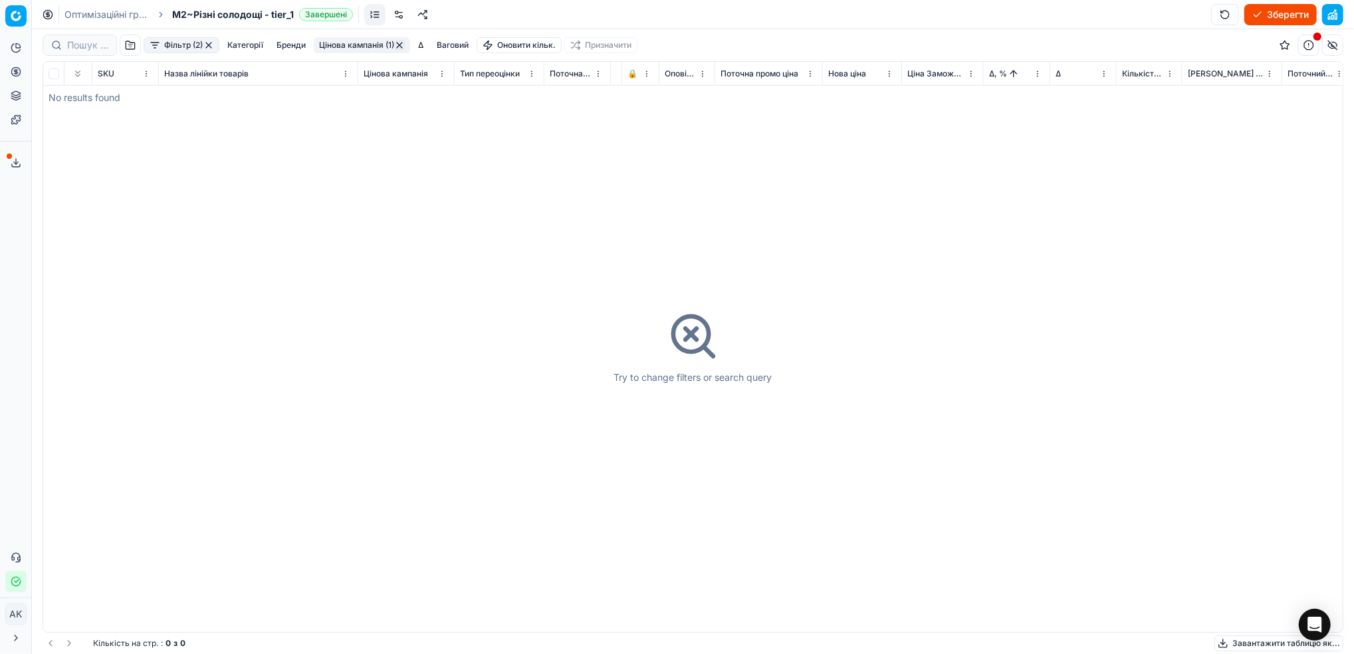
click at [342, 44] on button "Цінова кампанія (1)" at bounding box center [362, 45] width 96 height 16
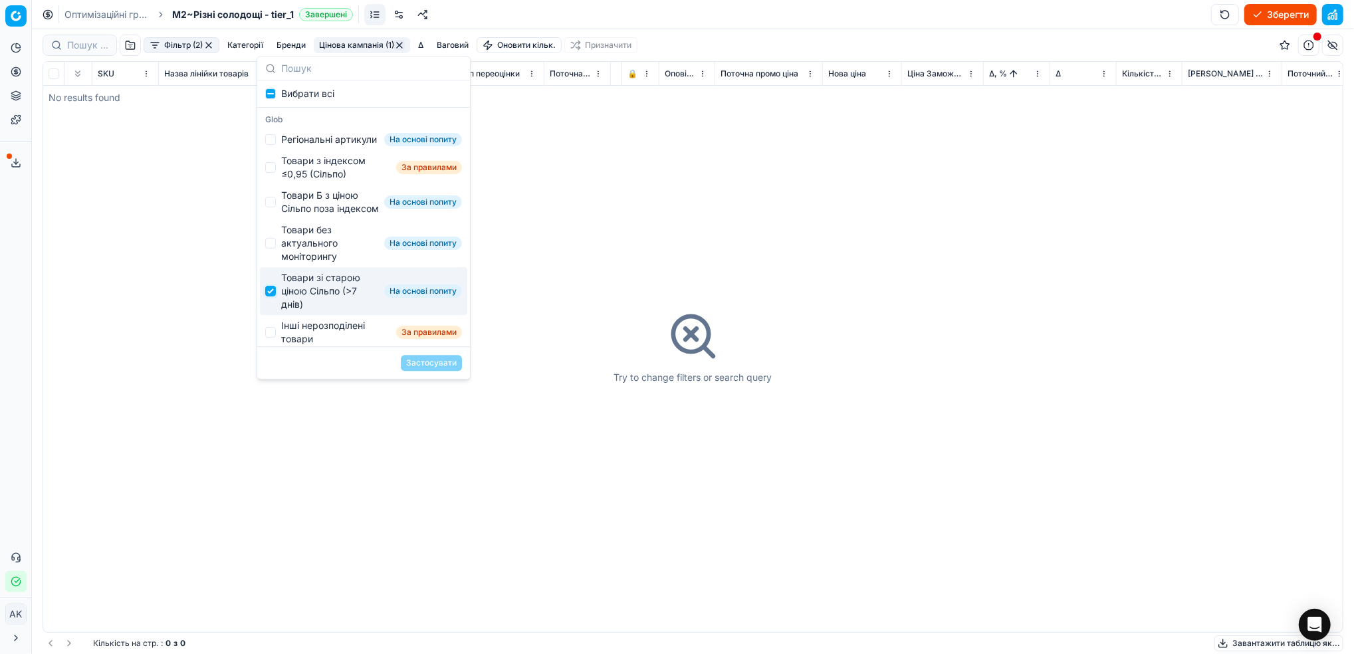
click at [273, 297] on input "Suggestions" at bounding box center [270, 291] width 11 height 11
checkbox input "false"
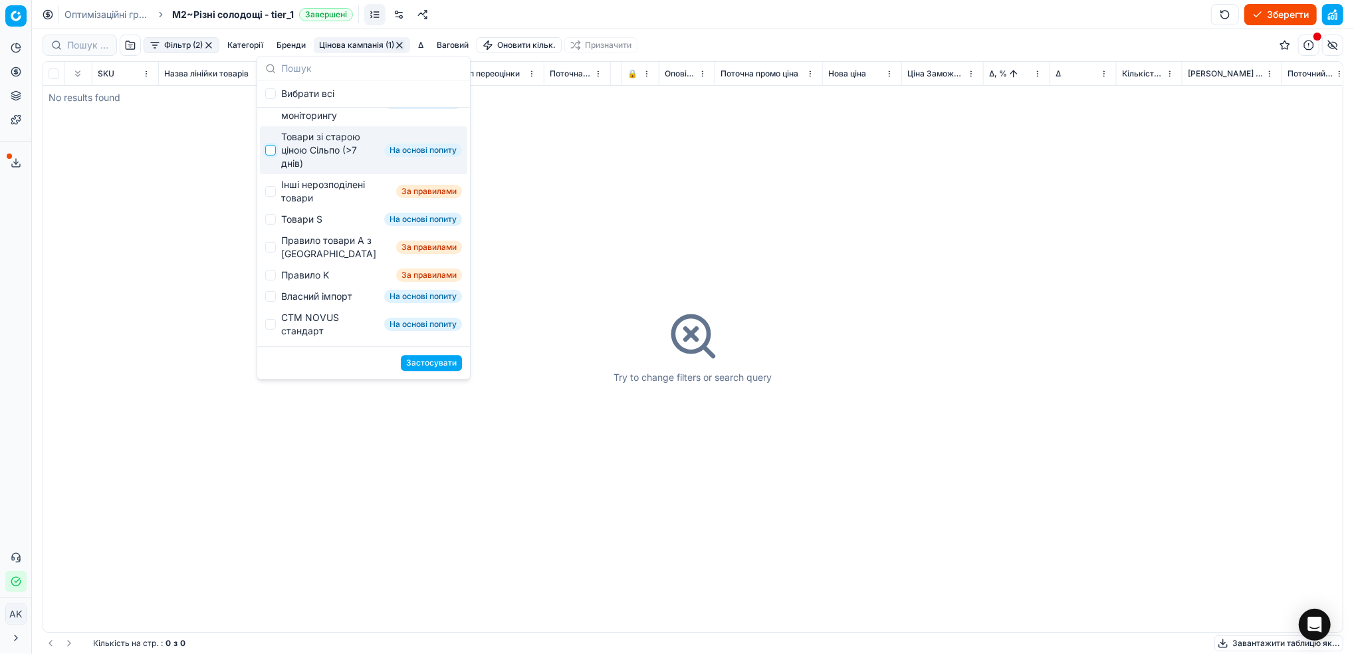
scroll to position [177, 0]
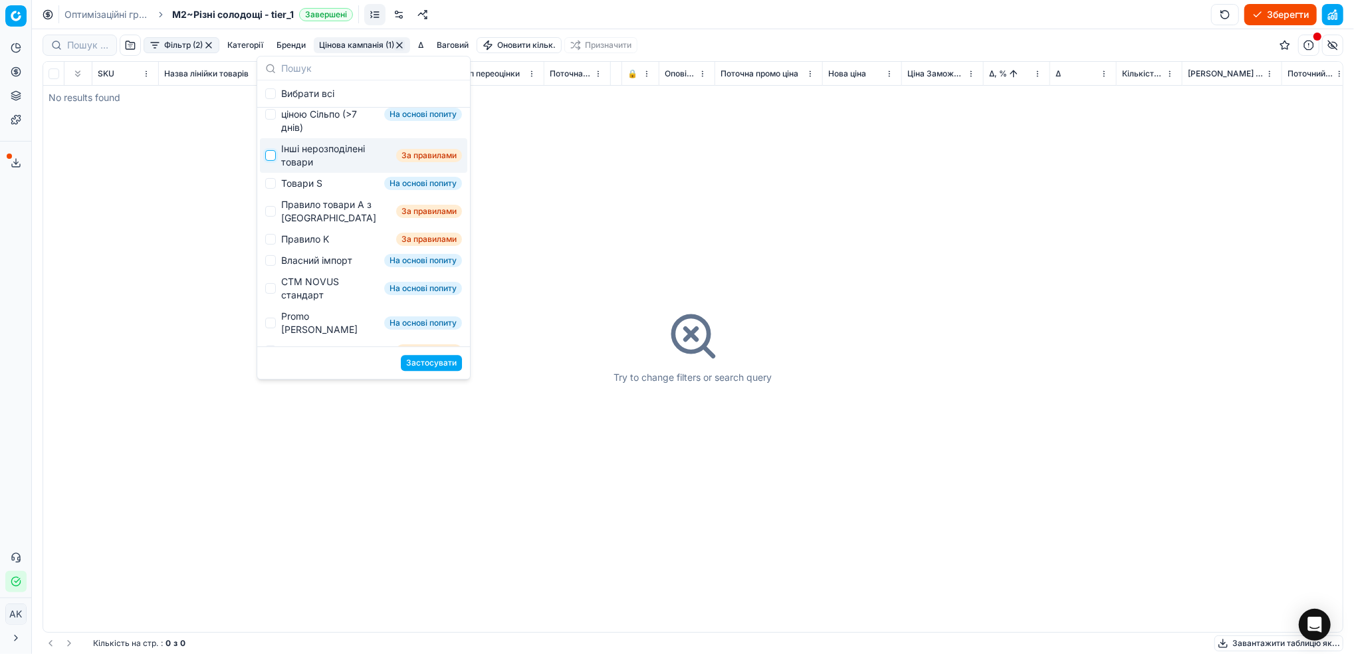
click at [269, 161] on input "Suggestions" at bounding box center [270, 155] width 11 height 11
checkbox input "true"
click at [440, 358] on button "Застосувати" at bounding box center [431, 363] width 61 height 16
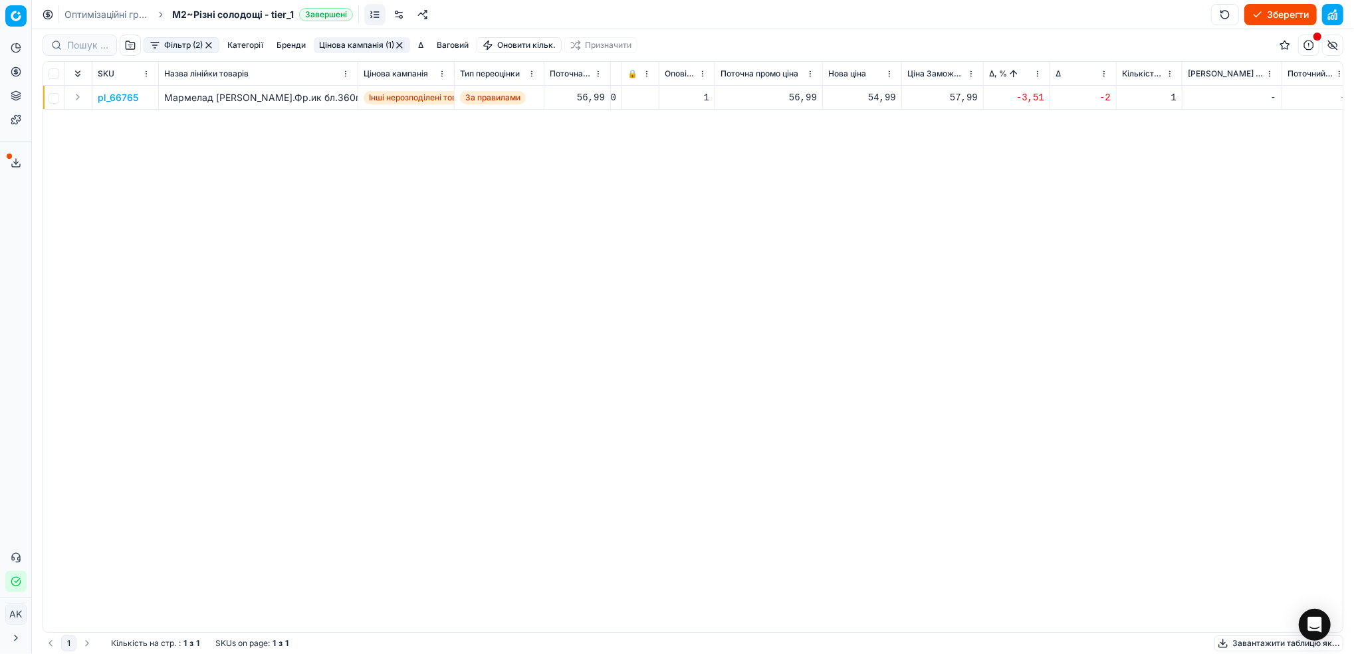
click at [125, 94] on p "pl_66765" at bounding box center [118, 97] width 41 height 13
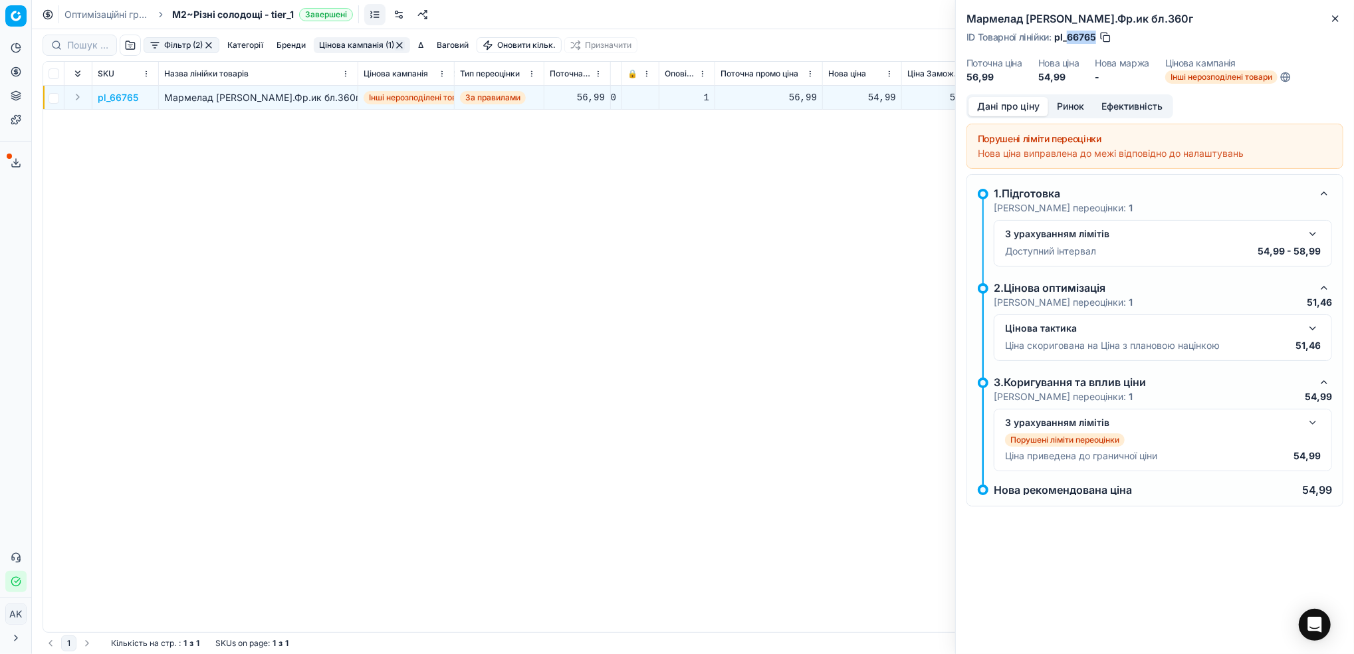
drag, startPoint x: 1096, startPoint y: 38, endPoint x: 1066, endPoint y: 42, distance: 30.8
click at [1066, 42] on span "pl_66765" at bounding box center [1076, 37] width 42 height 13
copy span "66765"
click at [1333, 18] on icon "button" at bounding box center [1335, 18] width 11 height 11
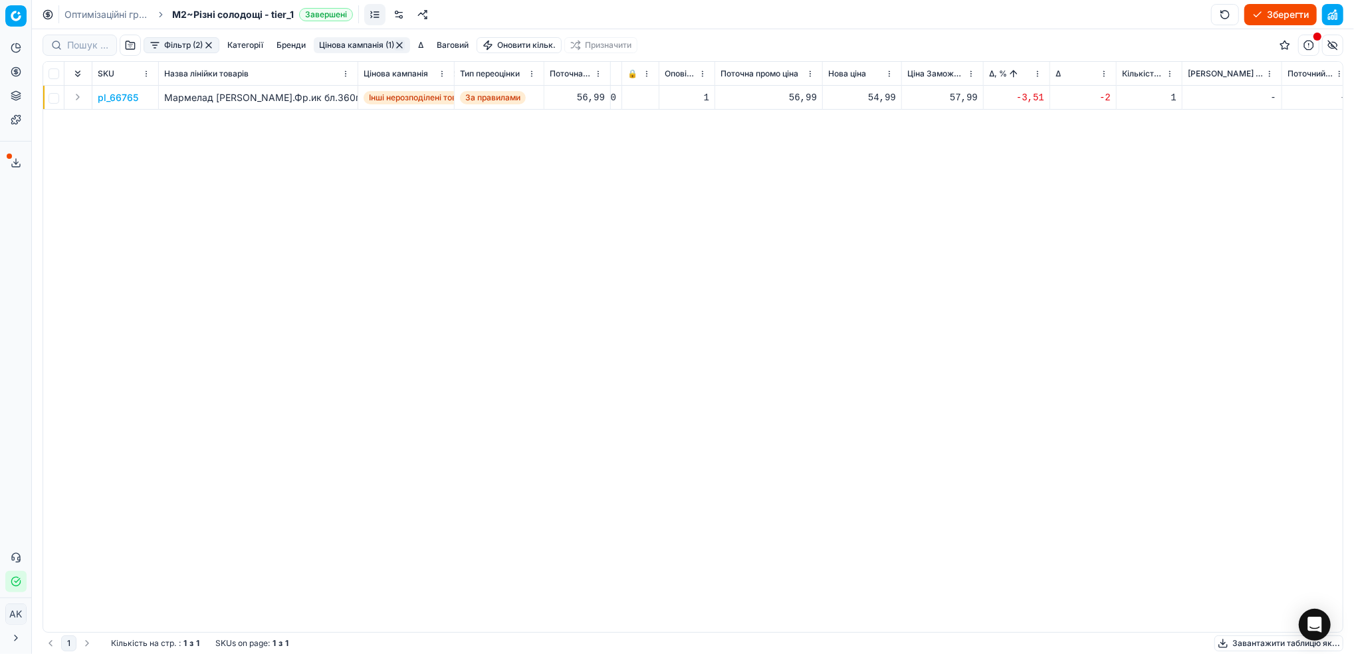
click at [878, 98] on div "54,99" at bounding box center [862, 97] width 68 height 13
click at [876, 218] on input "54.99" at bounding box center [910, 215] width 96 height 21
type input "56.99"
click at [366, 45] on button "Цінова кампанія (1)" at bounding box center [362, 45] width 96 height 16
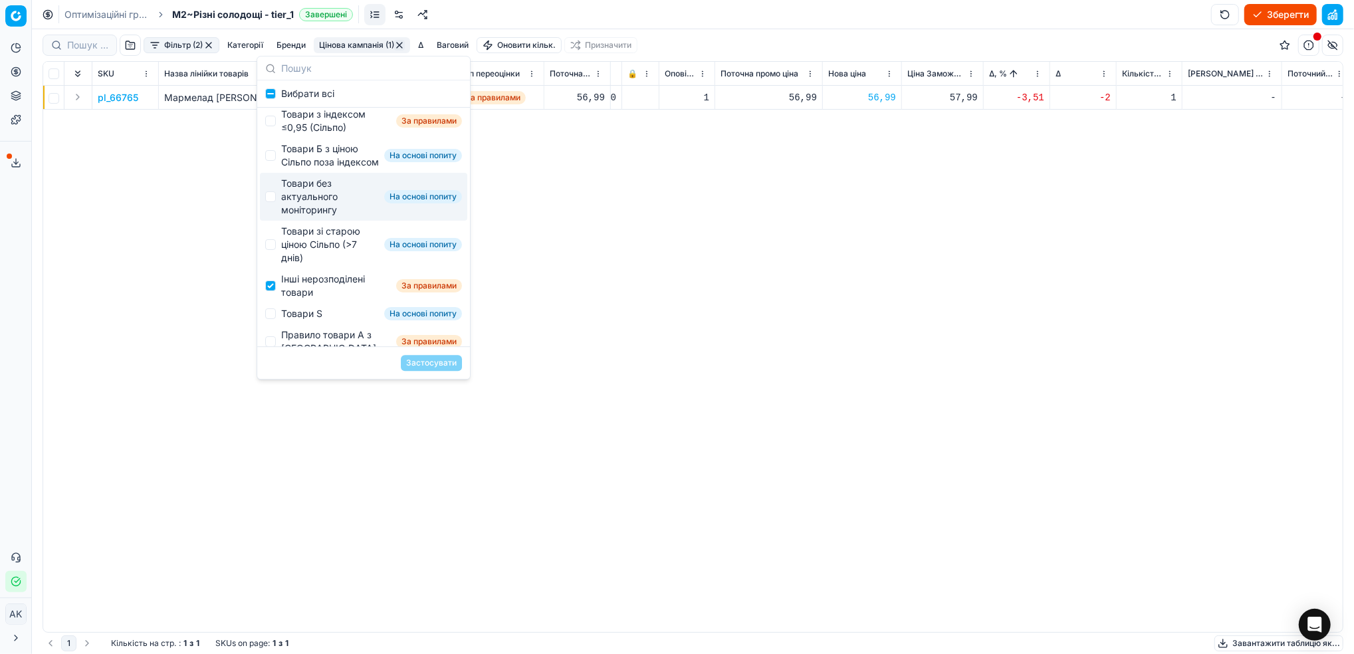
scroll to position [88, 0]
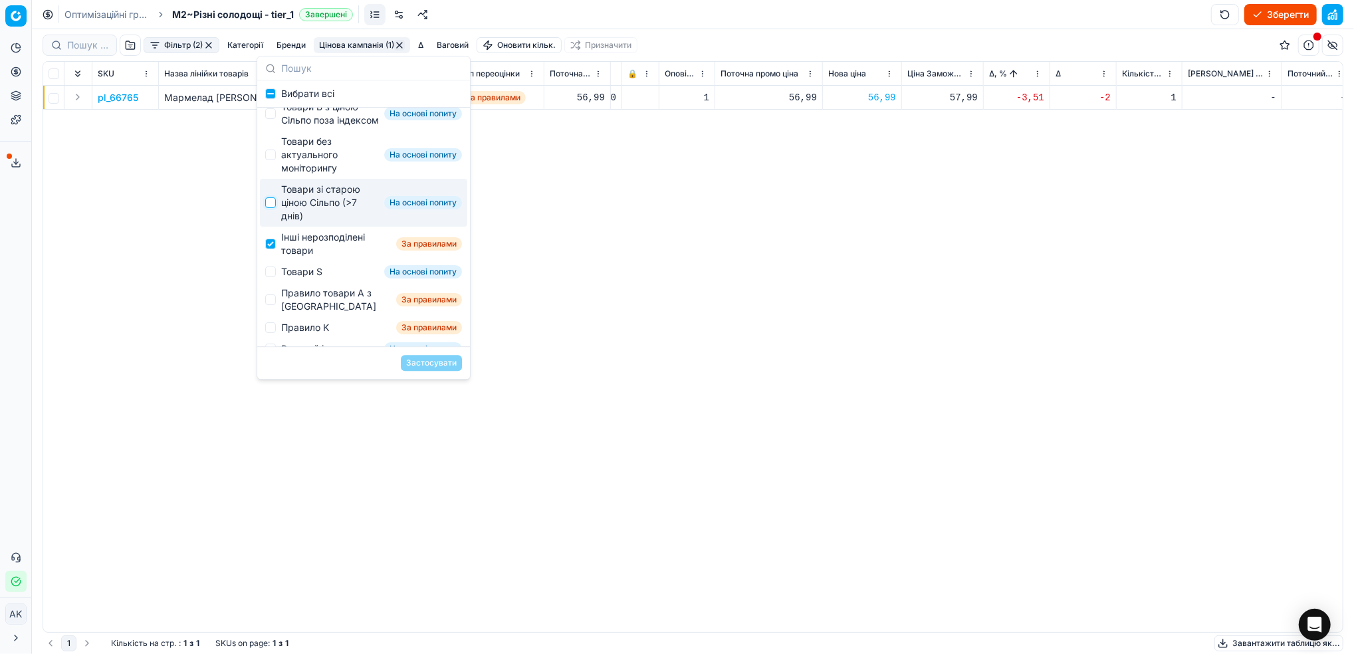
click at [274, 208] on input "Suggestions" at bounding box center [270, 202] width 11 height 11
checkbox input "true"
click at [271, 261] on div "Інші нерозподілені товари За правилами" at bounding box center [363, 244] width 207 height 35
checkbox input "false"
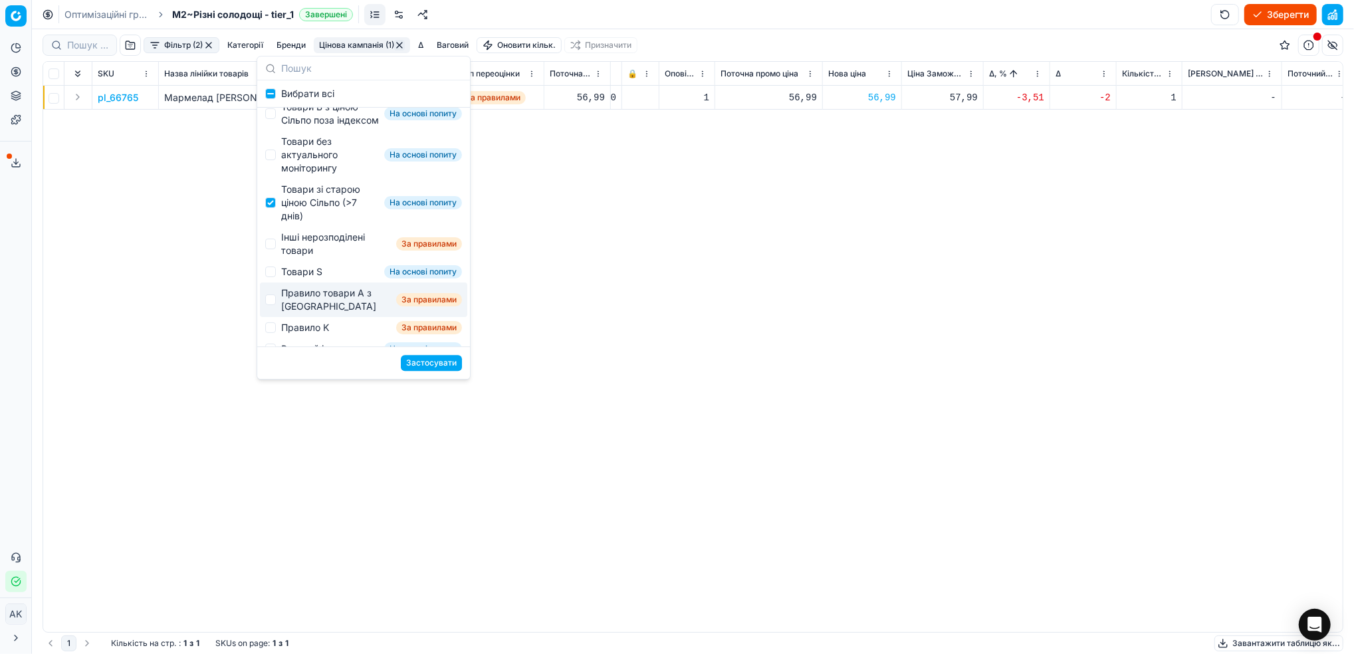
click at [447, 363] on button "Застосувати" at bounding box center [431, 363] width 61 height 16
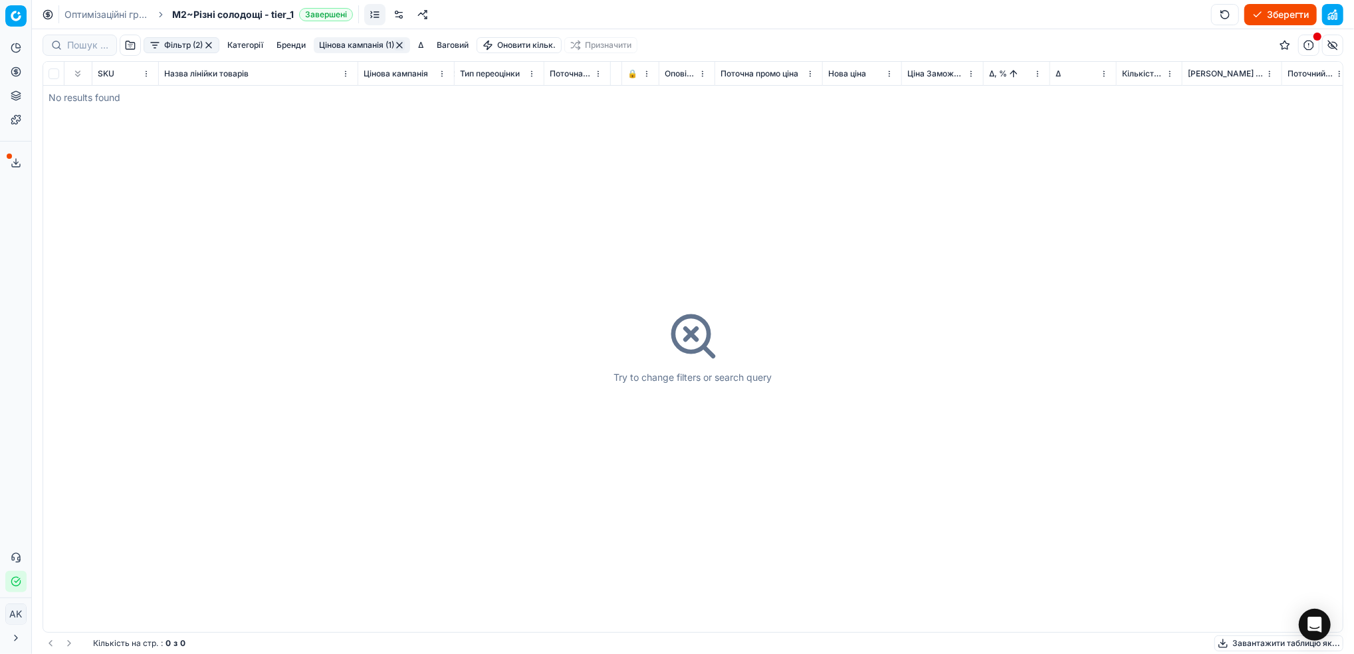
click at [211, 48] on button "button" at bounding box center [208, 45] width 11 height 11
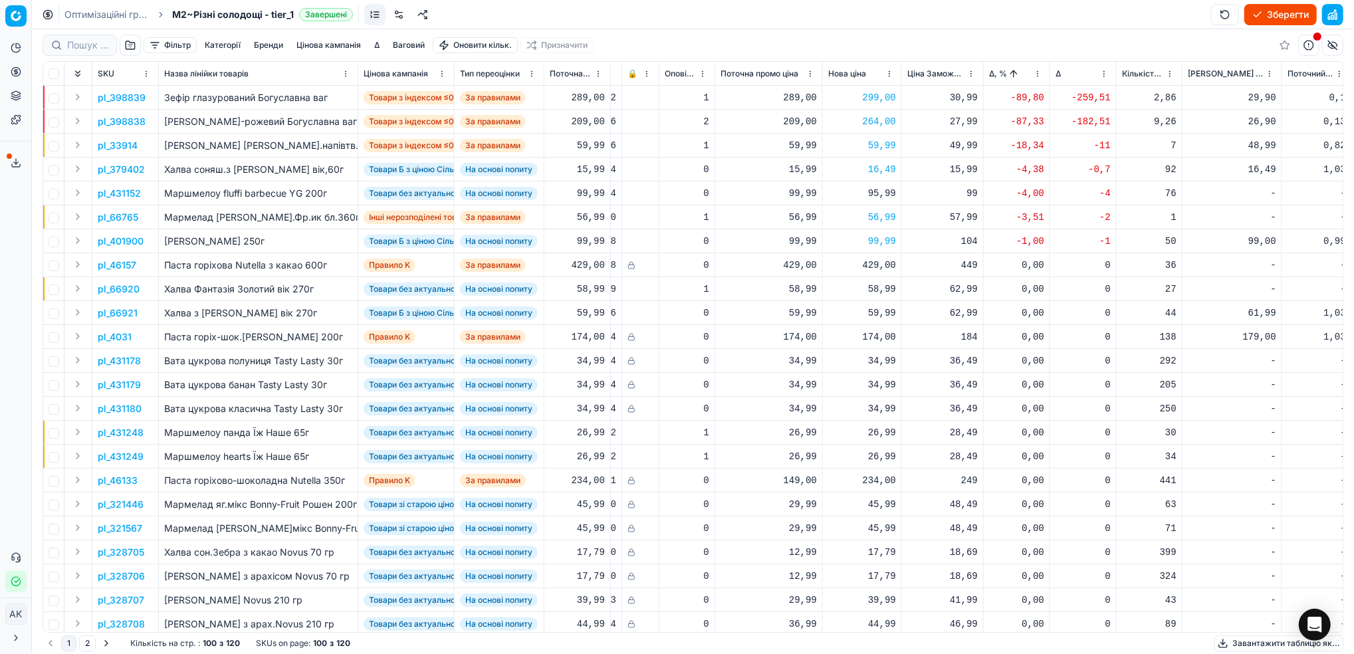
click at [1263, 13] on button "Зберегти" at bounding box center [1281, 14] width 72 height 21
click at [108, 19] on link "Оптимізаційні групи" at bounding box center [106, 14] width 85 height 13
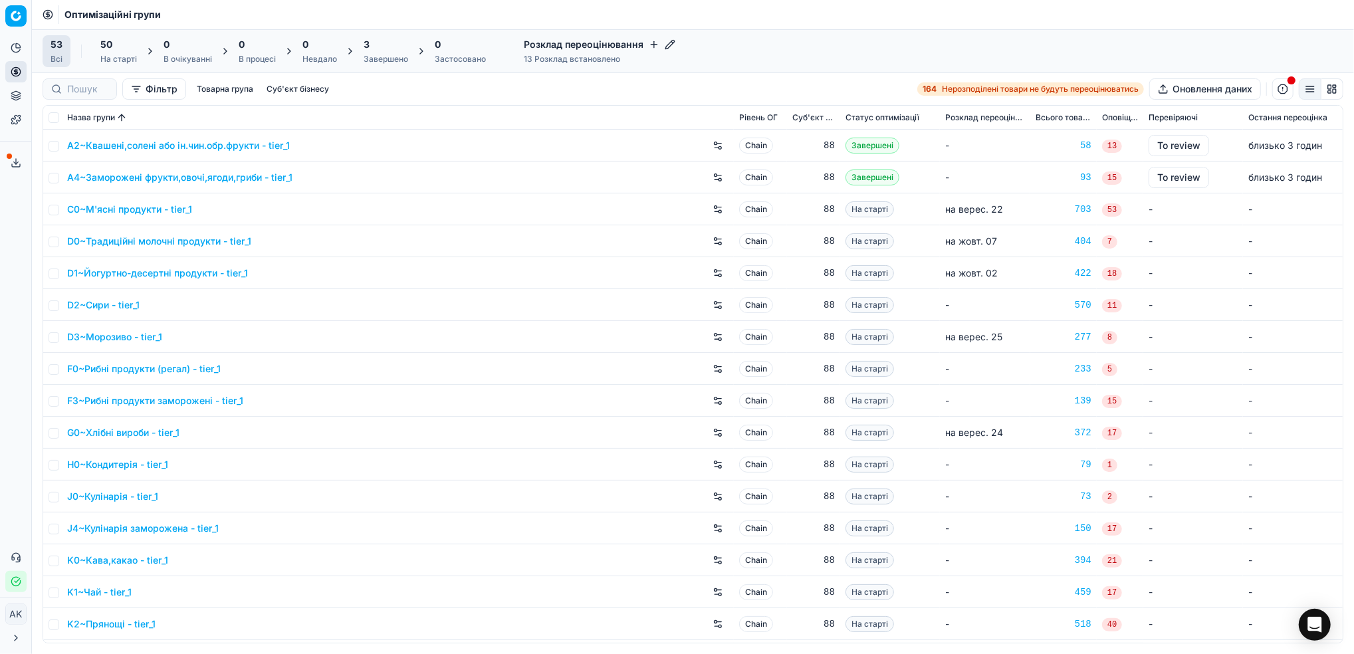
click at [378, 57] on div "Завершено" at bounding box center [386, 59] width 45 height 11
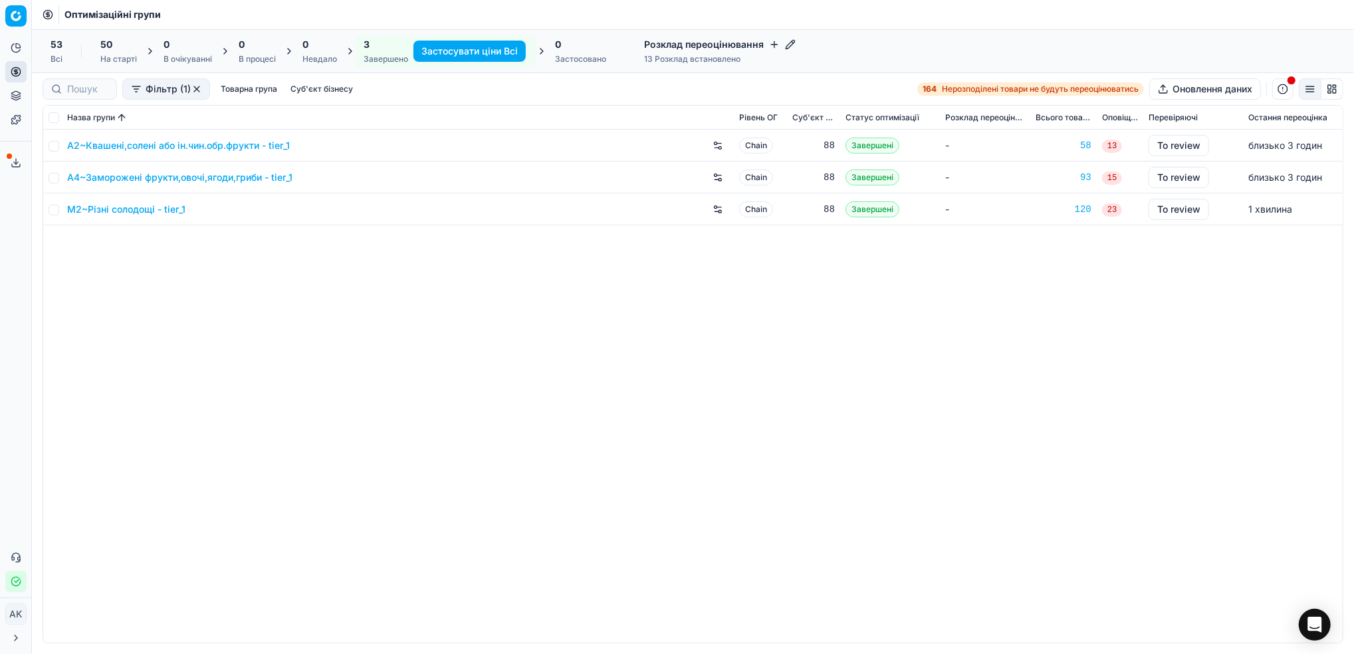
click at [122, 208] on link "M2~Різні солодощі - tier_1" at bounding box center [126, 209] width 118 height 13
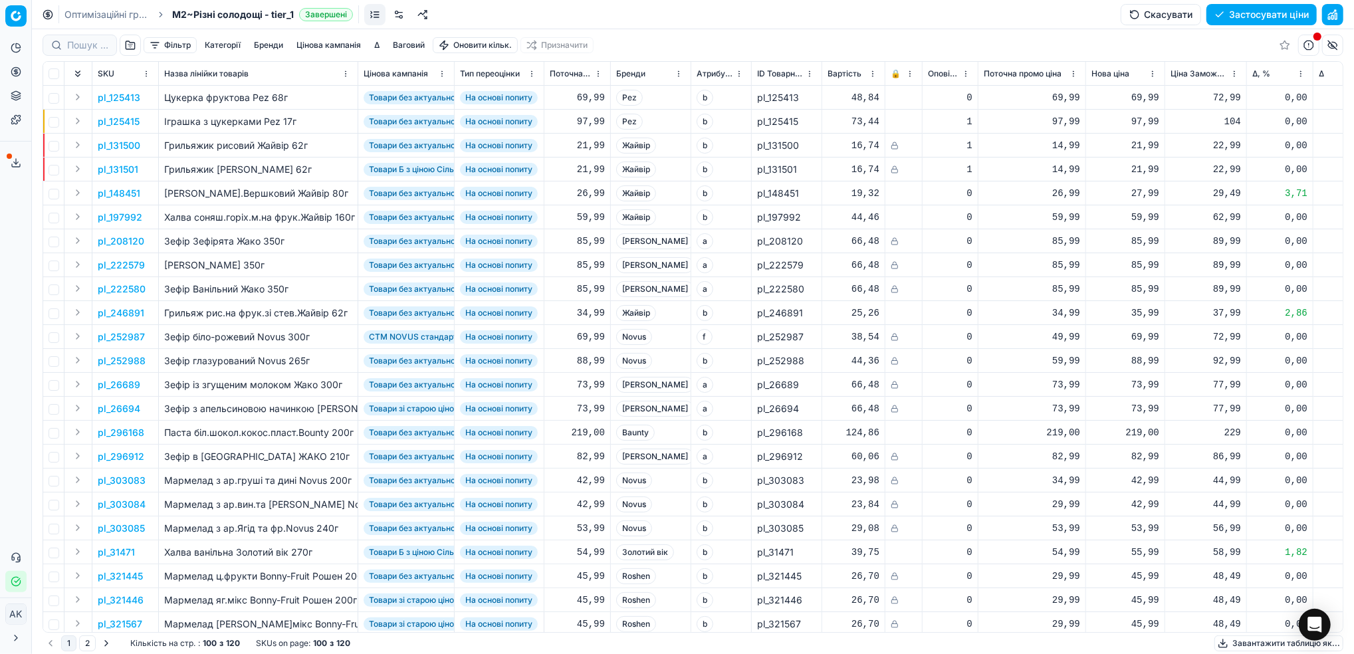
click at [1332, 12] on button "button" at bounding box center [1333, 14] width 21 height 21
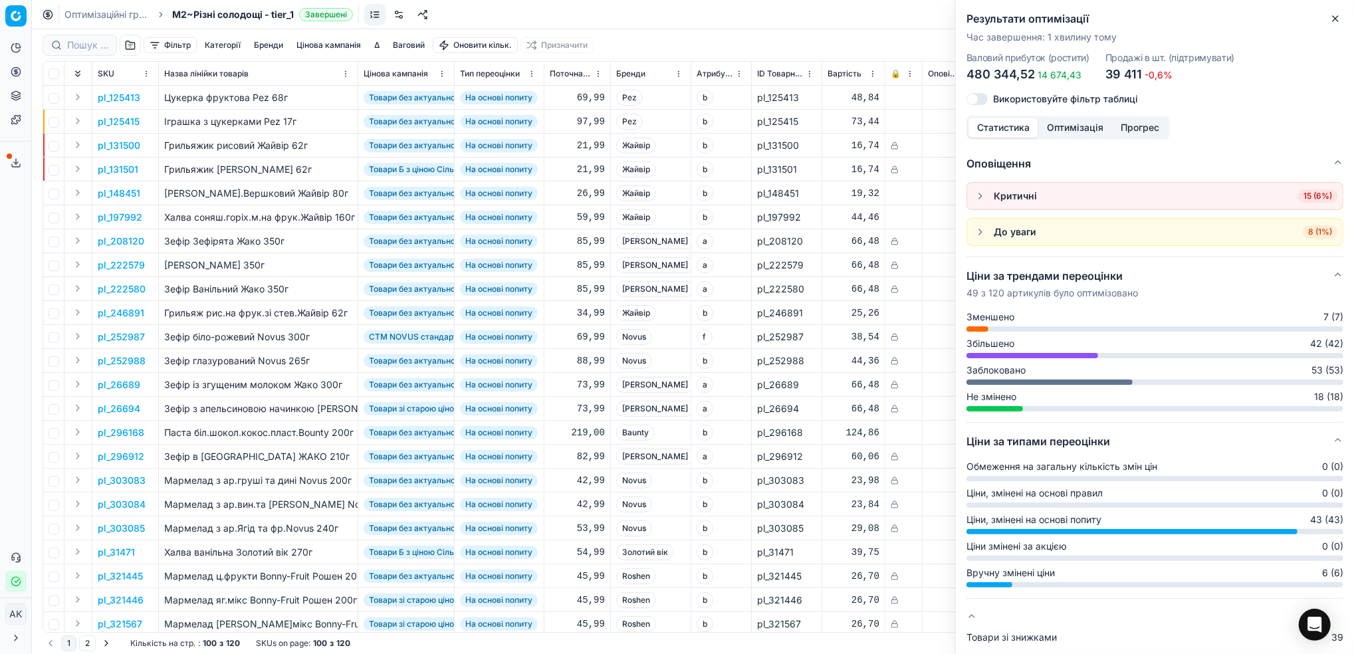
click at [1336, 19] on icon "button" at bounding box center [1335, 18] width 5 height 5
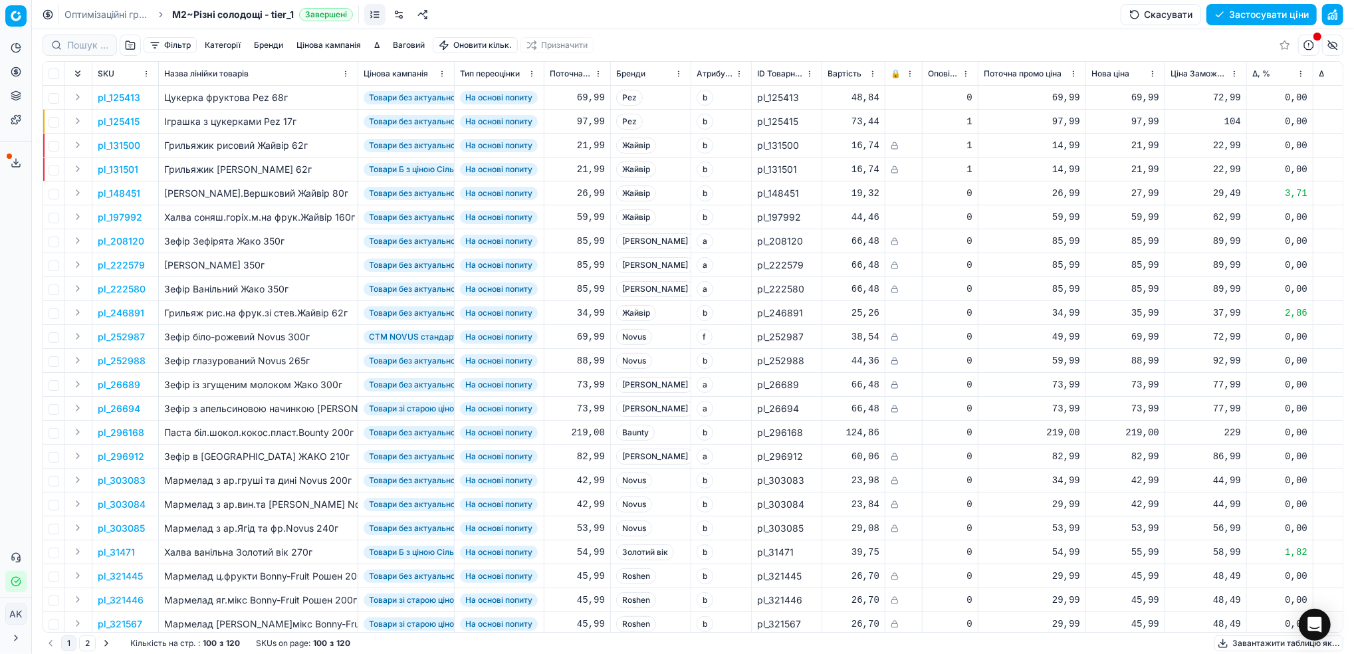
click at [1284, 9] on button "Застосувати ціни" at bounding box center [1262, 14] width 110 height 21
click at [98, 14] on link "Оптимізаційні групи" at bounding box center [106, 14] width 85 height 13
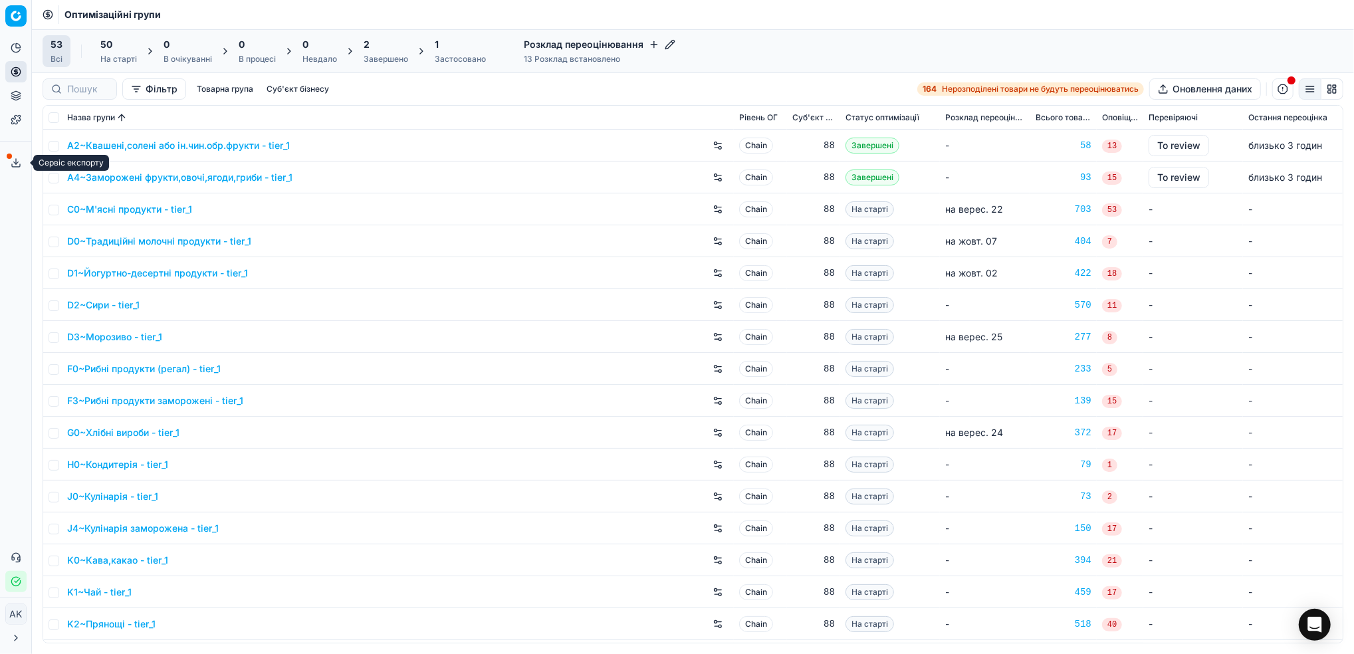
click at [11, 162] on icon at bounding box center [16, 163] width 11 height 11
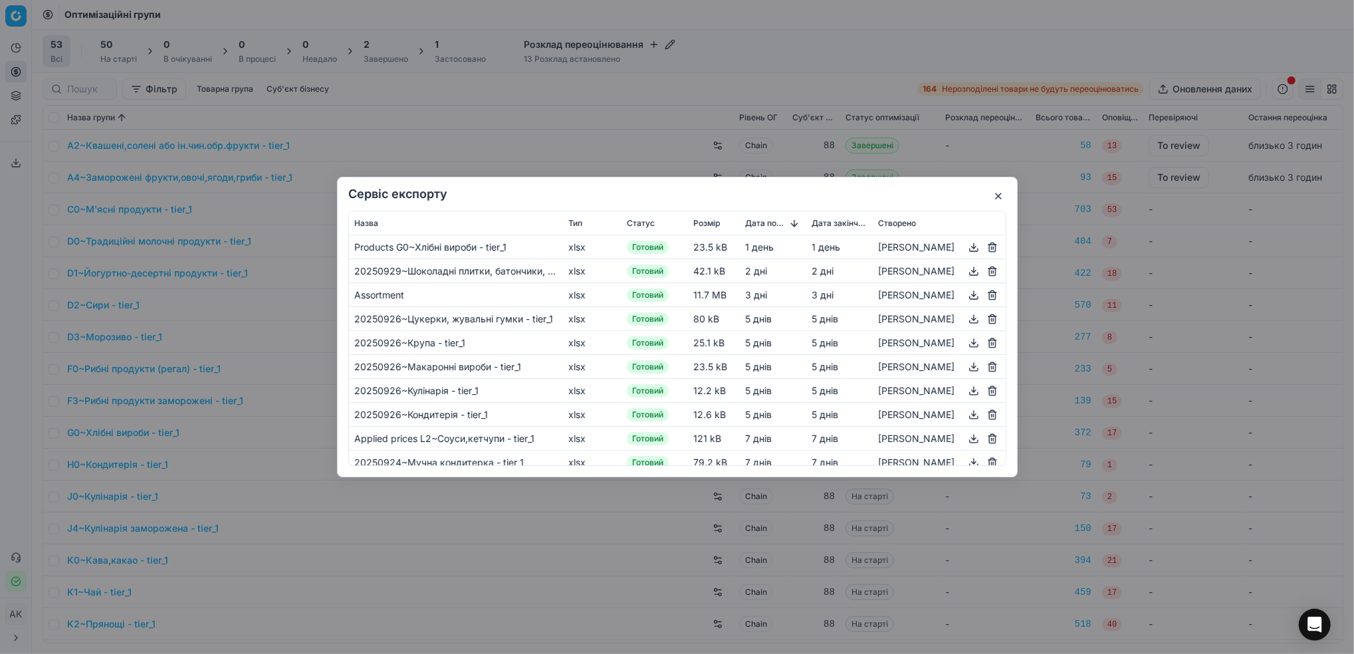
click at [997, 197] on button "button" at bounding box center [999, 196] width 16 height 16
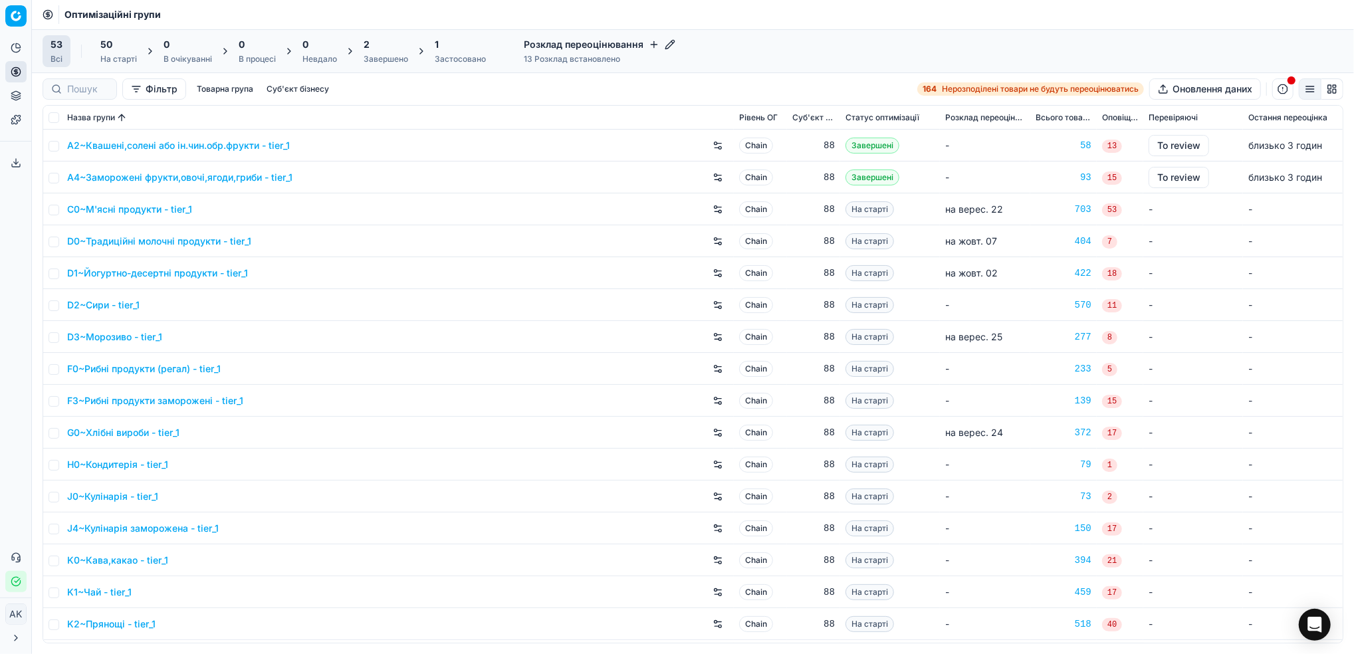
click at [439, 48] on div "1" at bounding box center [460, 44] width 51 height 13
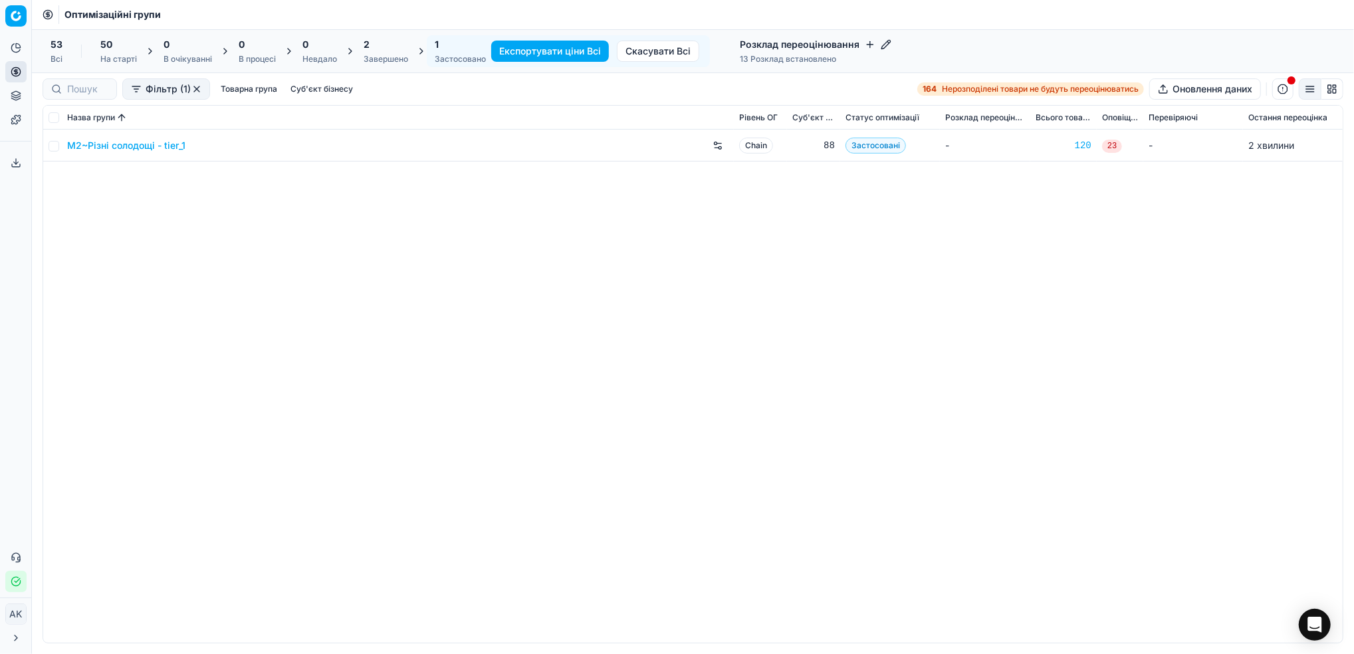
click at [119, 147] on link "M2~Різні солодощі - tier_1" at bounding box center [126, 145] width 118 height 13
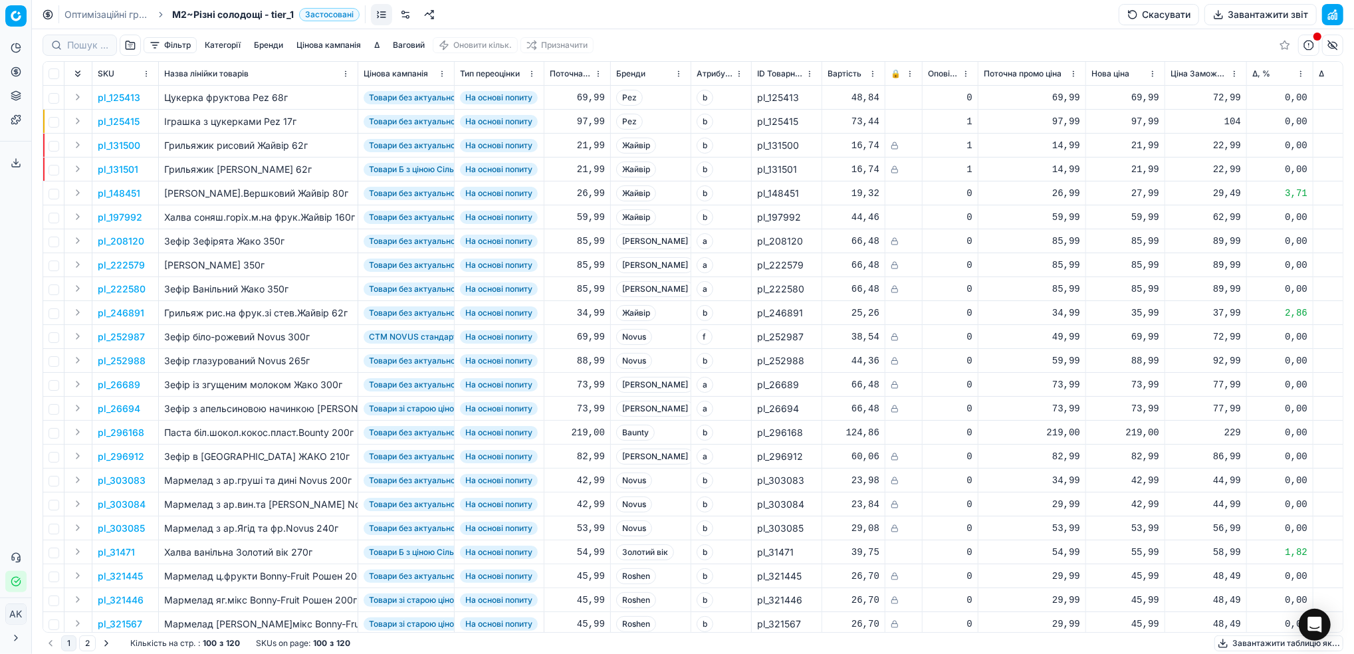
click at [1255, 7] on button "Завантажити звіт" at bounding box center [1261, 14] width 112 height 21
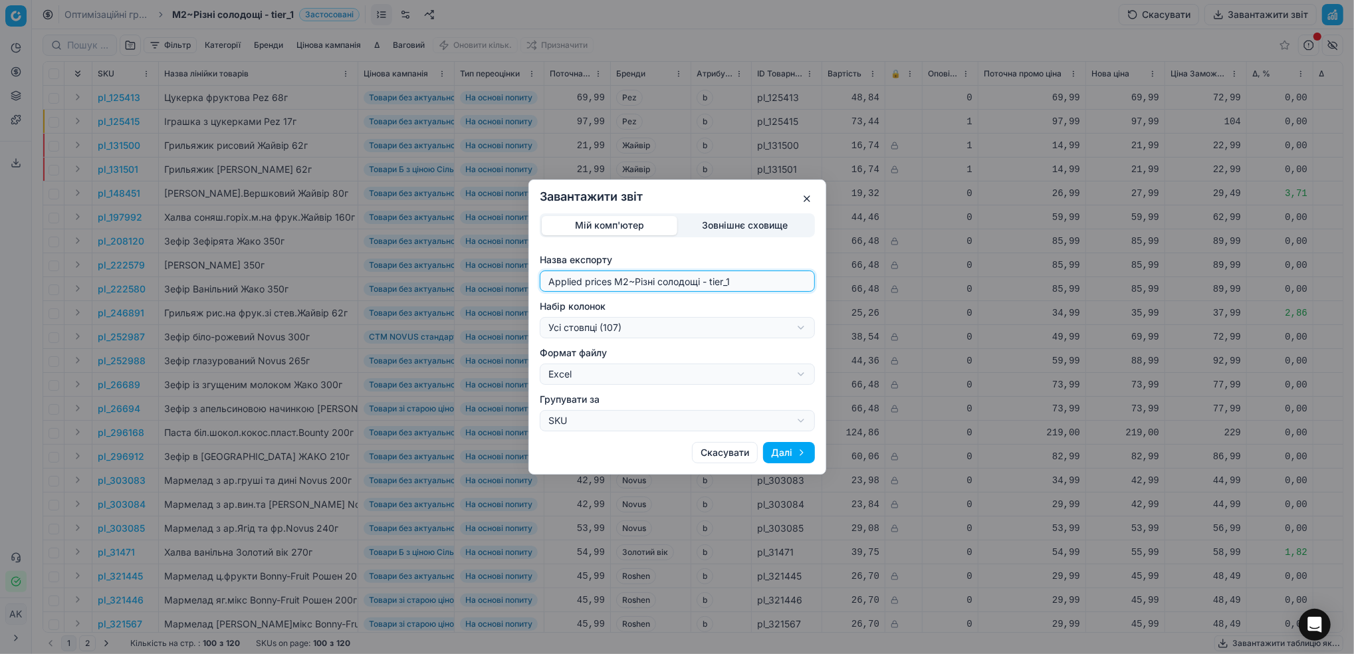
drag, startPoint x: 628, startPoint y: 278, endPoint x: 449, endPoint y: 283, distance: 179.6
click at [449, 283] on div "Завантажити звіт Мій комп'ютер Зовнішнє сховище Назва експорту Applied prices M…" at bounding box center [677, 327] width 1354 height 654
type input "20251001~Різні солодощі - tier_1"
click at [796, 332] on div "Завантажити звіт Мій комп'ютер Зовнішнє сховище Назва експорту 20251001~Різні с…" at bounding box center [677, 327] width 1354 height 654
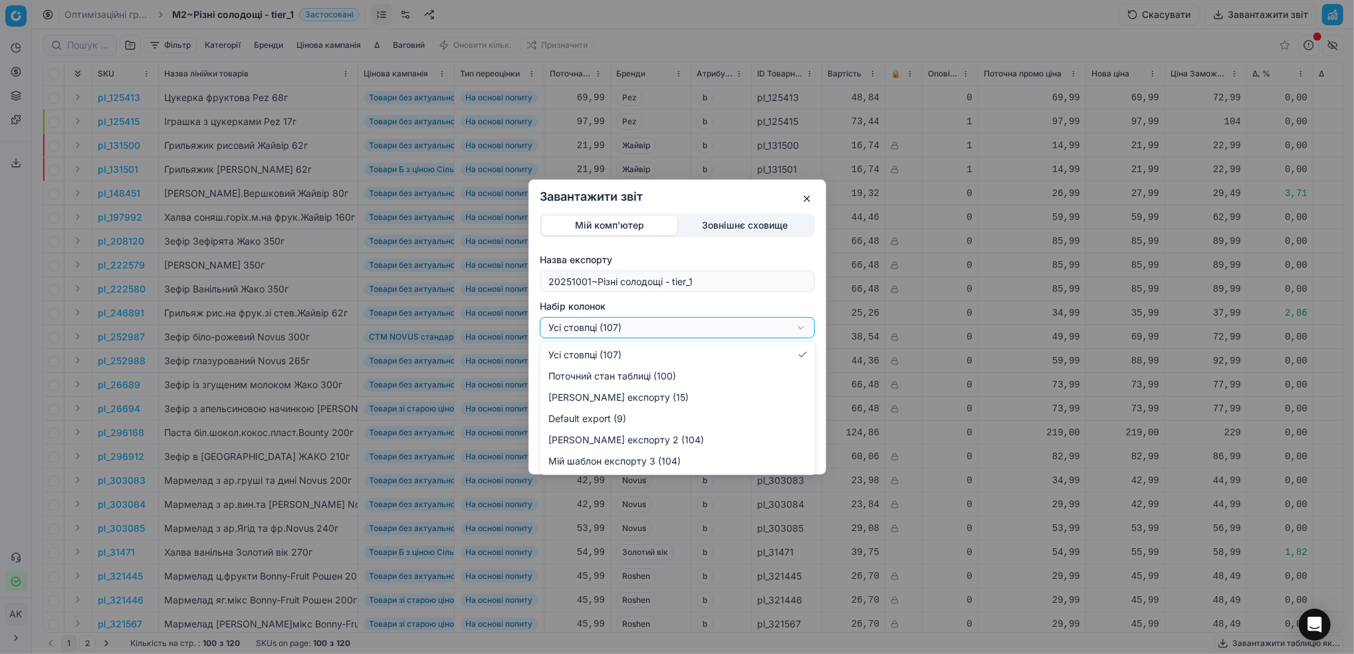
select select "custom"
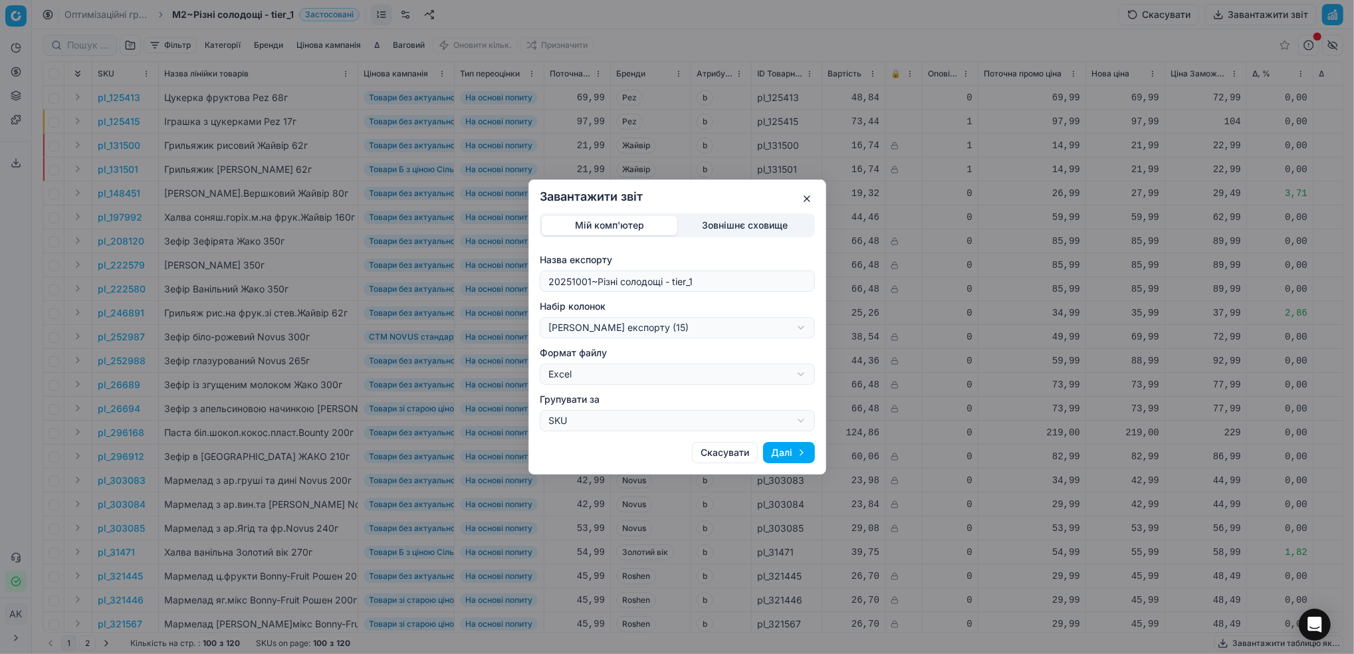
click at [789, 455] on button "Далі" at bounding box center [789, 452] width 52 height 21
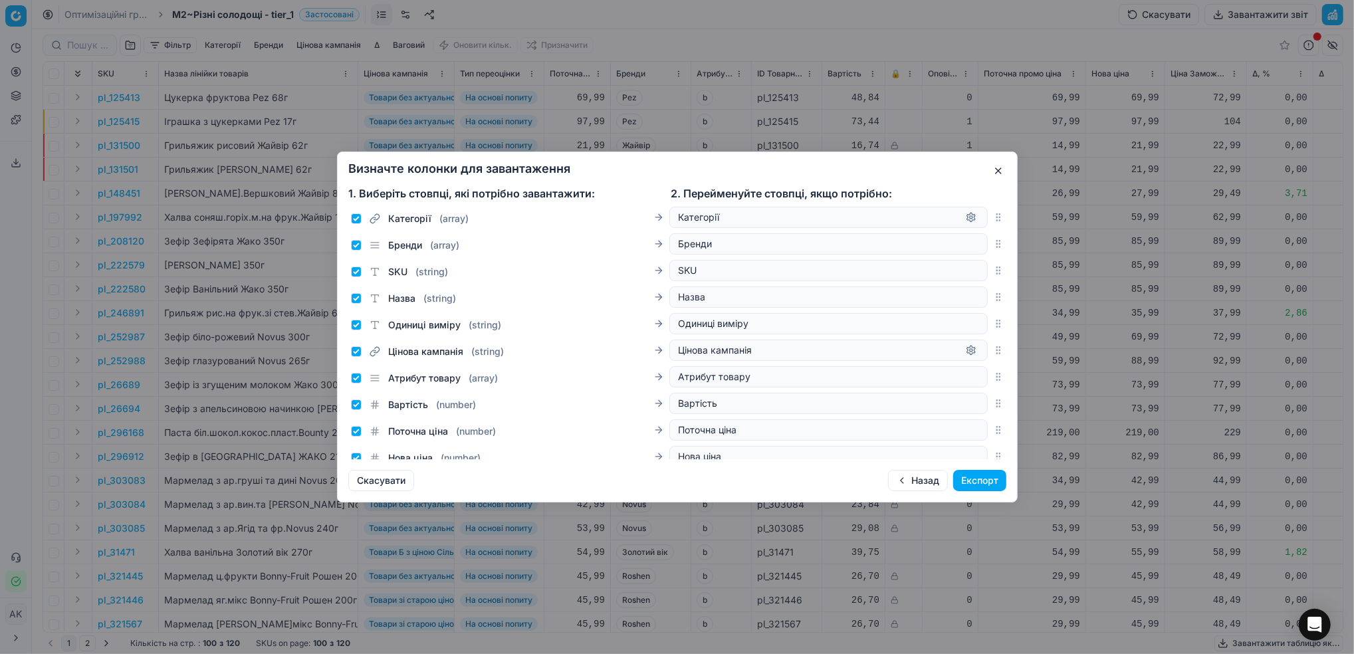
click at [990, 484] on button "Експорт" at bounding box center [979, 480] width 53 height 21
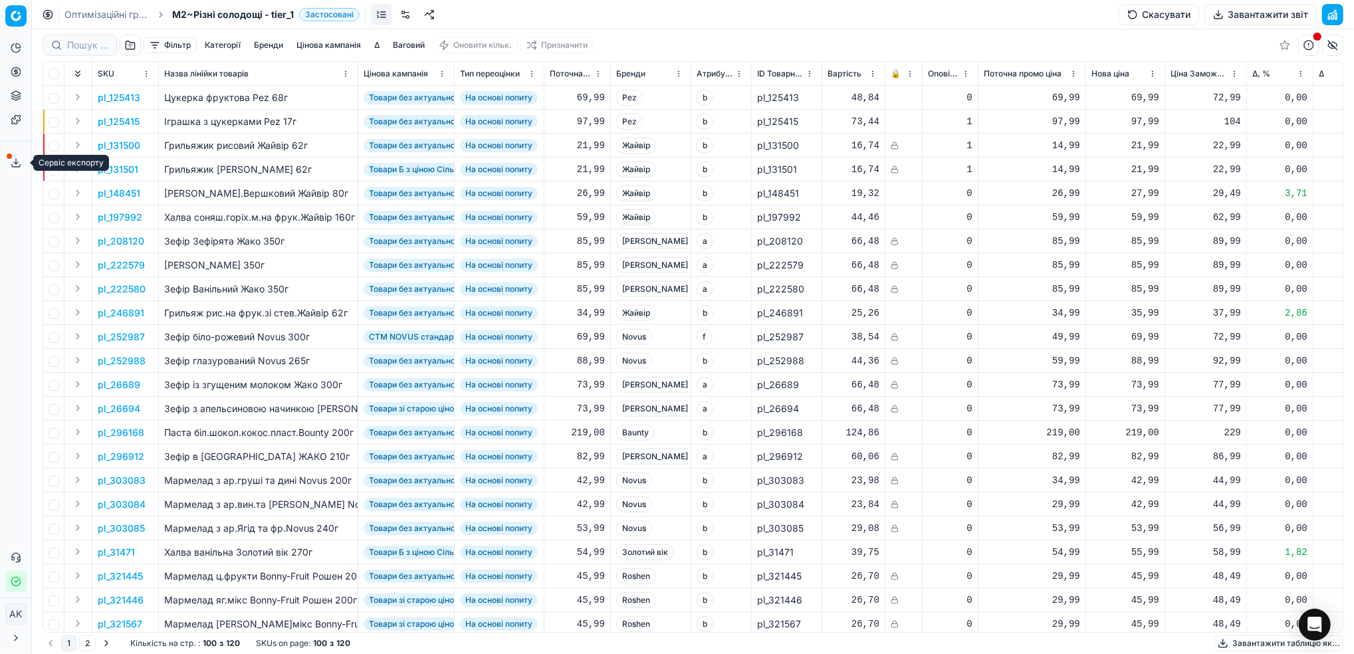
click at [19, 158] on icon at bounding box center [16, 163] width 11 height 11
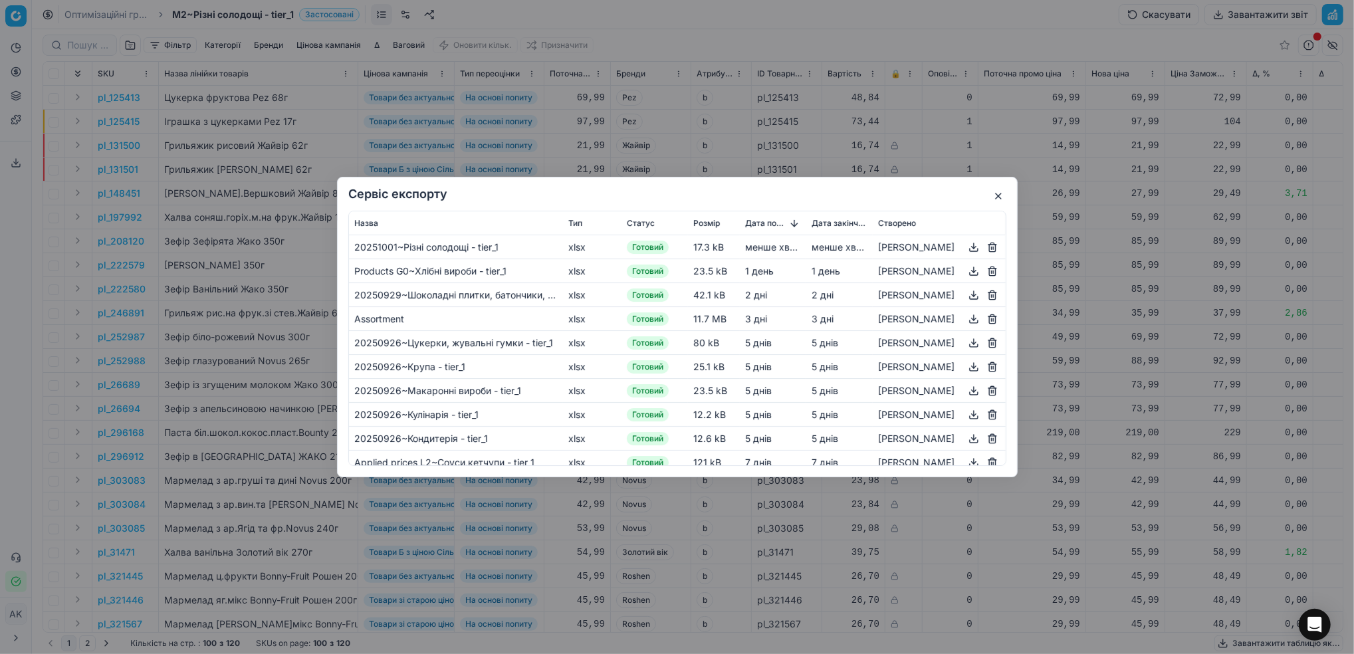
click at [969, 253] on button "button" at bounding box center [974, 247] width 16 height 16
